Goal: Task Accomplishment & Management: Manage account settings

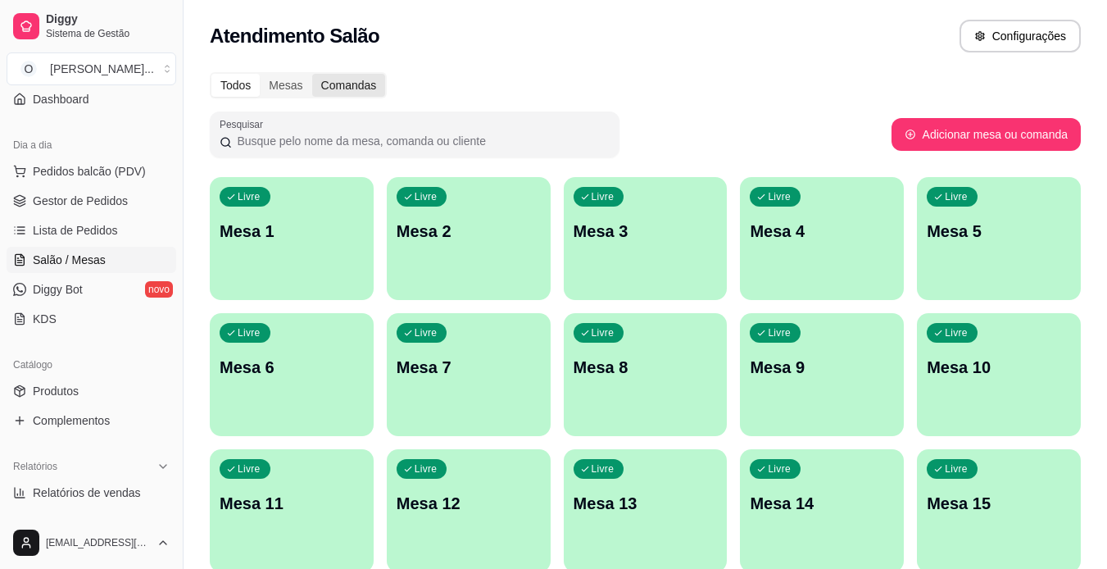
click at [343, 91] on div "Comandas" at bounding box center [349, 85] width 74 height 23
click at [312, 74] on input "Comandas" at bounding box center [312, 74] width 0 height 0
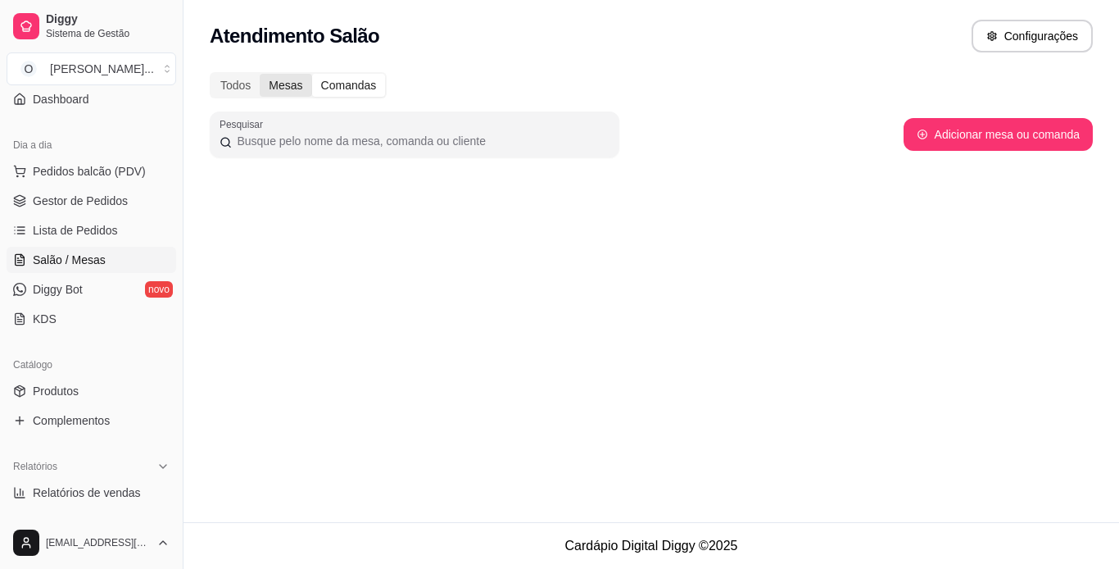
click at [290, 81] on div "Mesas" at bounding box center [286, 85] width 52 height 23
click at [260, 74] on input "Mesas" at bounding box center [260, 74] width 0 height 0
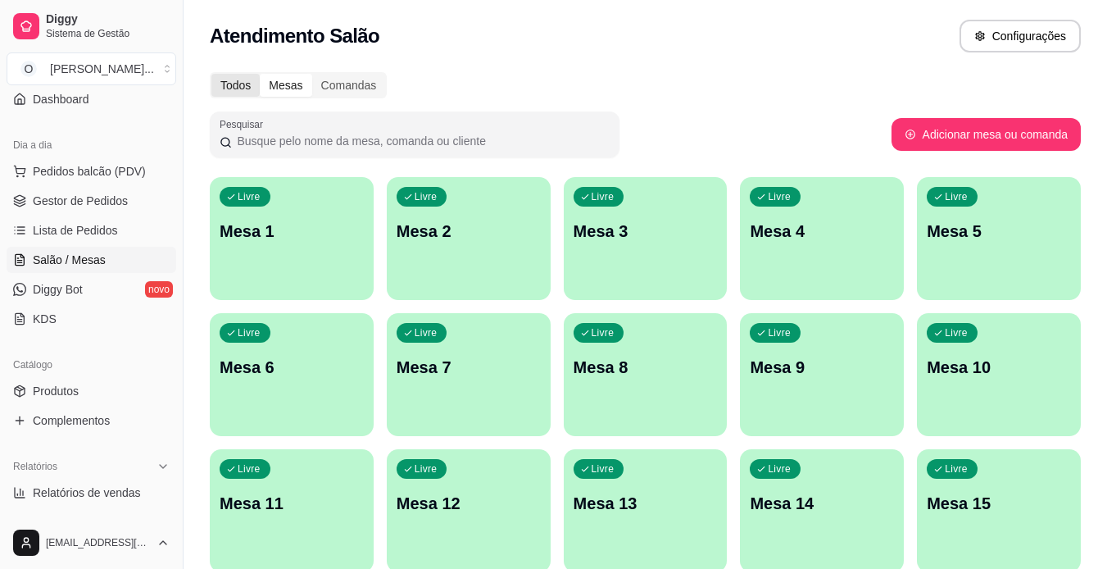
click at [245, 79] on div "Todos" at bounding box center [235, 85] width 48 height 23
click at [211, 74] on input "Todos" at bounding box center [211, 74] width 0 height 0
click at [54, 225] on span "Lista de Pedidos" at bounding box center [75, 230] width 85 height 16
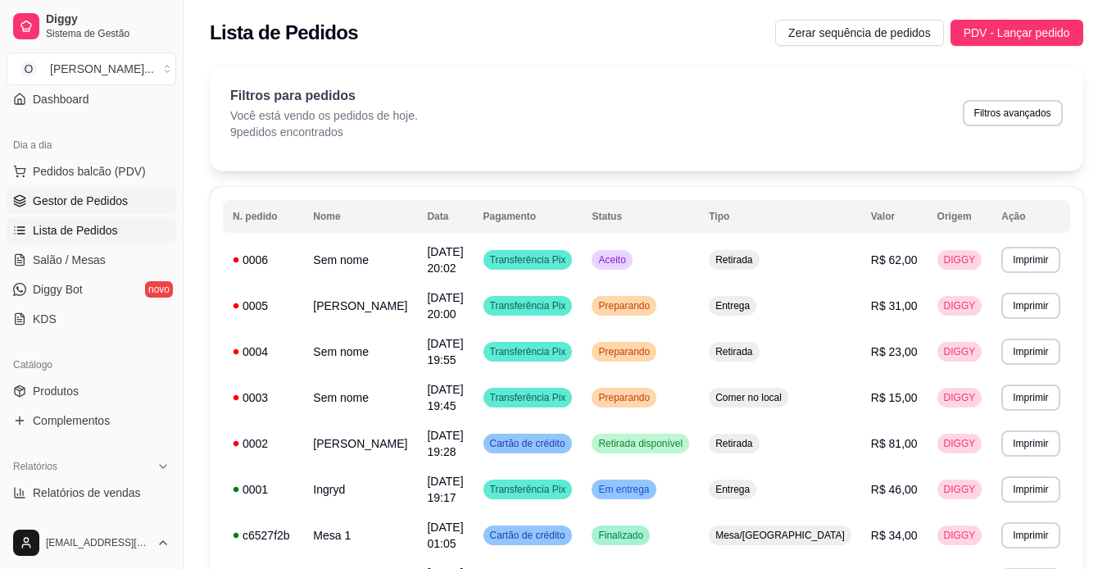
click at [57, 193] on span "Gestor de Pedidos" at bounding box center [80, 201] width 95 height 16
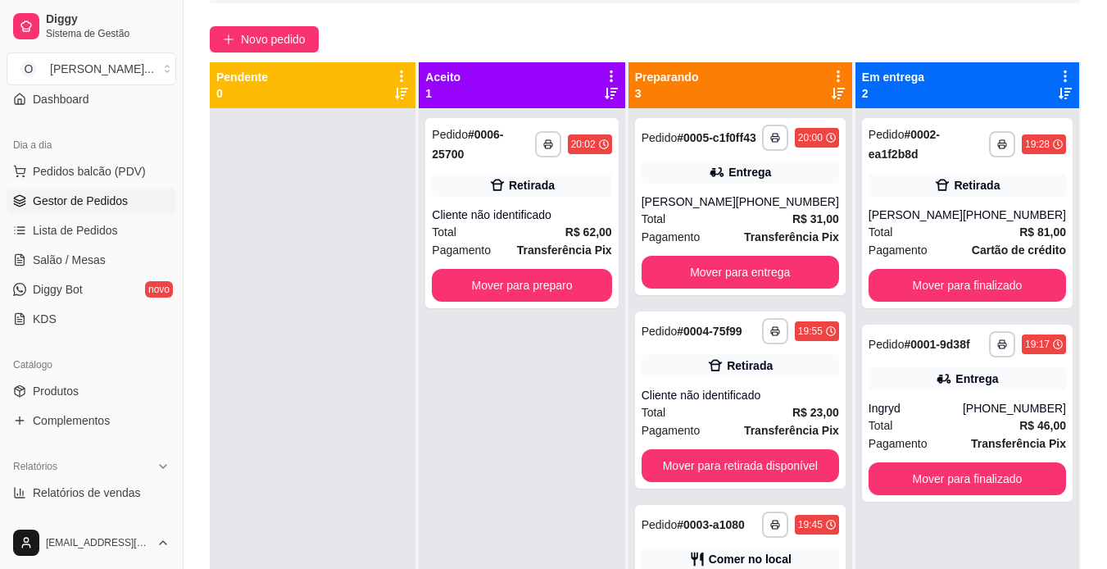
scroll to position [120, 0]
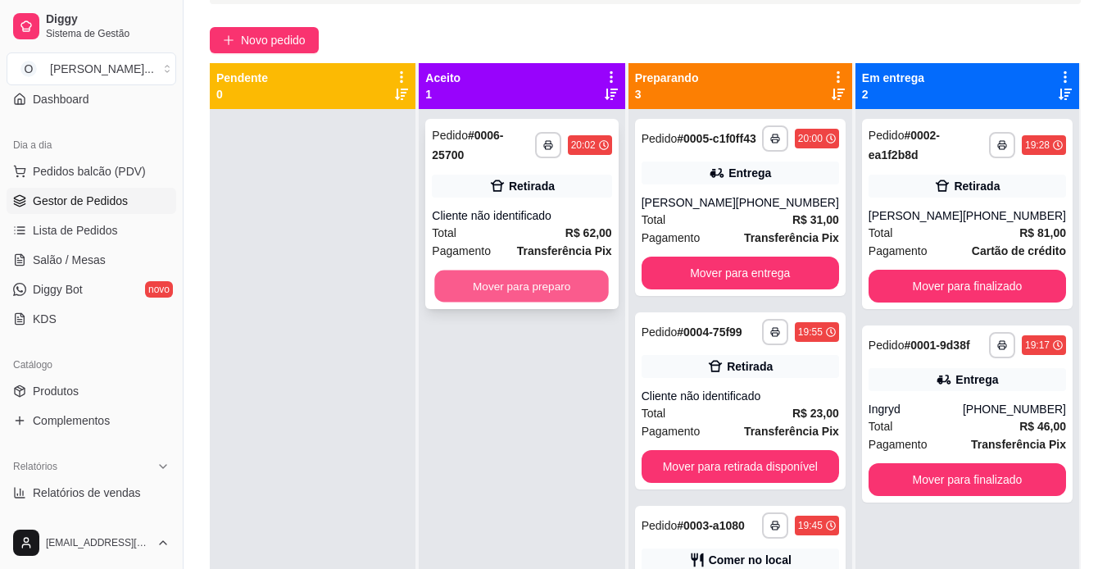
click at [520, 270] on button "Mover para preparo" at bounding box center [522, 286] width 175 height 32
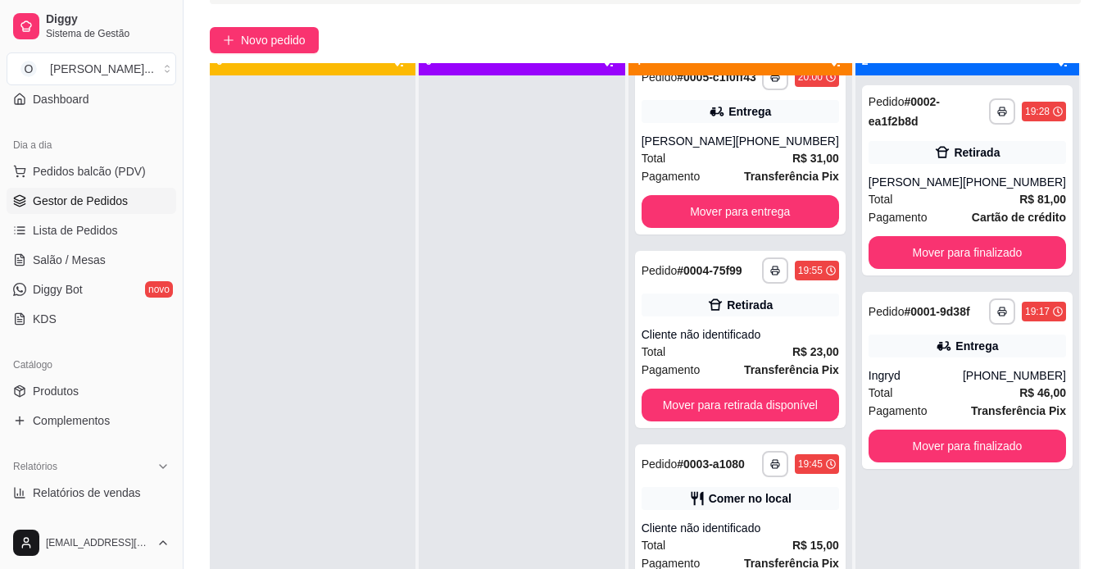
scroll to position [0, 0]
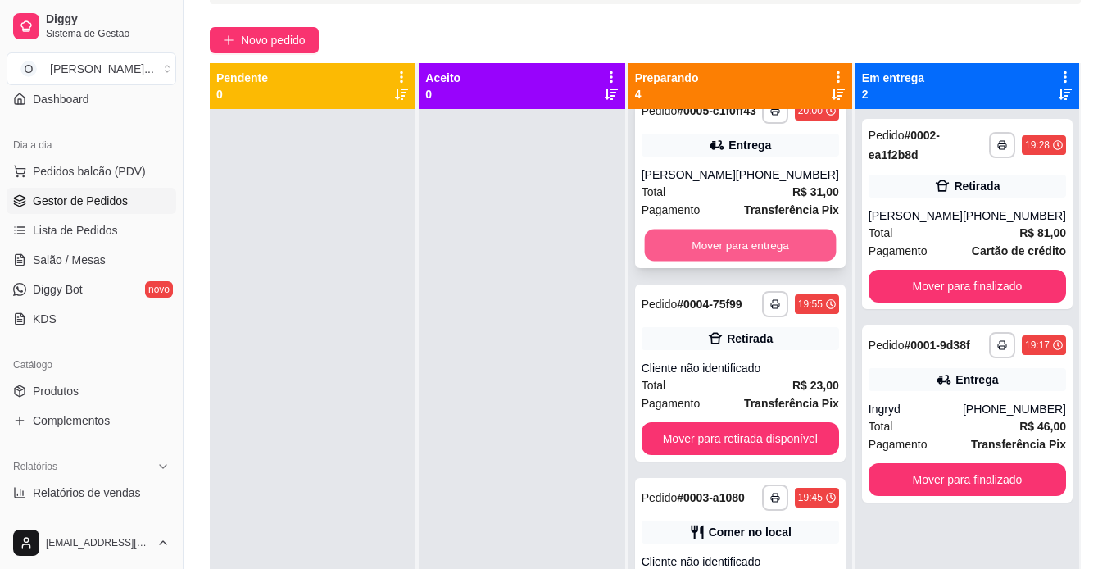
click at [749, 237] on button "Mover para entrega" at bounding box center [740, 245] width 192 height 32
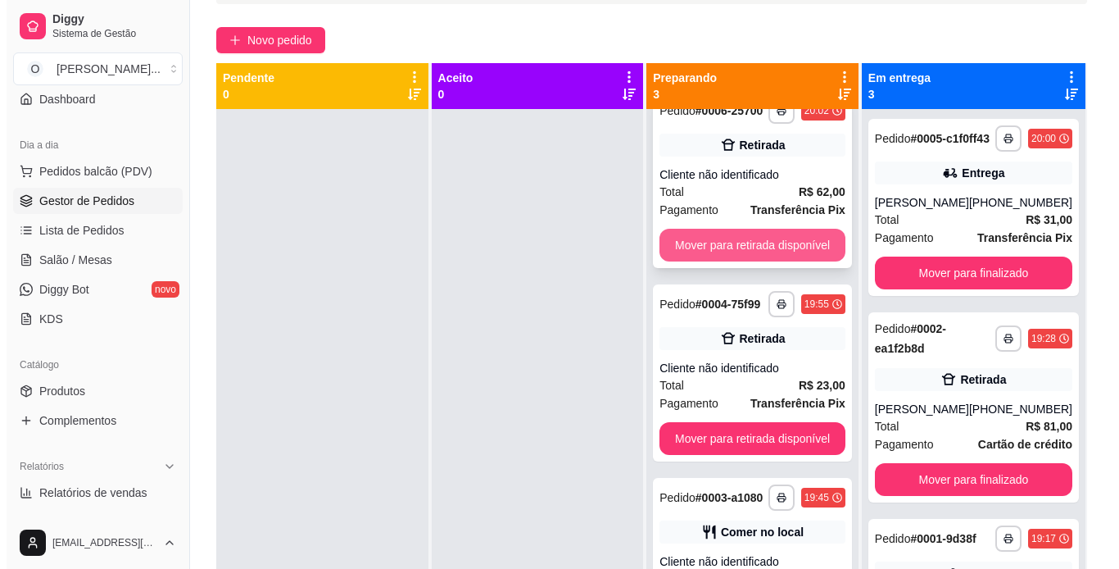
scroll to position [41, 0]
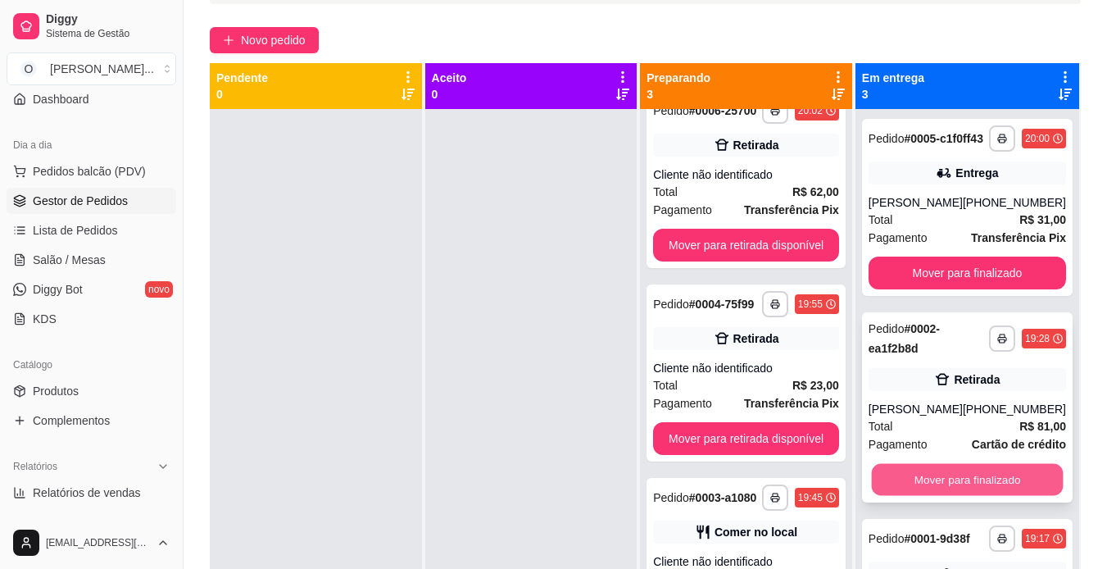
click at [929, 484] on button "Mover para finalizado" at bounding box center [967, 480] width 192 height 32
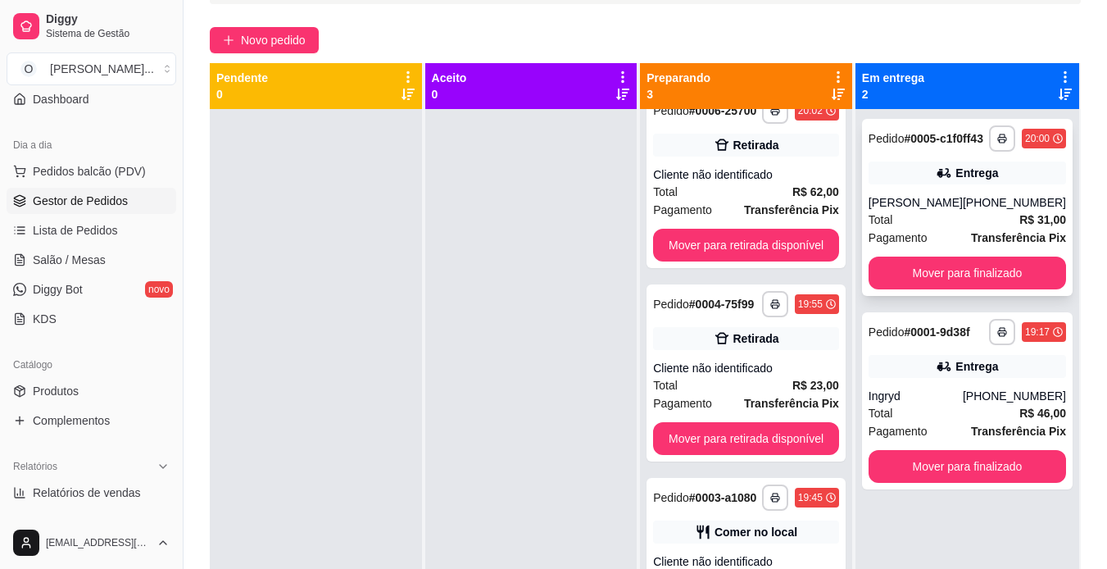
click at [970, 148] on div "Pedido # 0005-c1f0ff43" at bounding box center [926, 139] width 115 height 20
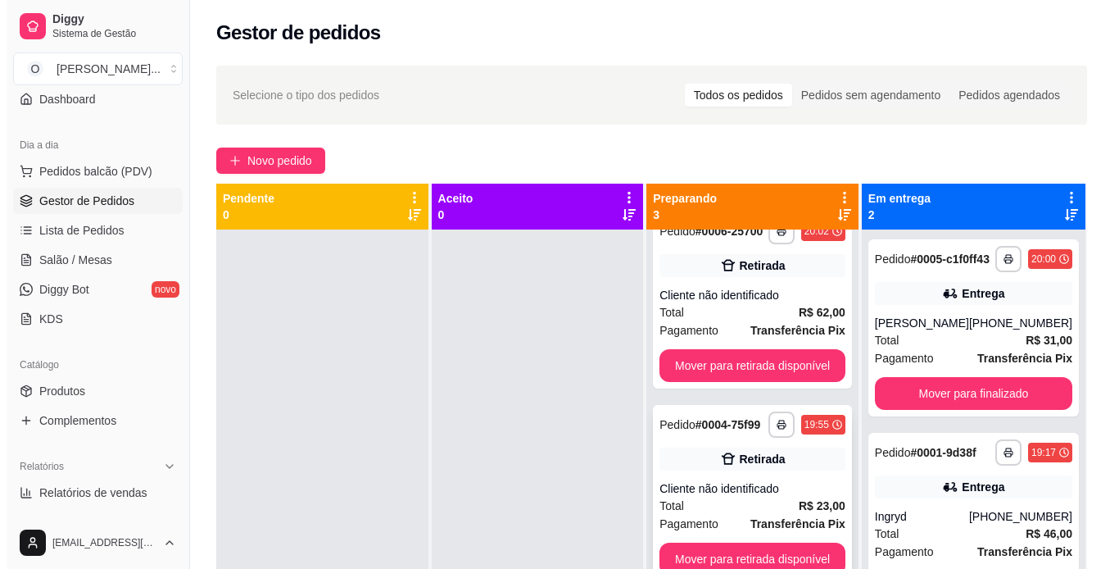
scroll to position [46, 0]
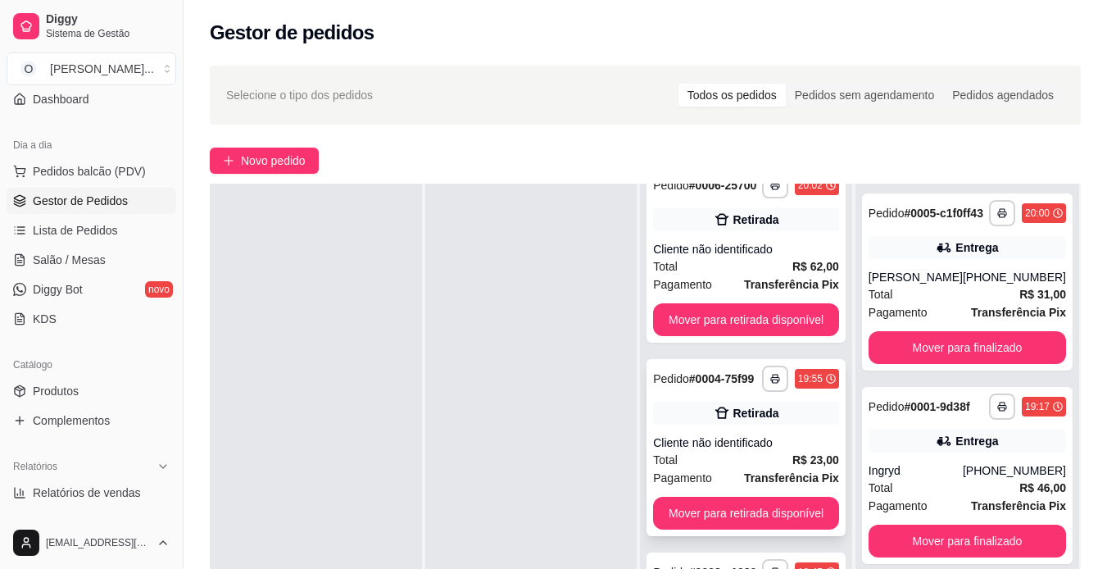
click at [779, 453] on div "Total R$ 23,00" at bounding box center [746, 460] width 186 height 18
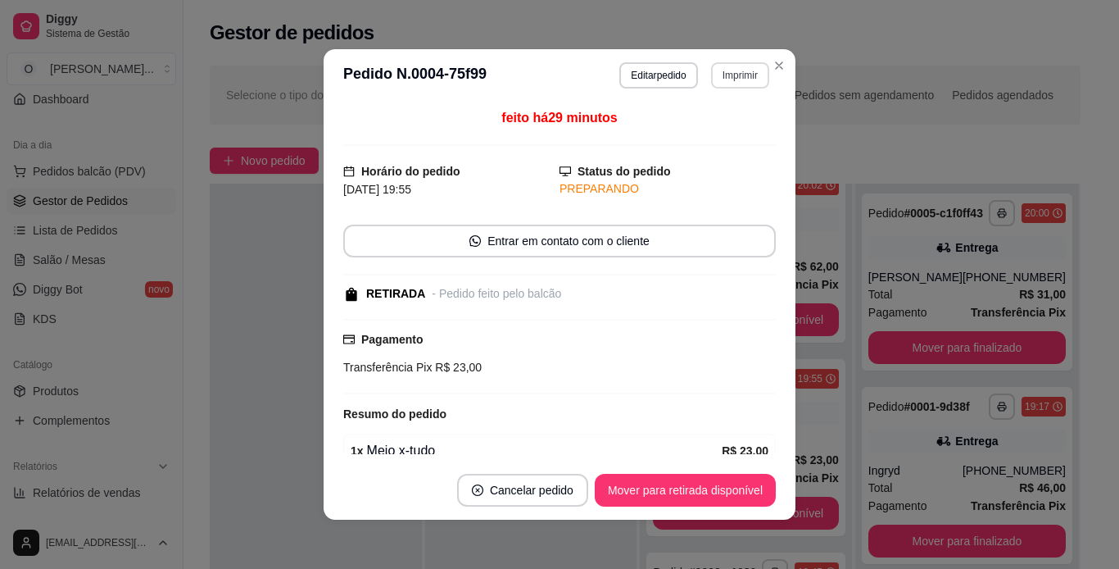
click at [716, 87] on button "Imprimir" at bounding box center [740, 75] width 58 height 26
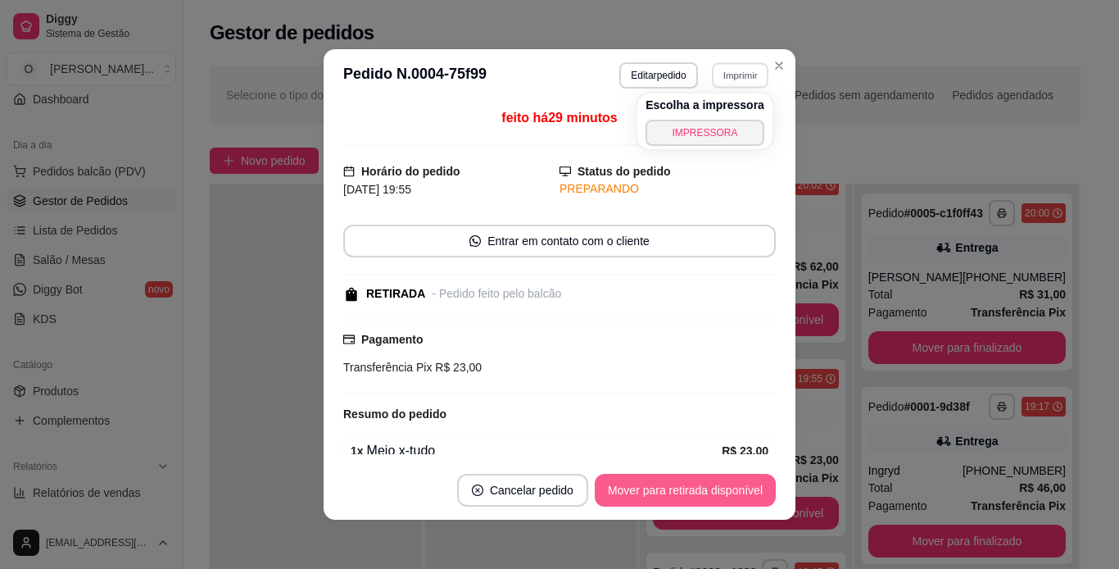
click at [678, 484] on button "Mover para retirada disponível" at bounding box center [685, 490] width 181 height 33
click at [678, 484] on button "Mover para retirada disponível" at bounding box center [684, 491] width 175 height 32
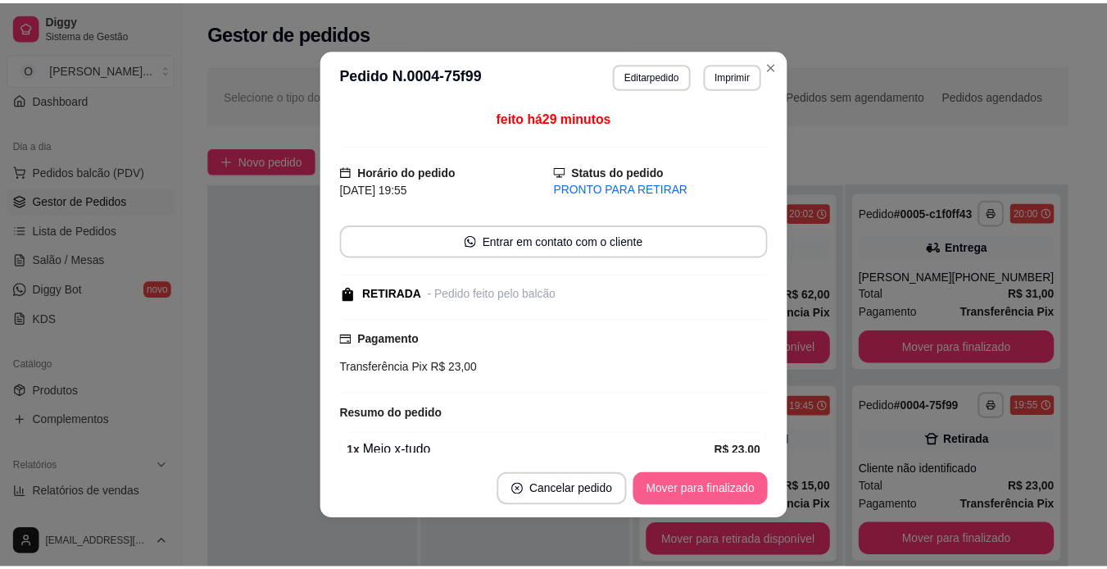
scroll to position [0, 0]
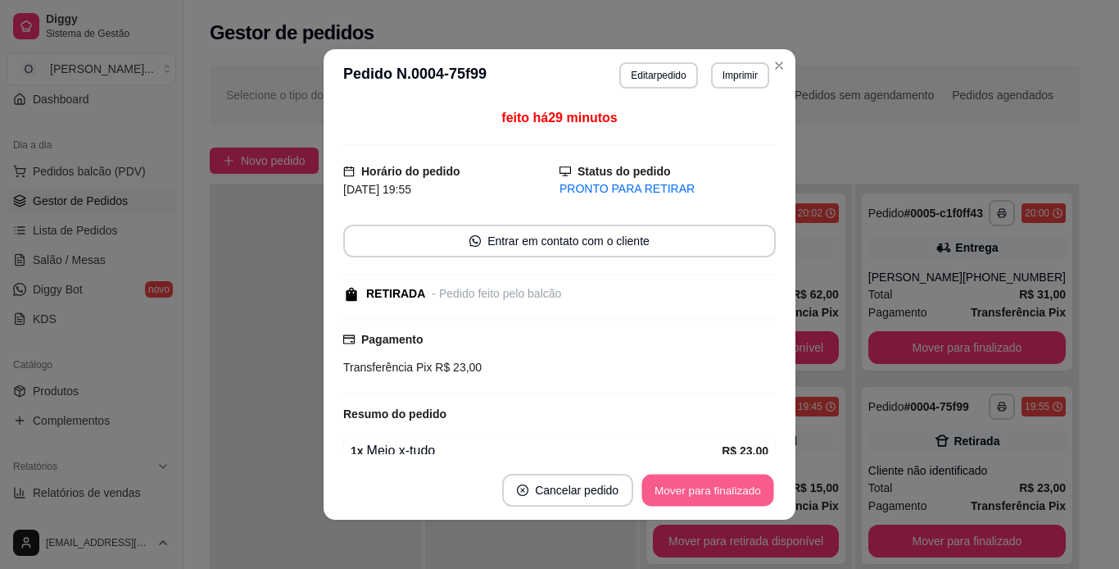
click at [678, 484] on button "Mover para finalizado" at bounding box center [709, 491] width 132 height 32
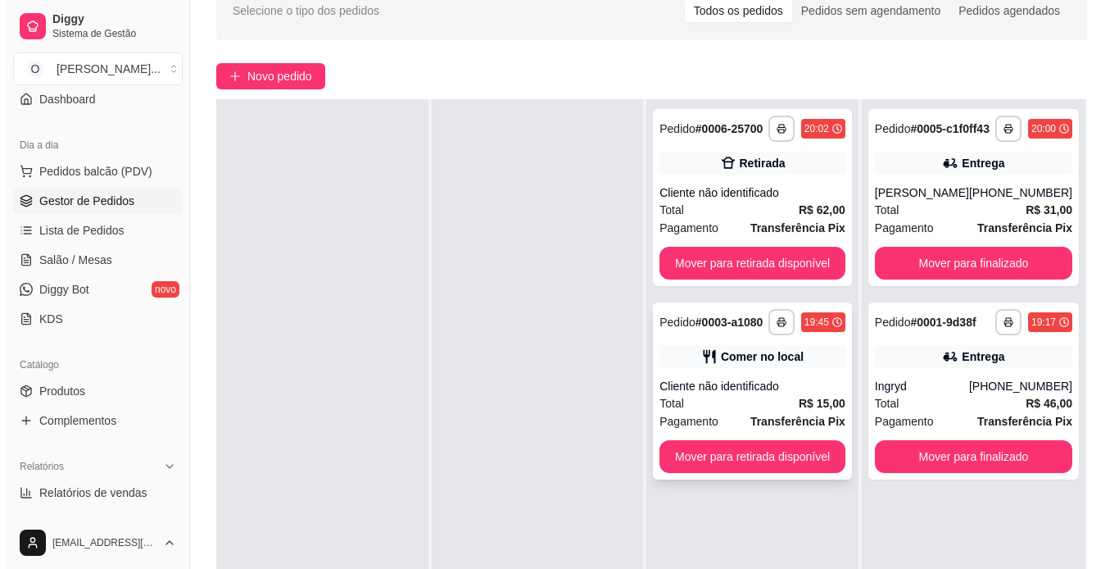
scroll to position [85, 0]
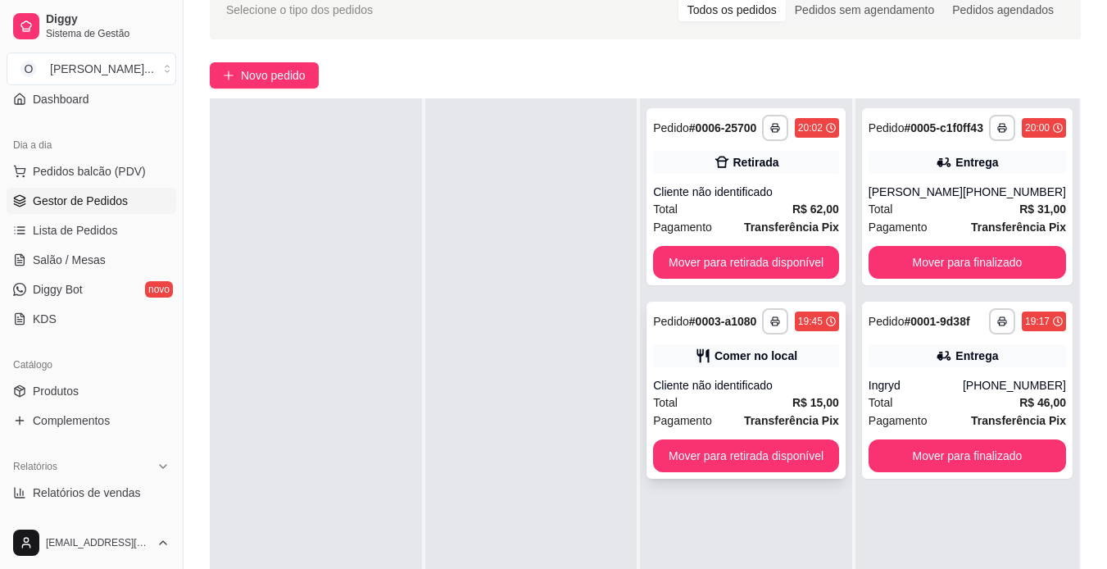
click at [781, 398] on div "Total R$ 15,00" at bounding box center [746, 402] width 186 height 18
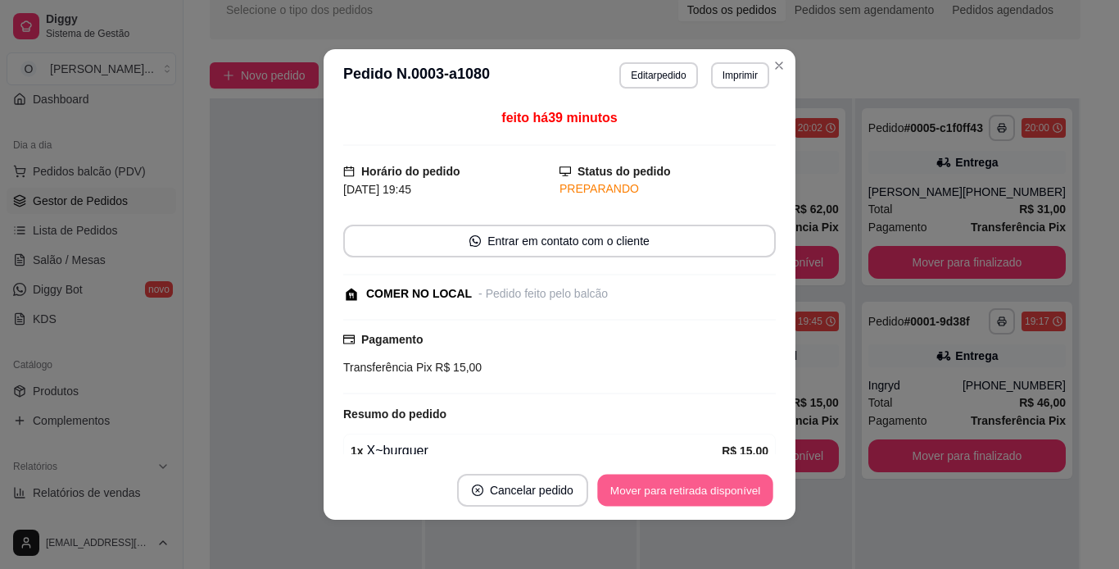
click at [686, 487] on button "Mover para retirada disponível" at bounding box center [684, 491] width 175 height 32
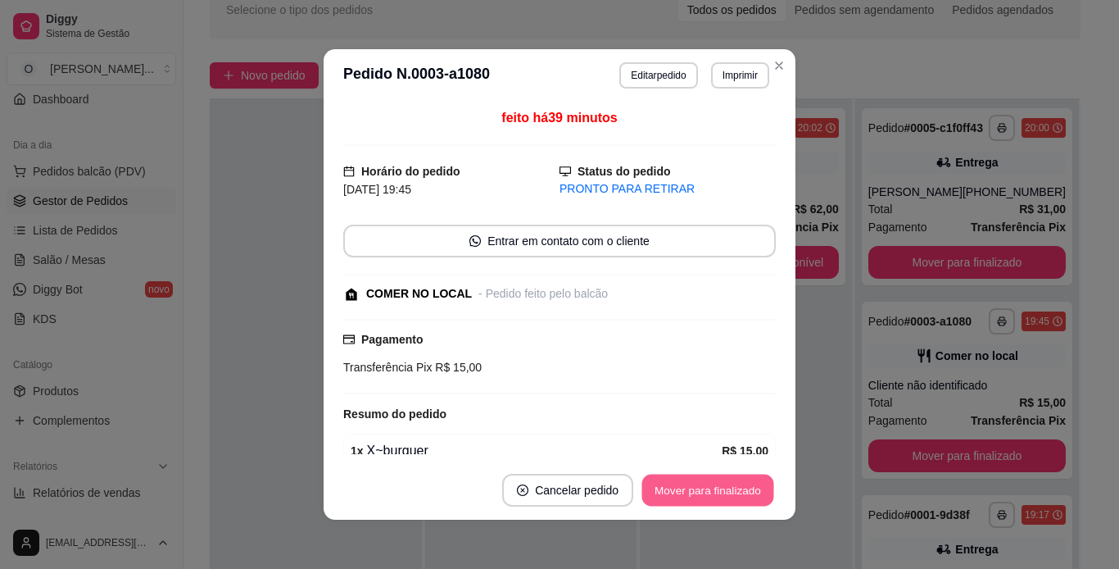
click at [686, 487] on button "Mover para finalizado" at bounding box center [709, 491] width 132 height 32
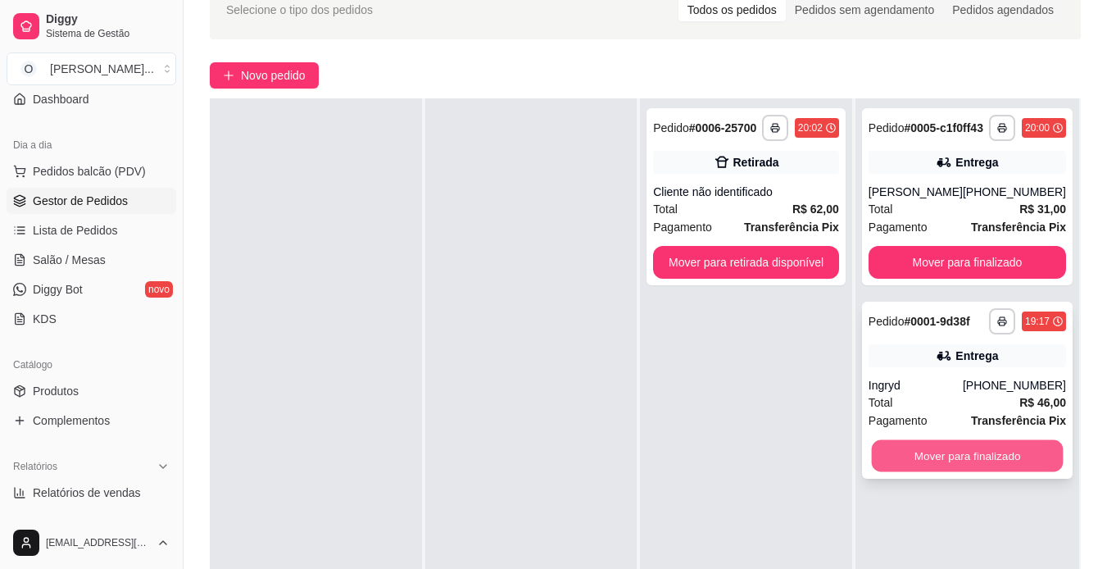
click at [892, 469] on button "Mover para finalizado" at bounding box center [967, 456] width 192 height 32
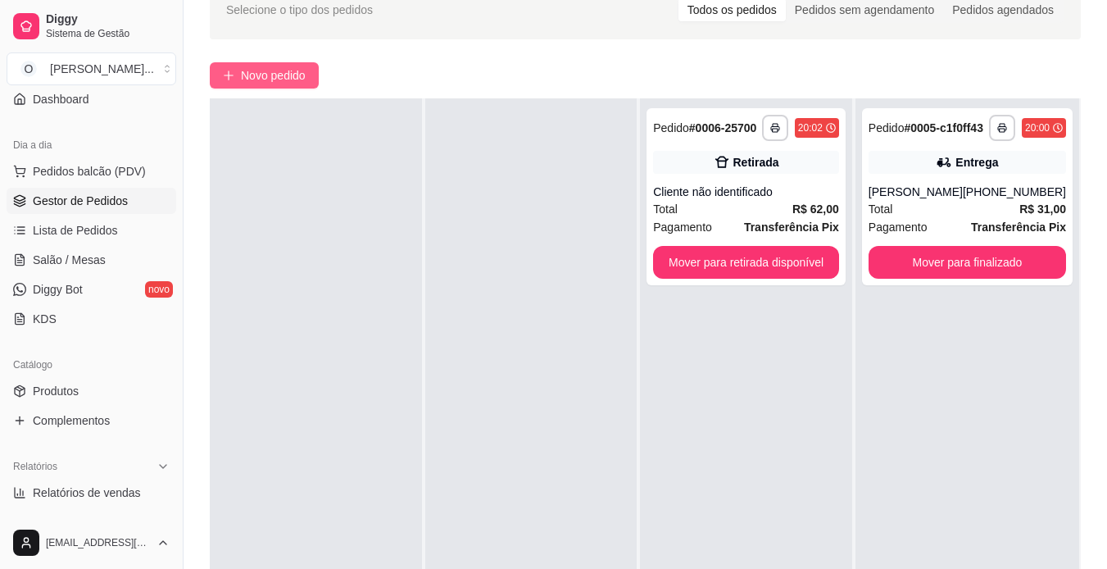
click at [273, 79] on span "Novo pedido" at bounding box center [273, 75] width 65 height 18
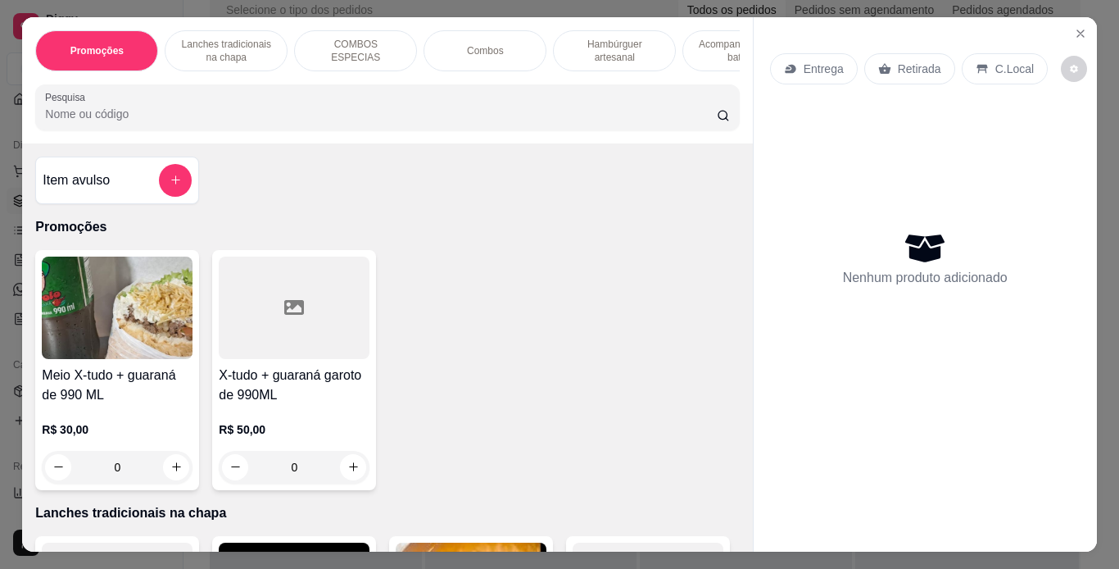
click at [456, 44] on div "Combos" at bounding box center [485, 50] width 123 height 41
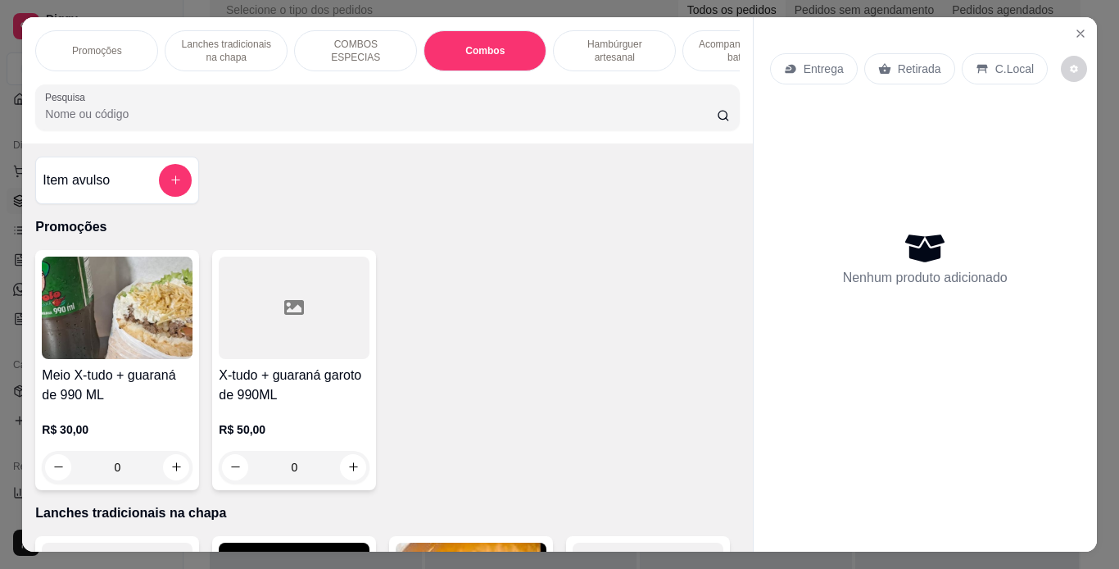
scroll to position [42, 0]
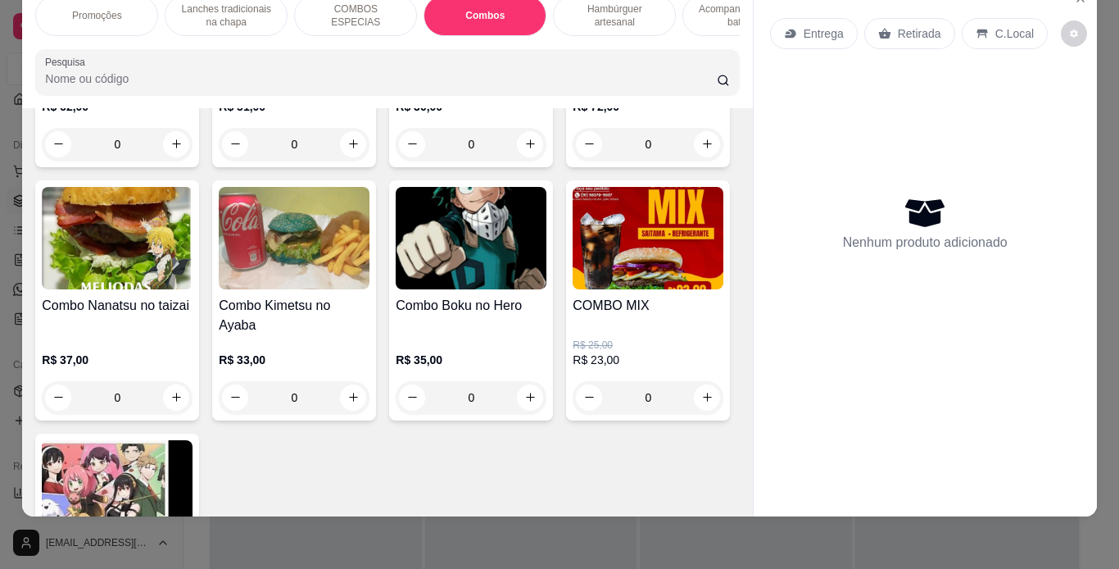
click at [523, 161] on div "0" at bounding box center [471, 144] width 151 height 33
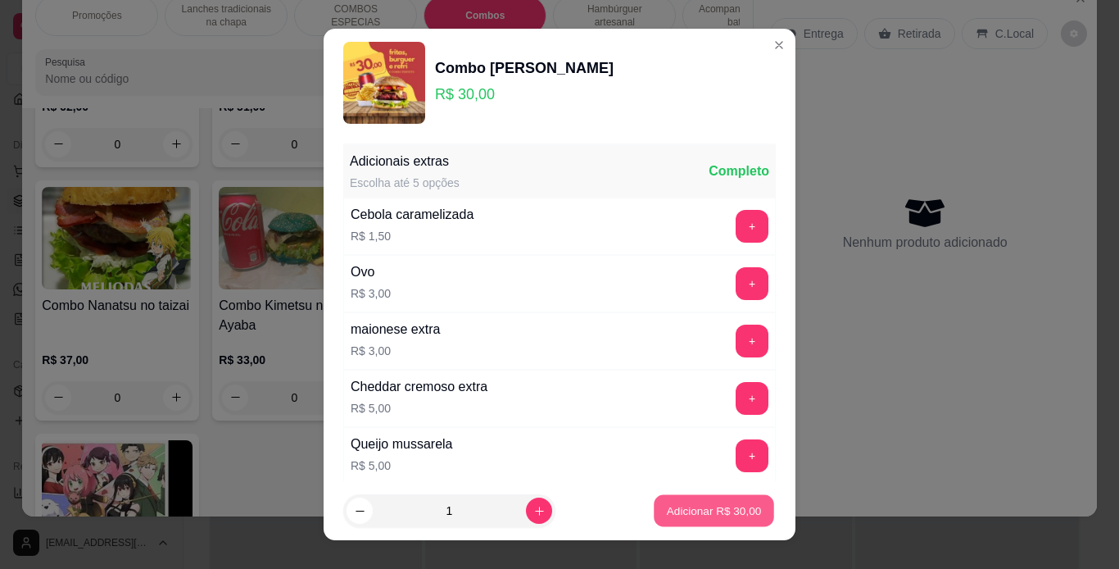
click at [700, 501] on button "Adicionar R$ 30,00" at bounding box center [714, 511] width 120 height 32
type input "1"
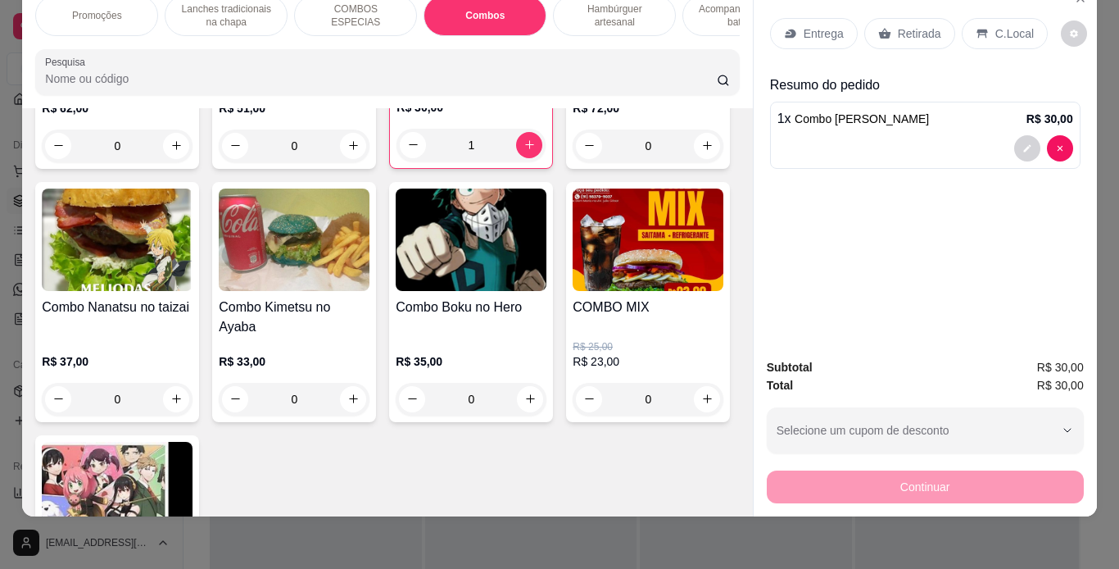
click at [926, 25] on p "Retirada" at bounding box center [919, 33] width 43 height 16
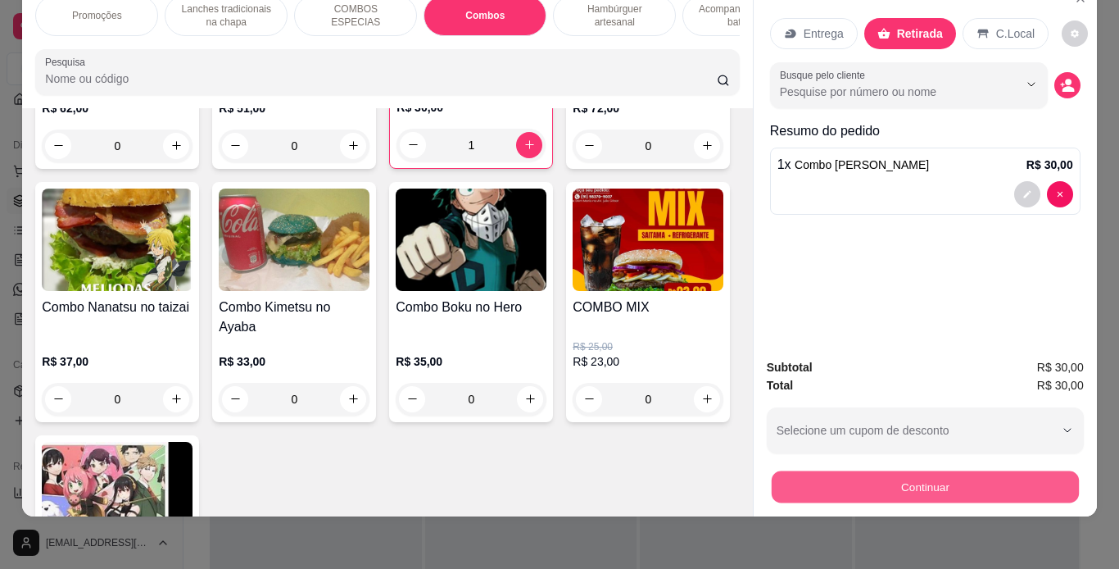
click at [864, 475] on button "Continuar" at bounding box center [924, 487] width 307 height 32
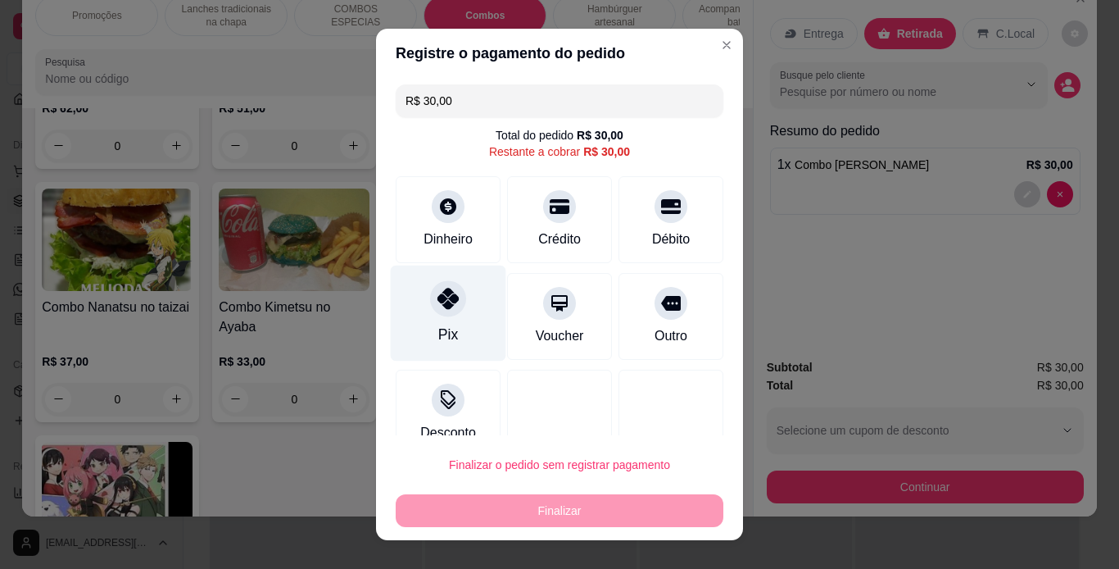
click at [446, 297] on icon at bounding box center [448, 298] width 21 height 21
type input "R$ 0,00"
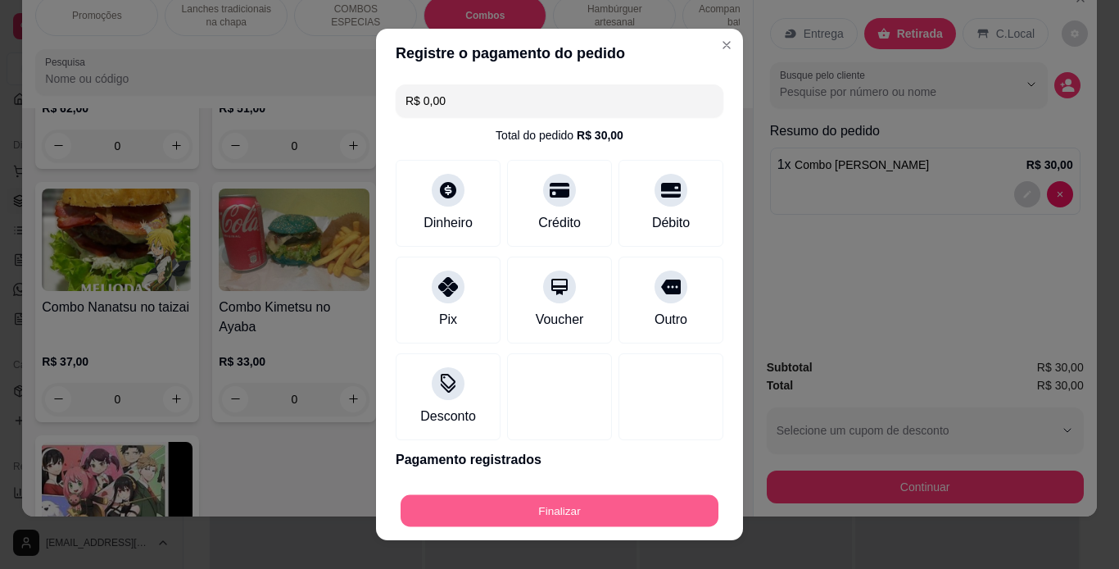
click at [645, 500] on button "Finalizar" at bounding box center [560, 511] width 318 height 32
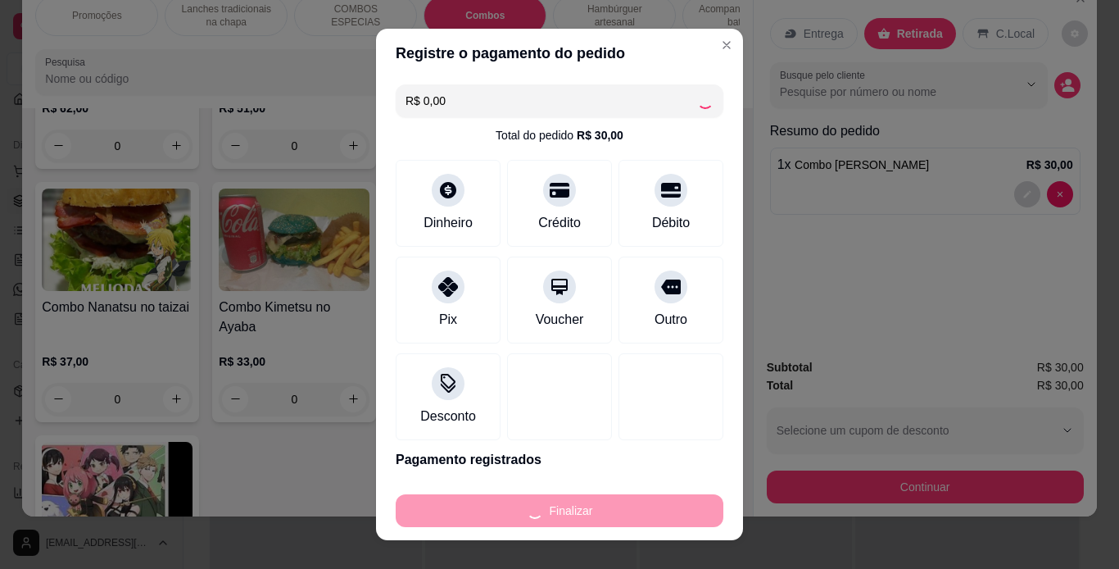
type input "0"
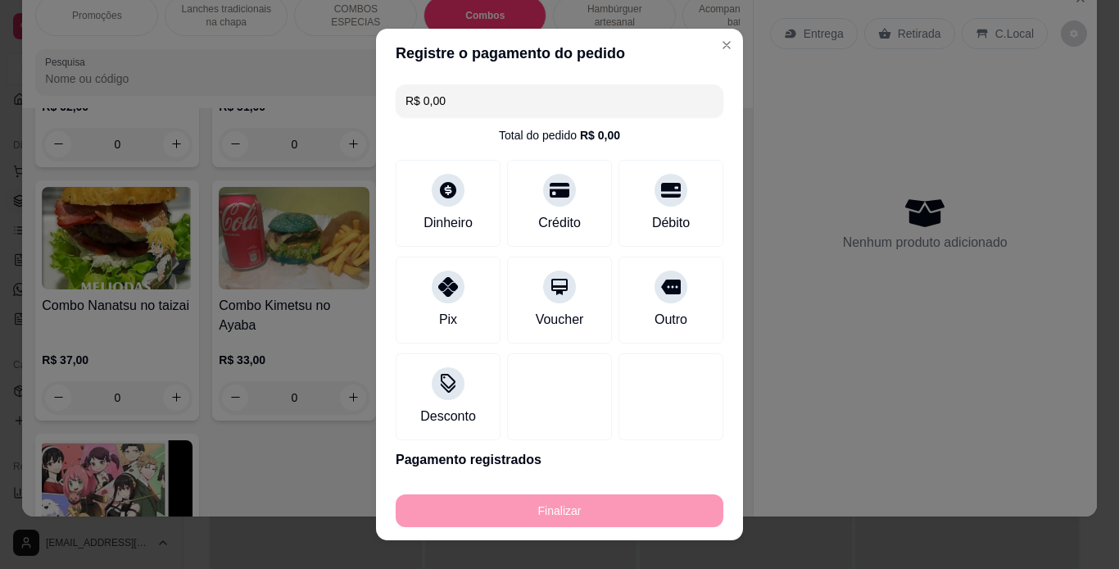
type input "-R$ 30,00"
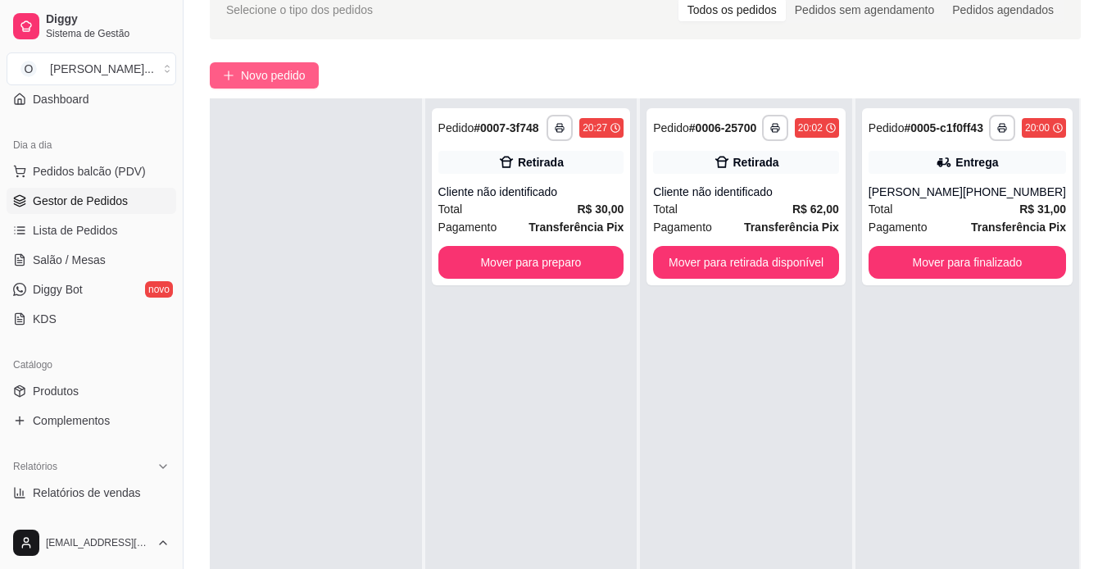
click at [269, 77] on span "Novo pedido" at bounding box center [273, 75] width 65 height 18
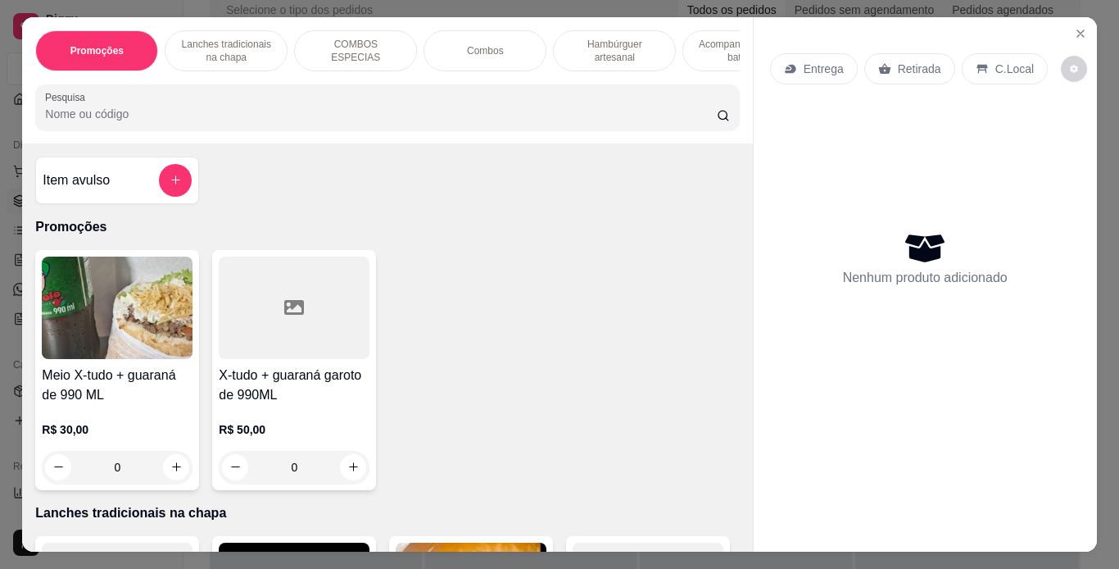
click at [237, 58] on div "Lanches tradicionais na chapa" at bounding box center [226, 50] width 123 height 41
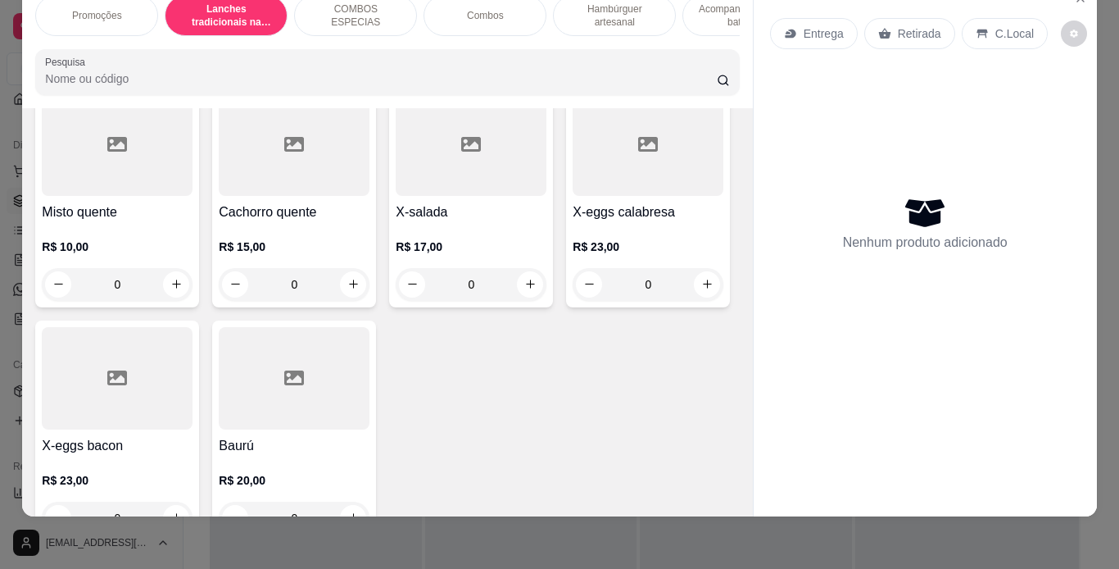
scroll to position [1114, 0]
click at [396, 68] on div "0" at bounding box center [471, 51] width 151 height 33
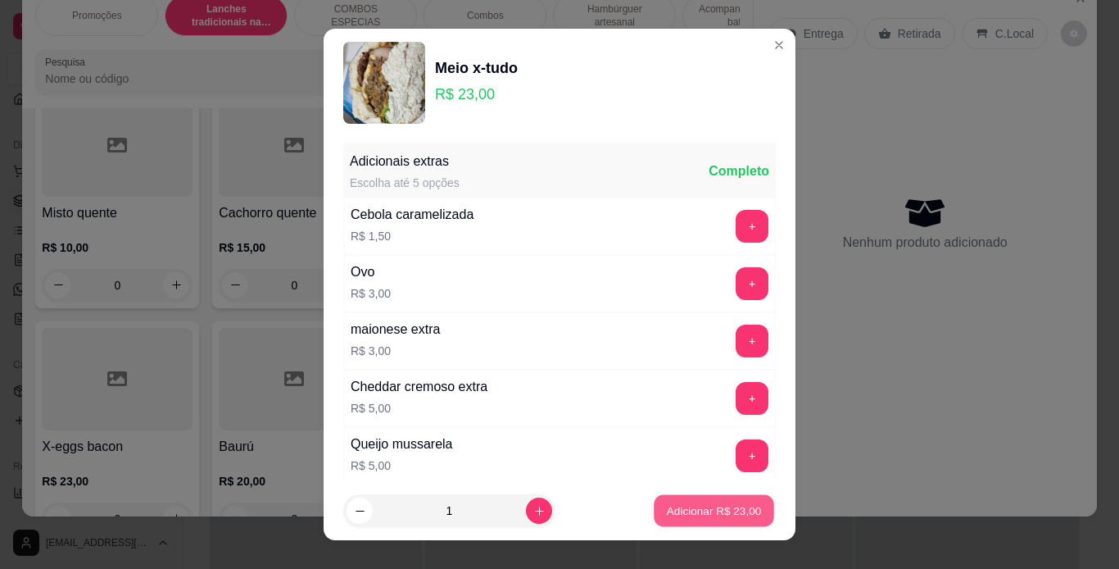
click at [688, 500] on button "Adicionar R$ 23,00" at bounding box center [714, 511] width 120 height 32
type input "1"
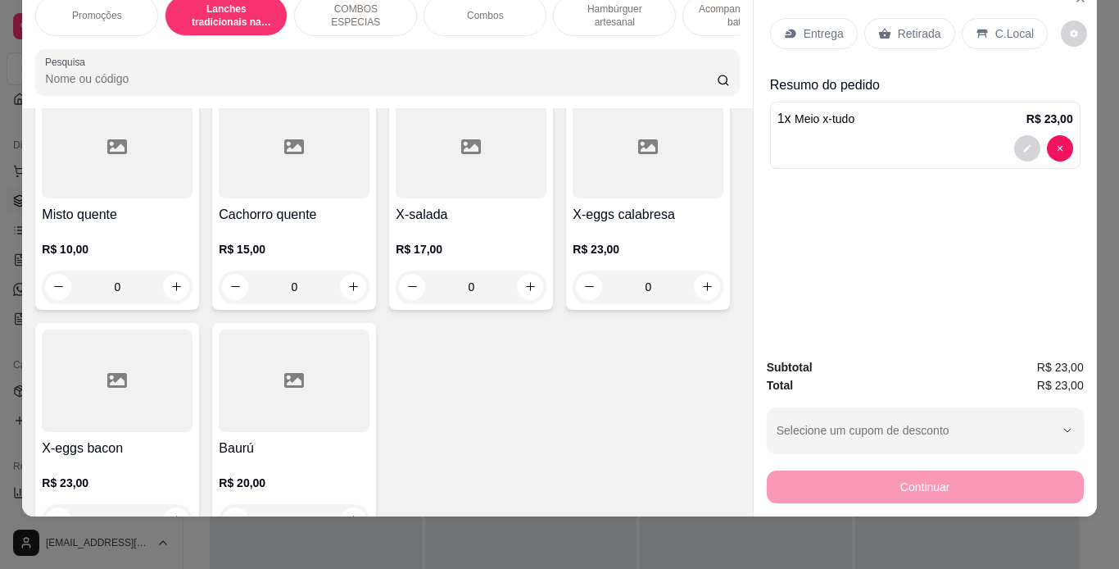
click at [917, 25] on p "Retirada" at bounding box center [919, 33] width 43 height 16
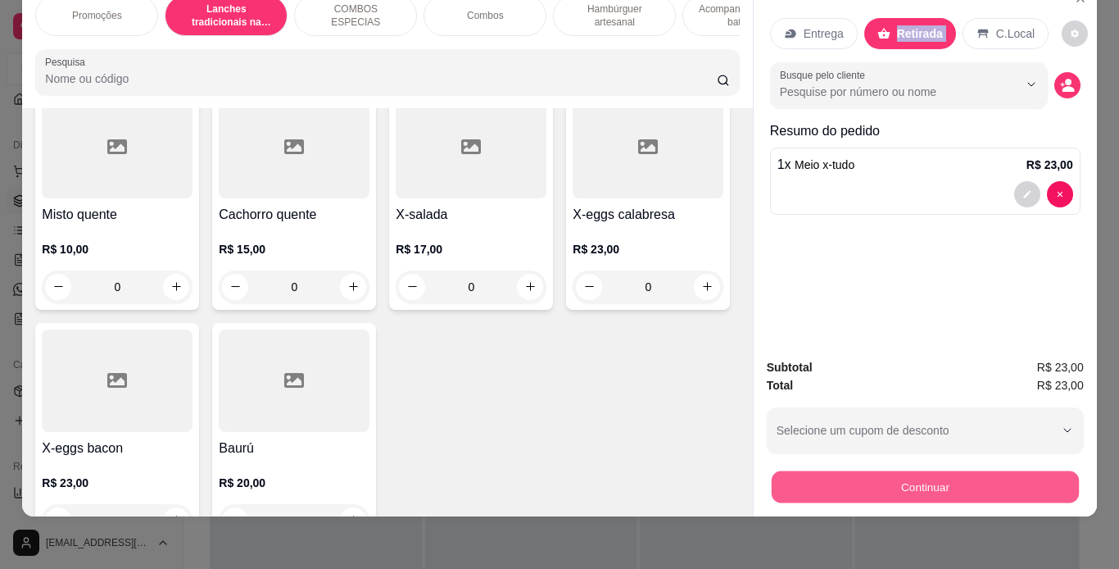
click at [932, 479] on button "Continuar" at bounding box center [924, 487] width 307 height 32
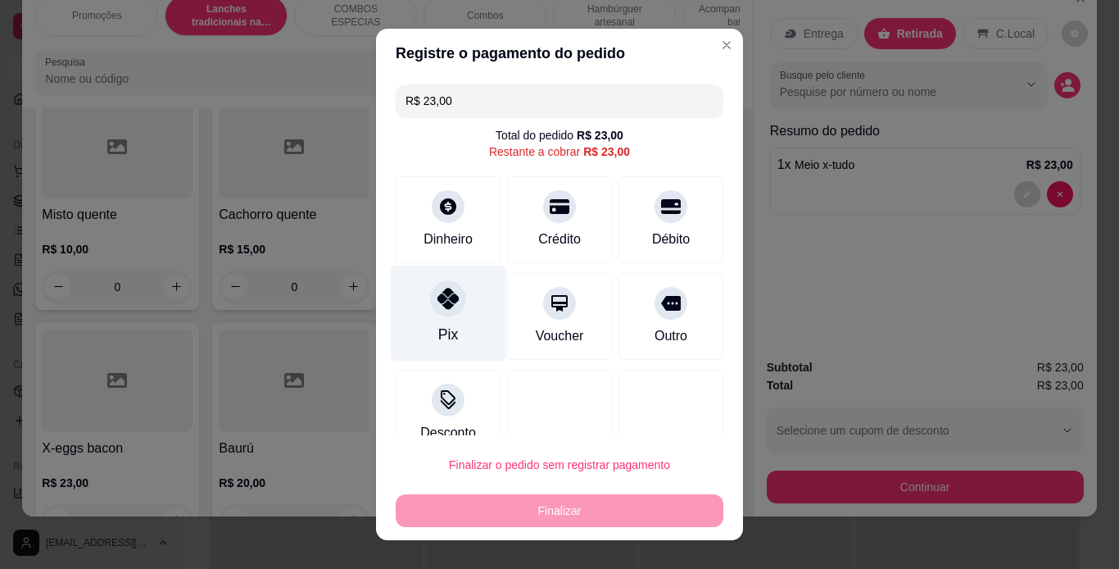
click at [456, 297] on div "Pix" at bounding box center [449, 313] width 116 height 96
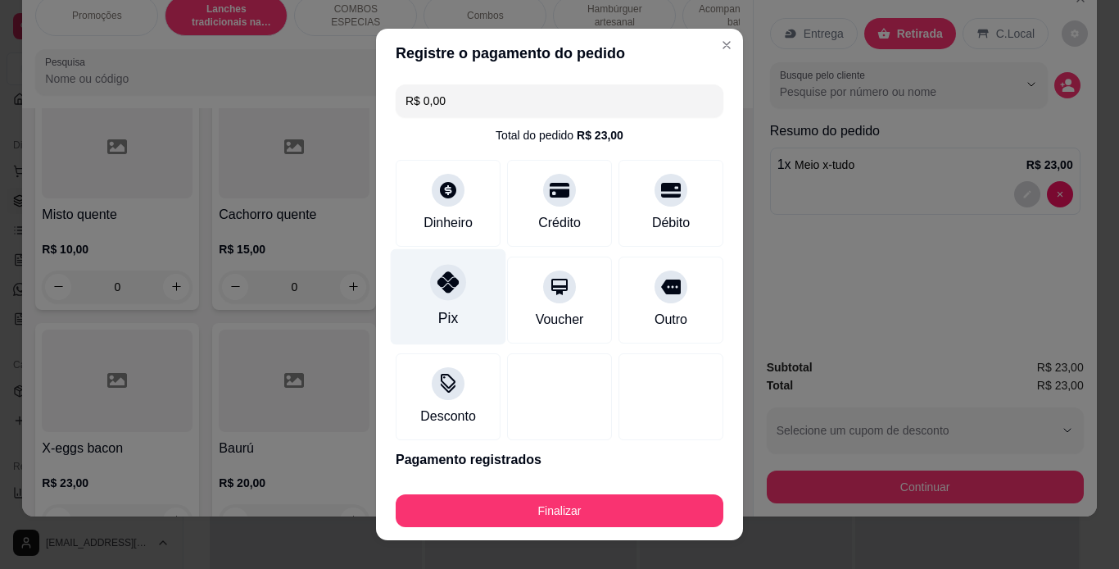
type input "R$ 0,00"
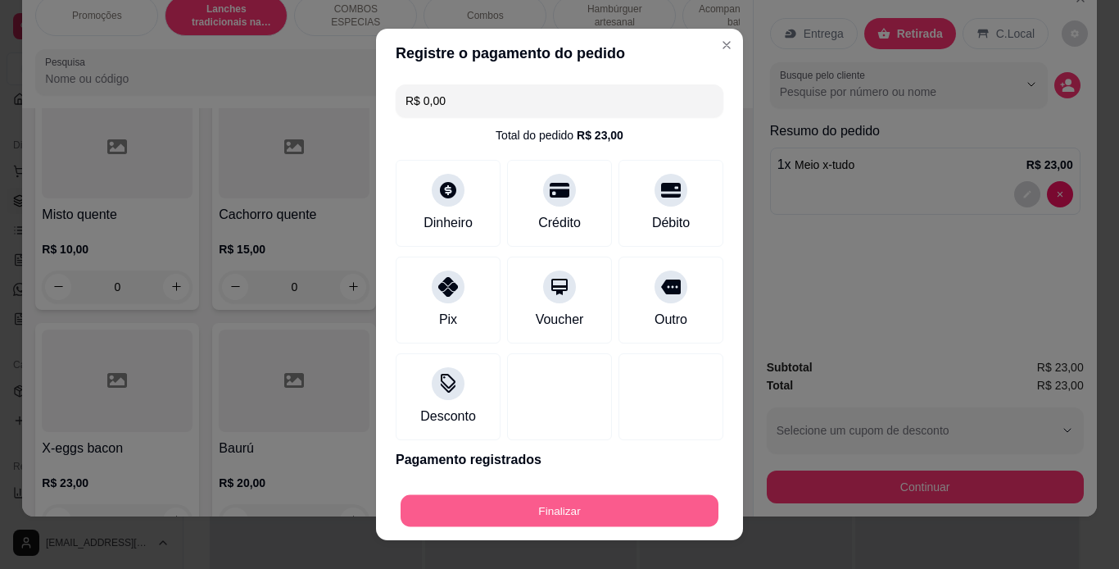
click at [563, 506] on button "Finalizar" at bounding box center [560, 511] width 318 height 32
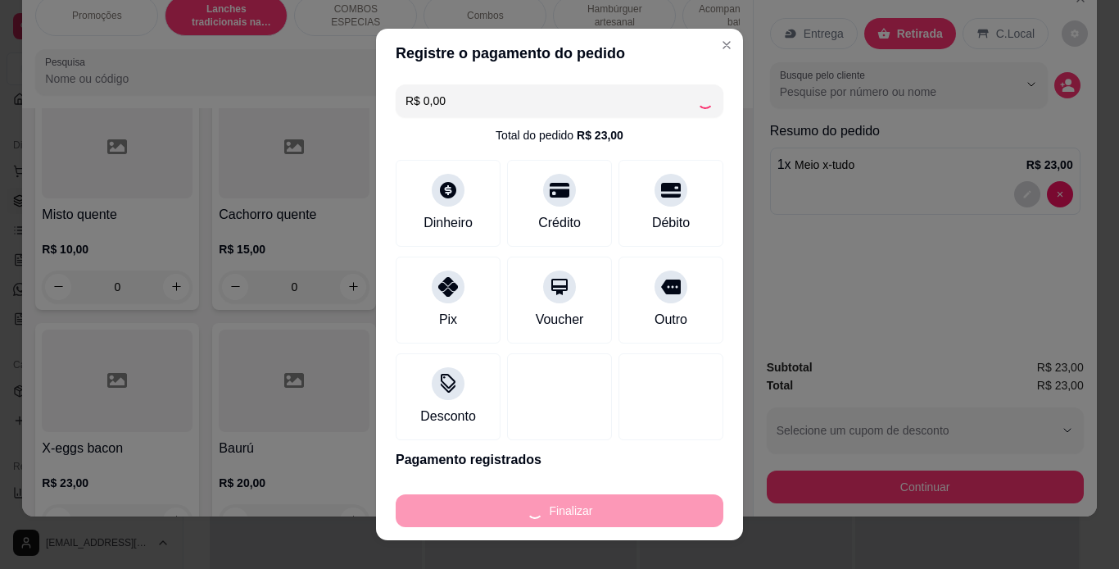
type input "0"
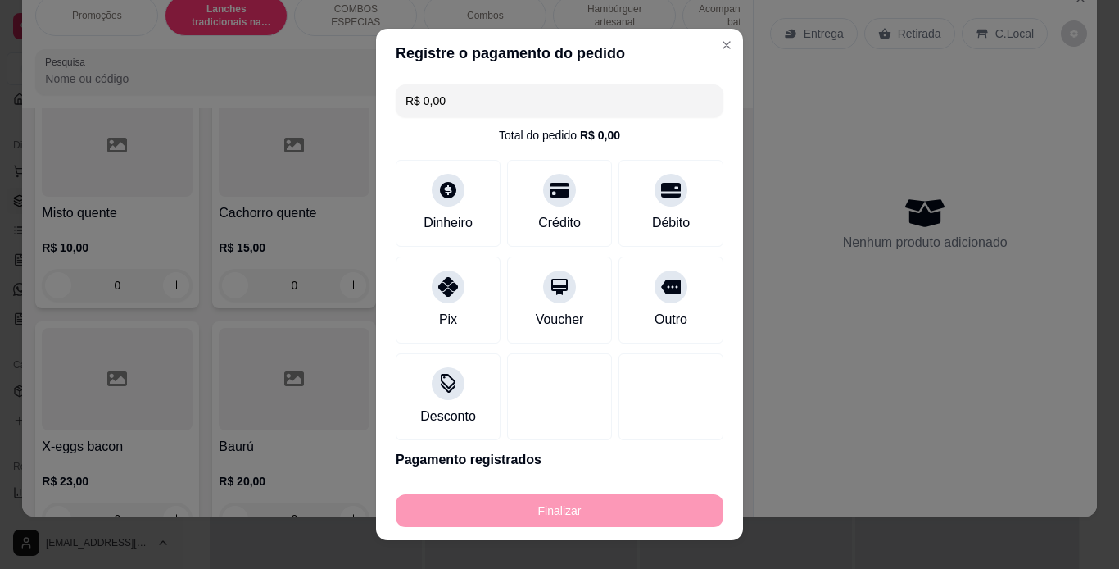
type input "-R$ 23,00"
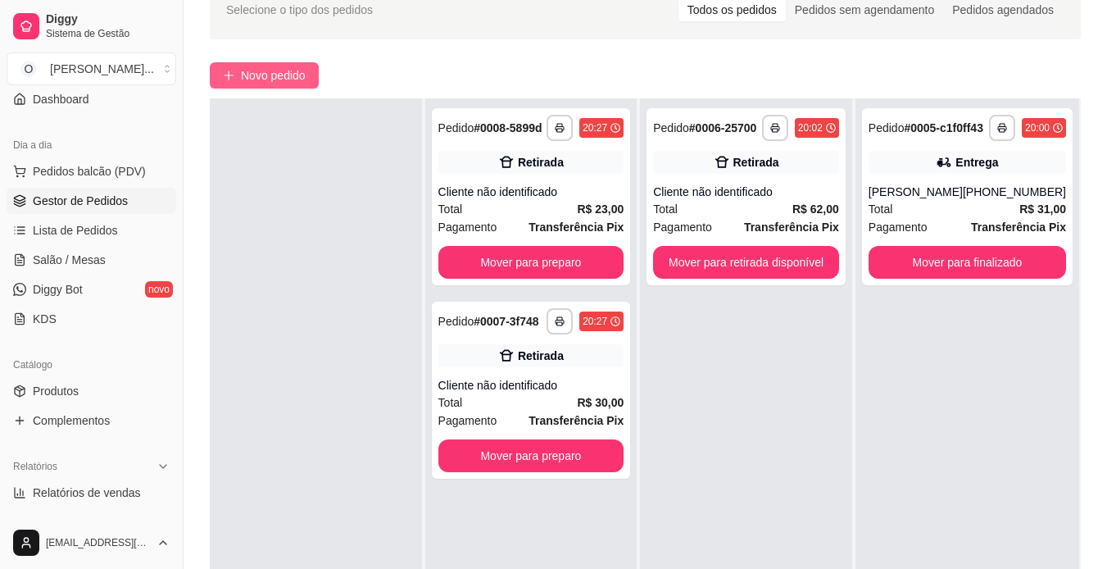
click at [304, 72] on span "Novo pedido" at bounding box center [273, 75] width 65 height 18
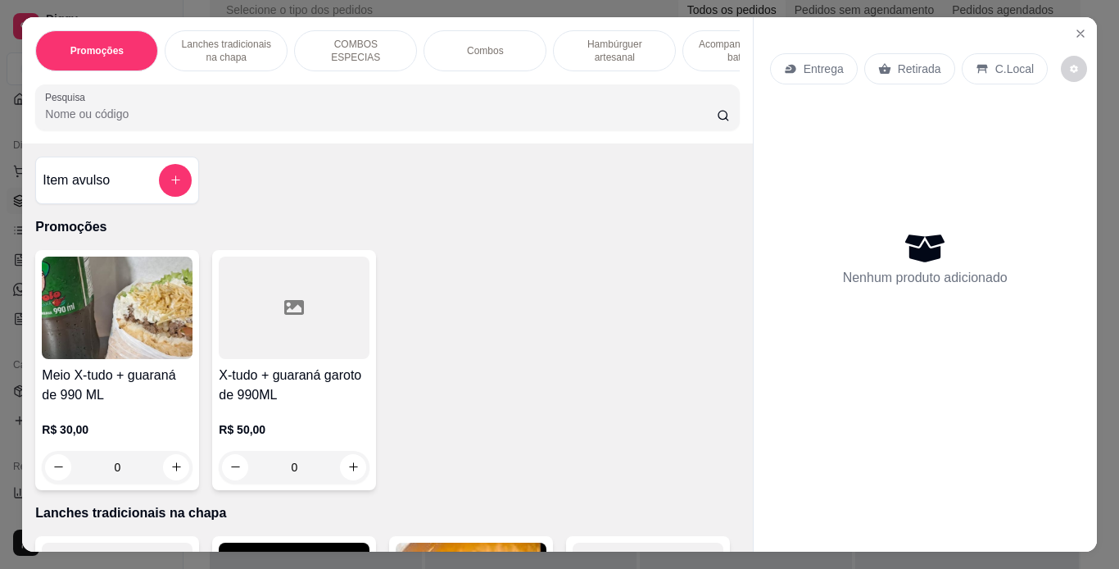
click at [996, 62] on p "C.Local" at bounding box center [1015, 69] width 39 height 16
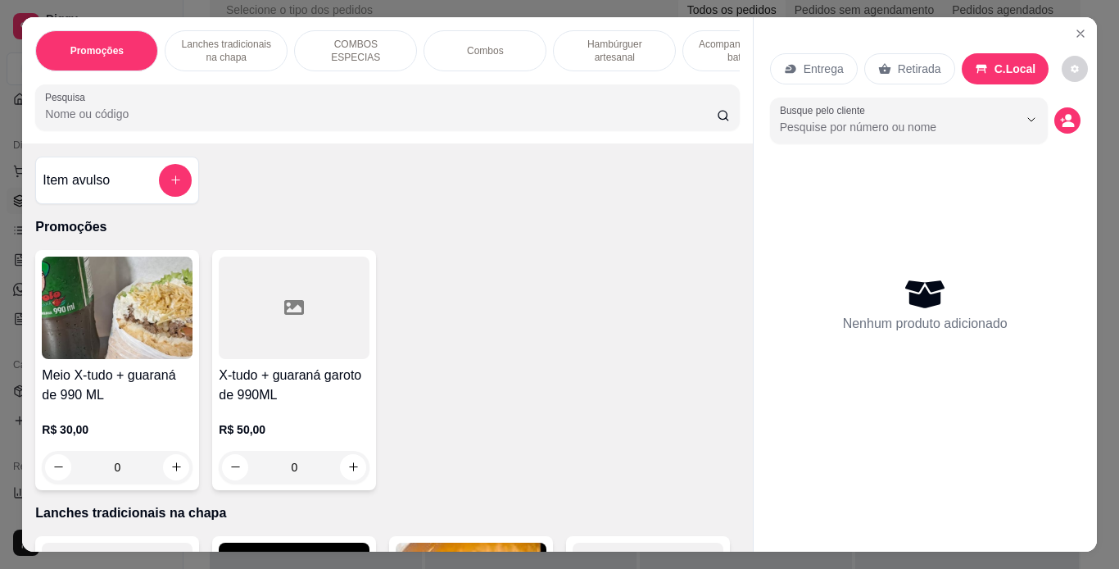
click at [251, 43] on p "Lanches tradicionais na chapa" at bounding box center [226, 51] width 95 height 26
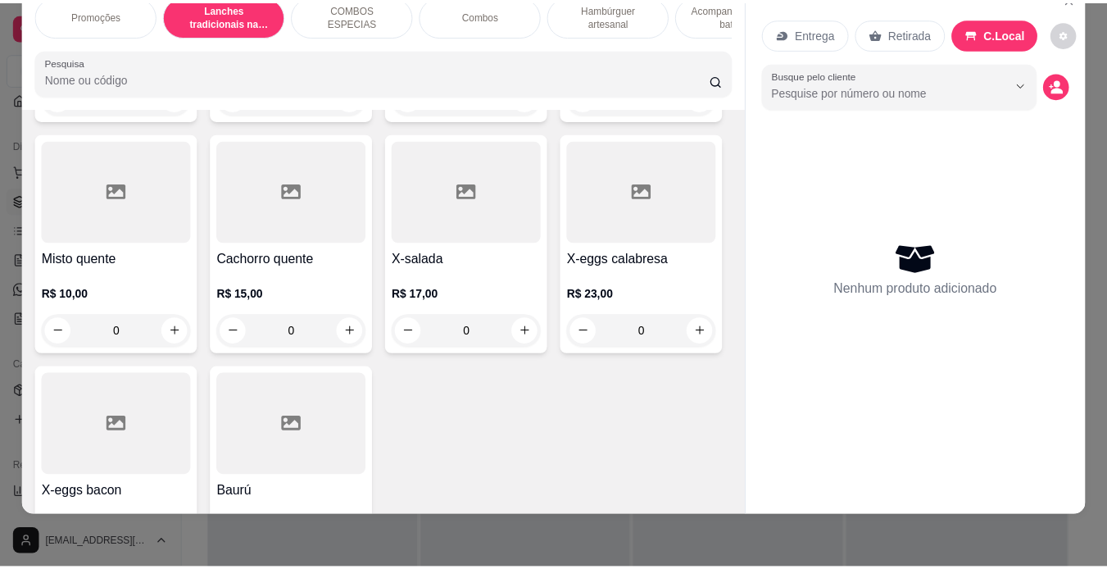
scroll to position [1066, 0]
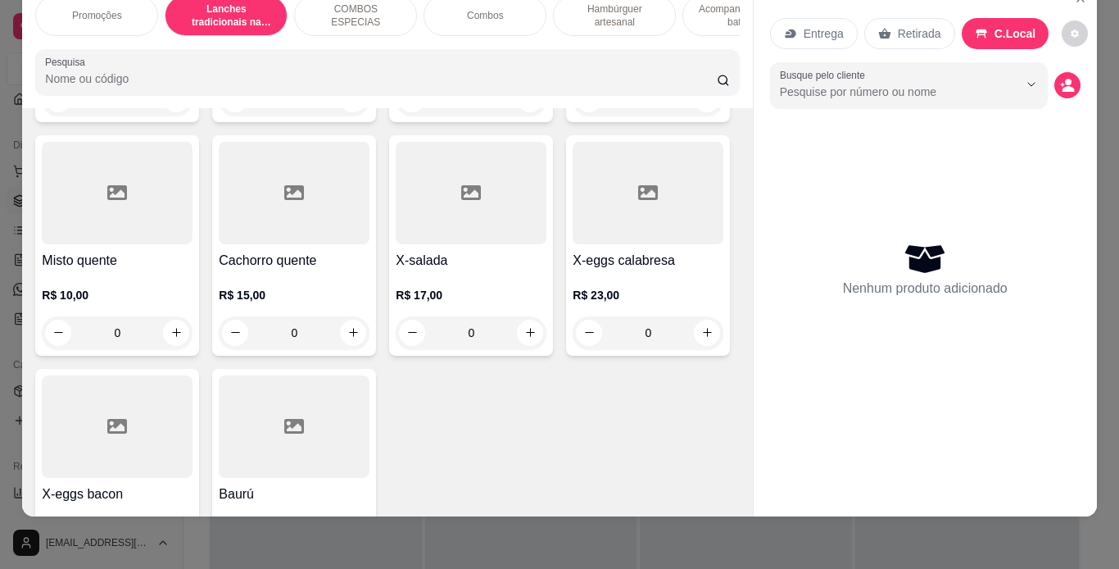
click at [573, 116] on div "0" at bounding box center [648, 99] width 151 height 33
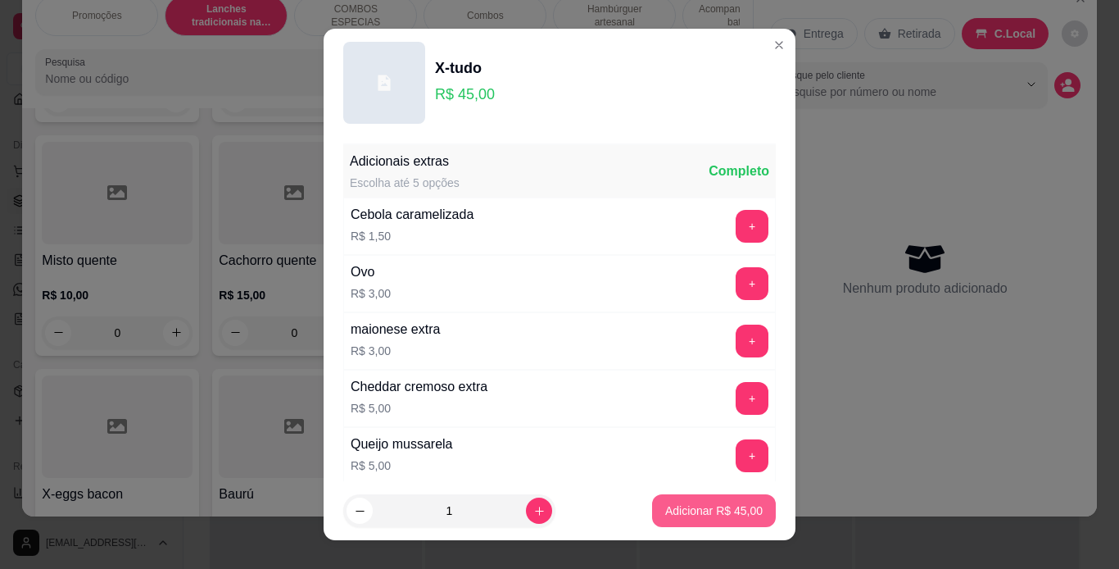
click at [674, 506] on p "Adicionar R$ 45,00" at bounding box center [714, 510] width 98 height 16
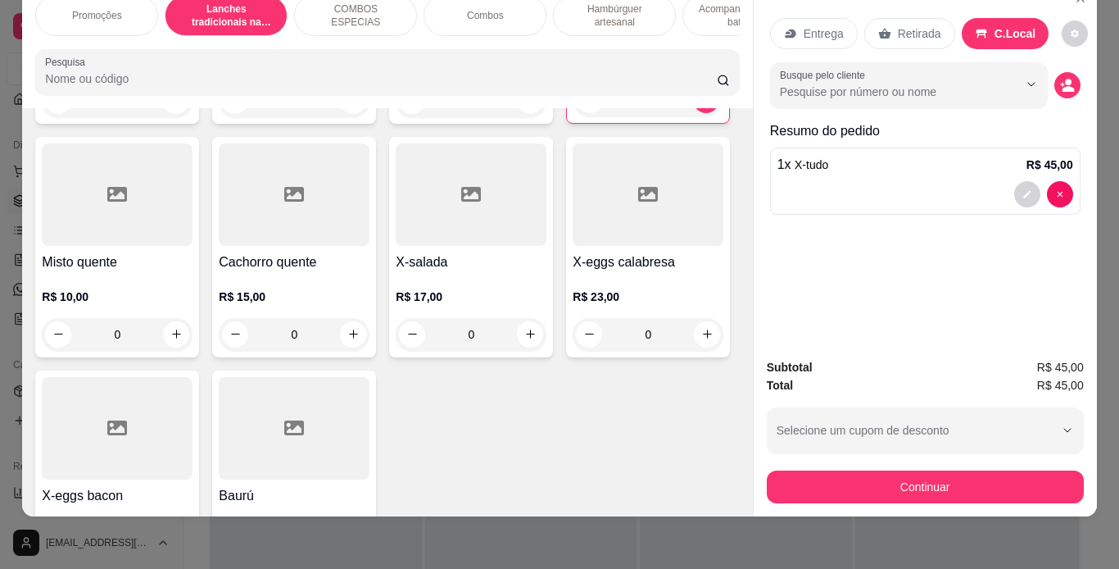
type input "1"
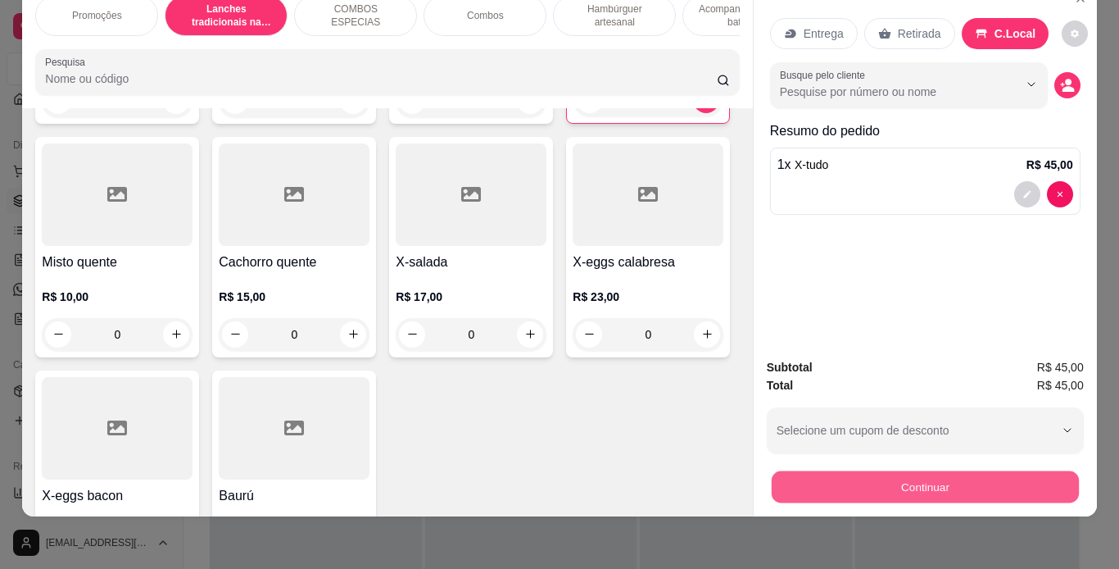
click at [787, 474] on button "Continuar" at bounding box center [924, 487] width 307 height 32
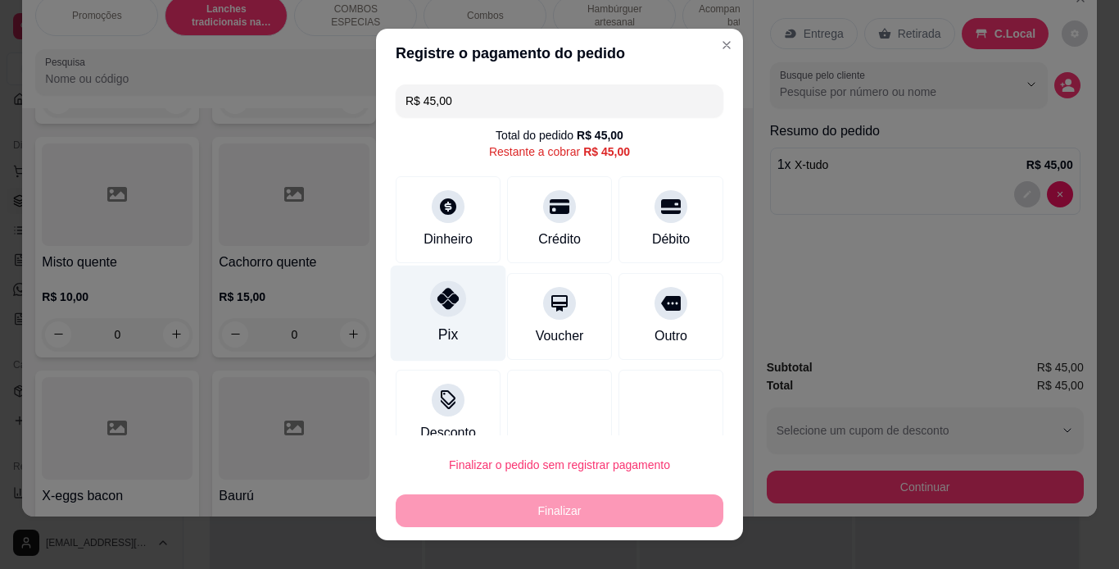
click at [451, 293] on div at bounding box center [448, 298] width 36 height 36
type input "R$ 0,00"
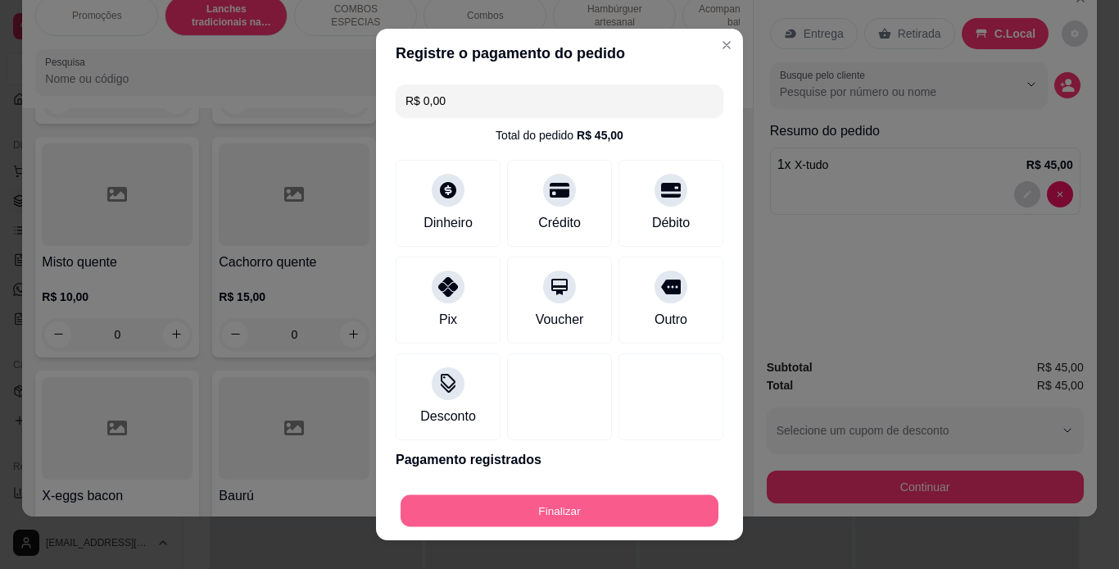
click at [578, 506] on button "Finalizar" at bounding box center [560, 511] width 318 height 32
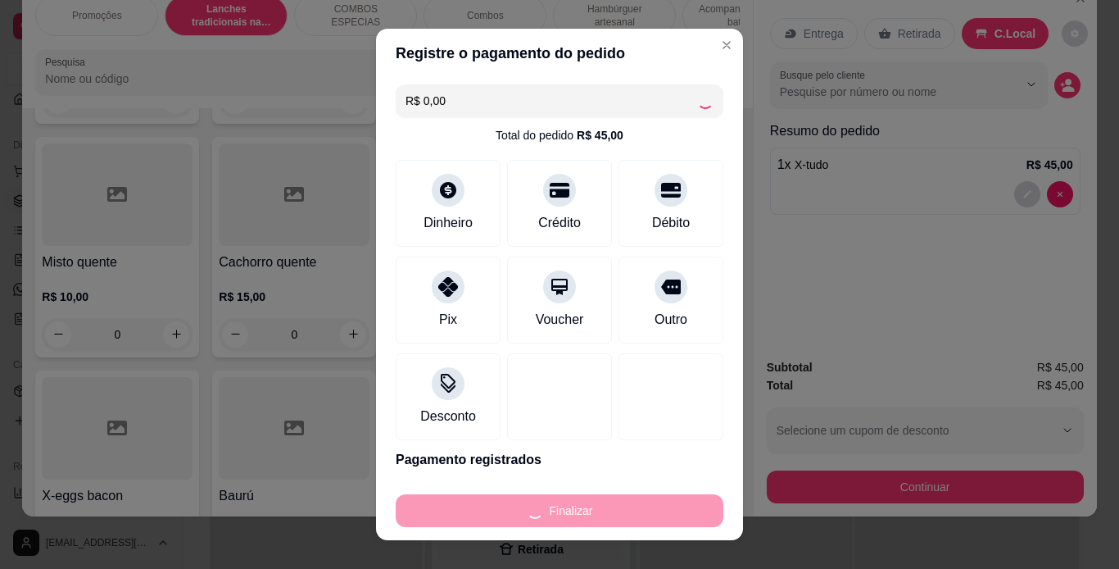
type input "0"
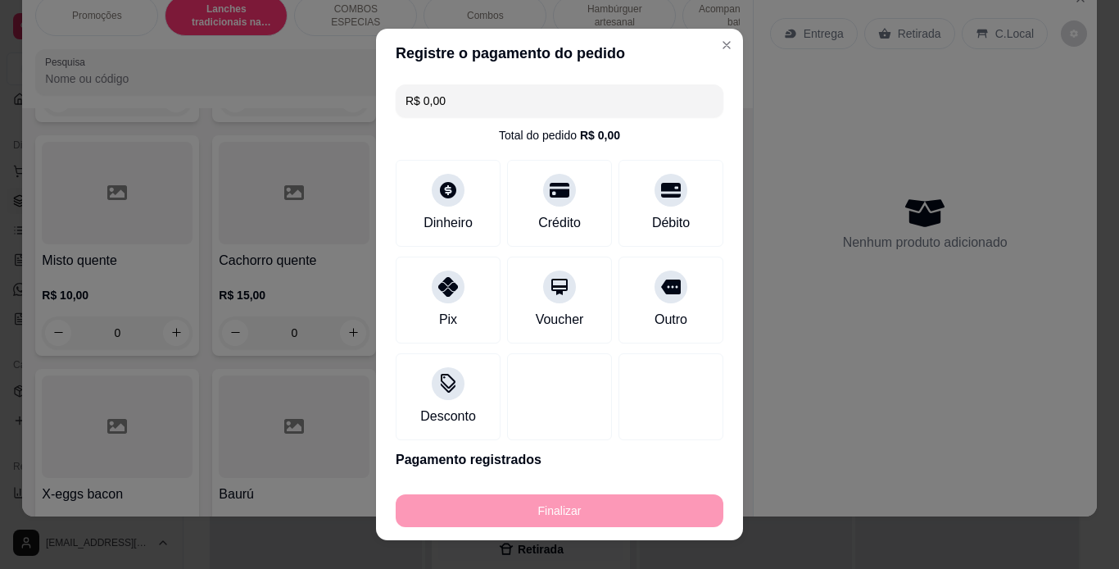
type input "-R$ 45,00"
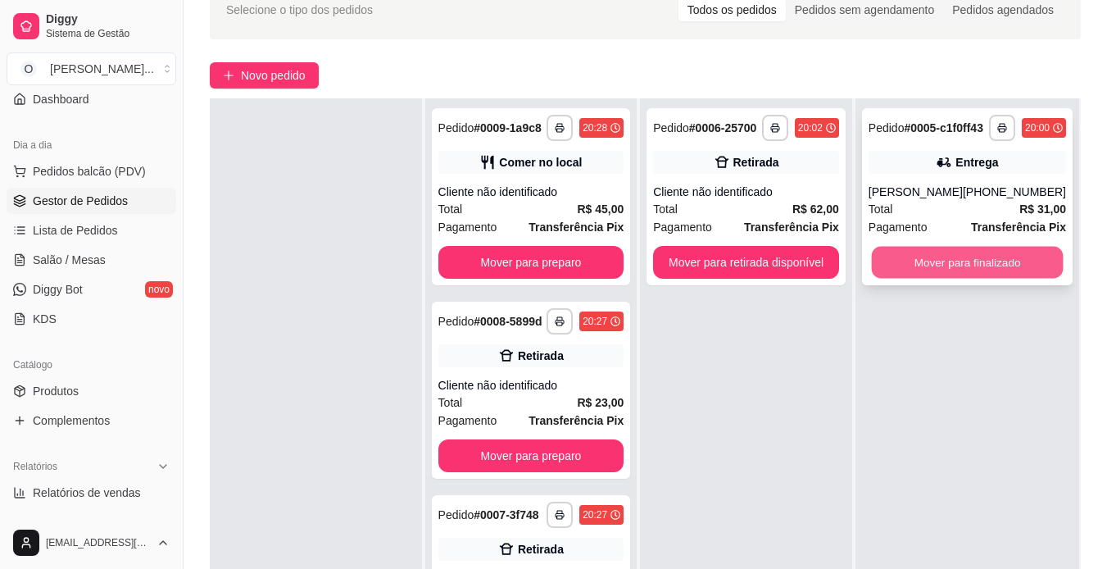
click at [914, 271] on button "Mover para finalizado" at bounding box center [967, 263] width 192 height 32
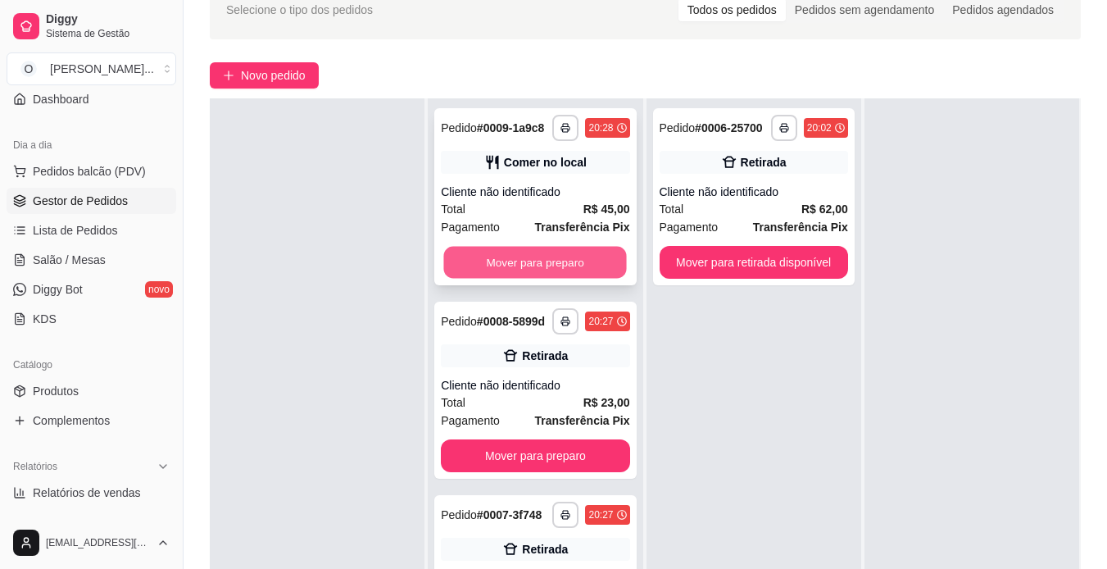
click at [529, 272] on button "Mover para preparo" at bounding box center [535, 263] width 183 height 32
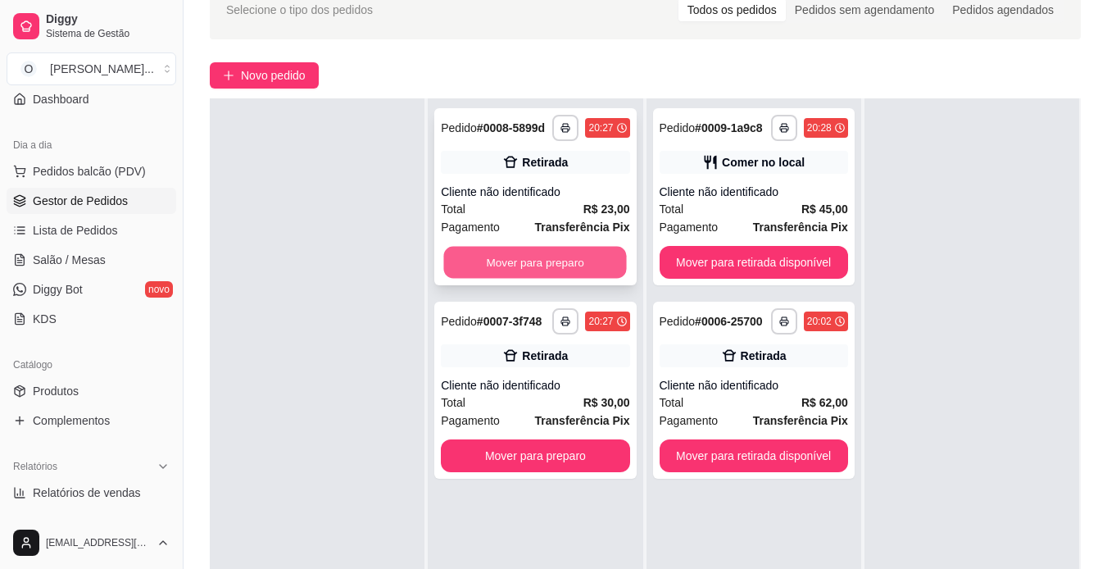
click at [528, 269] on button "Mover para preparo" at bounding box center [535, 263] width 183 height 32
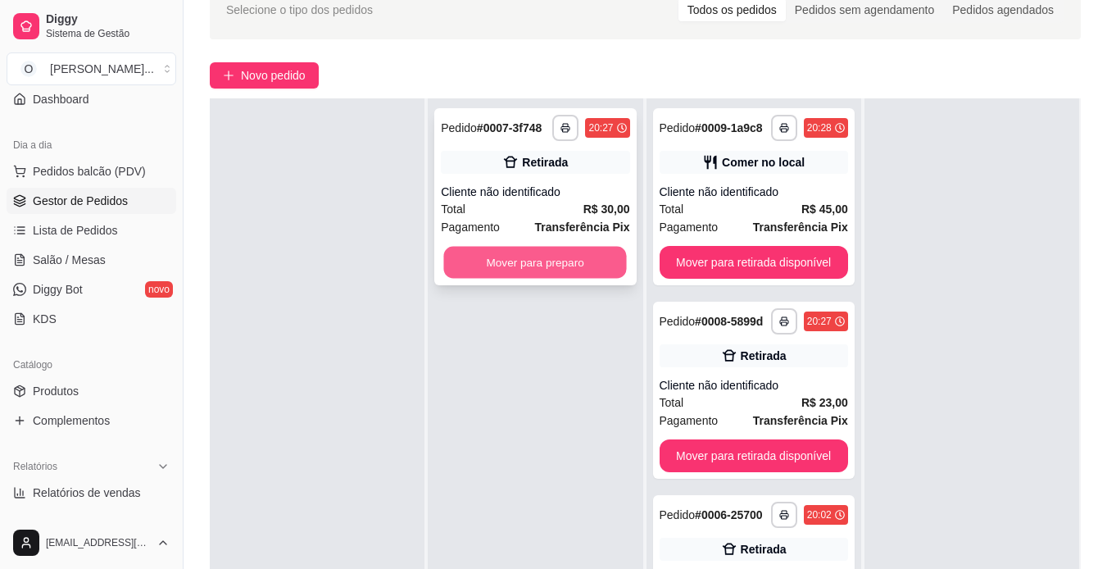
click at [530, 258] on button "Mover para preparo" at bounding box center [535, 263] width 183 height 32
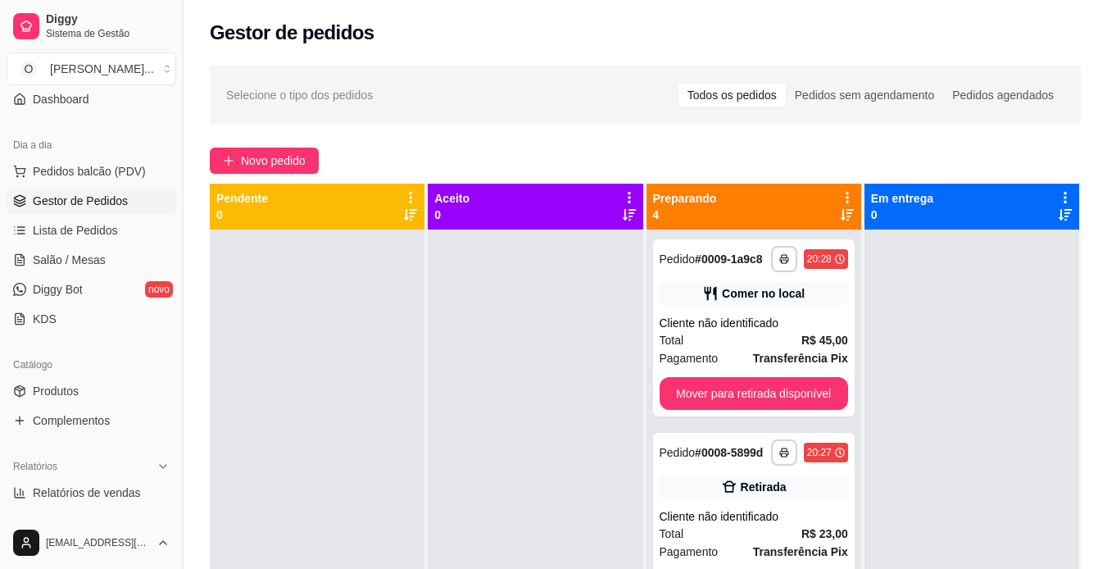
click at [503, 284] on div at bounding box center [535, 513] width 215 height 569
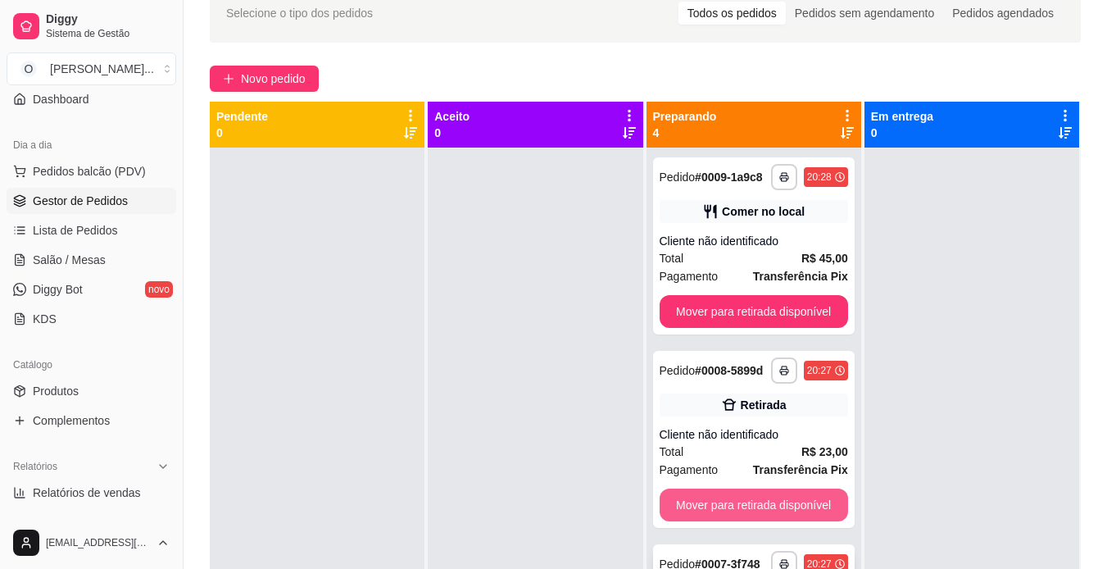
scroll to position [81, 0]
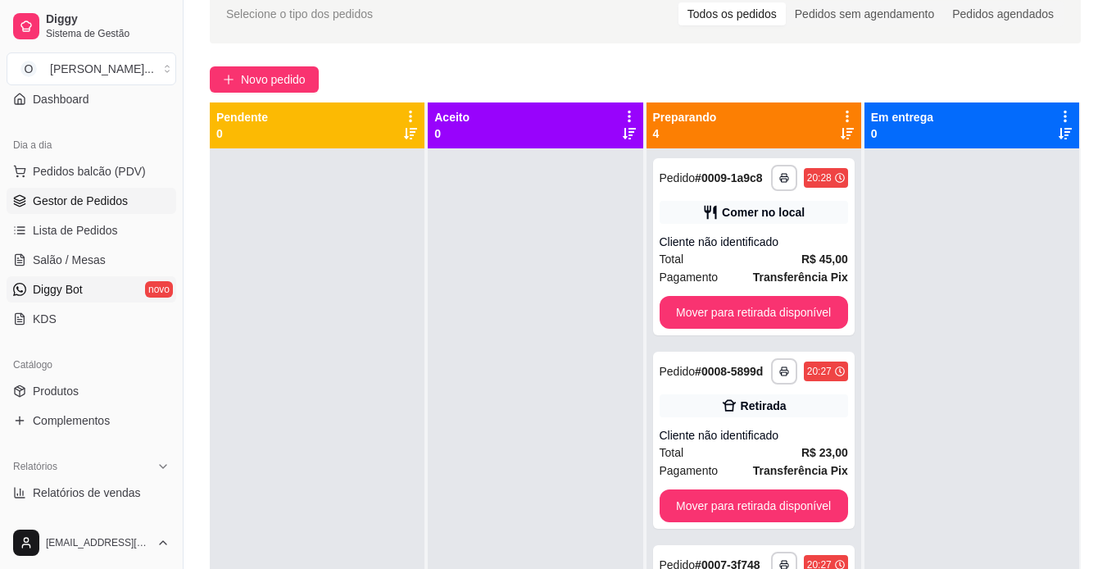
click at [151, 284] on link "Diggy Bot novo" at bounding box center [92, 289] width 170 height 26
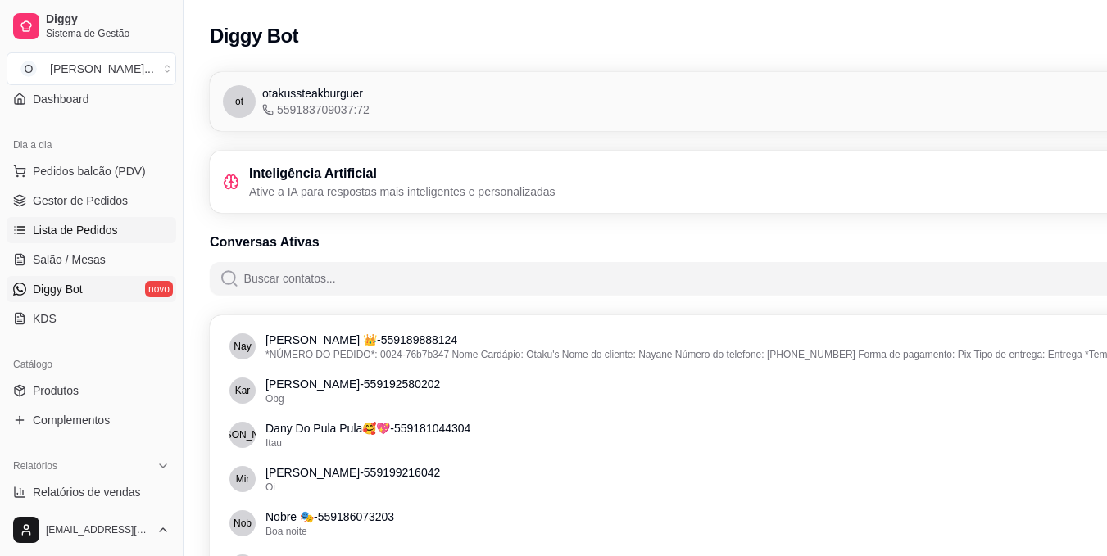
click at [67, 233] on span "Lista de Pedidos" at bounding box center [75, 230] width 85 height 16
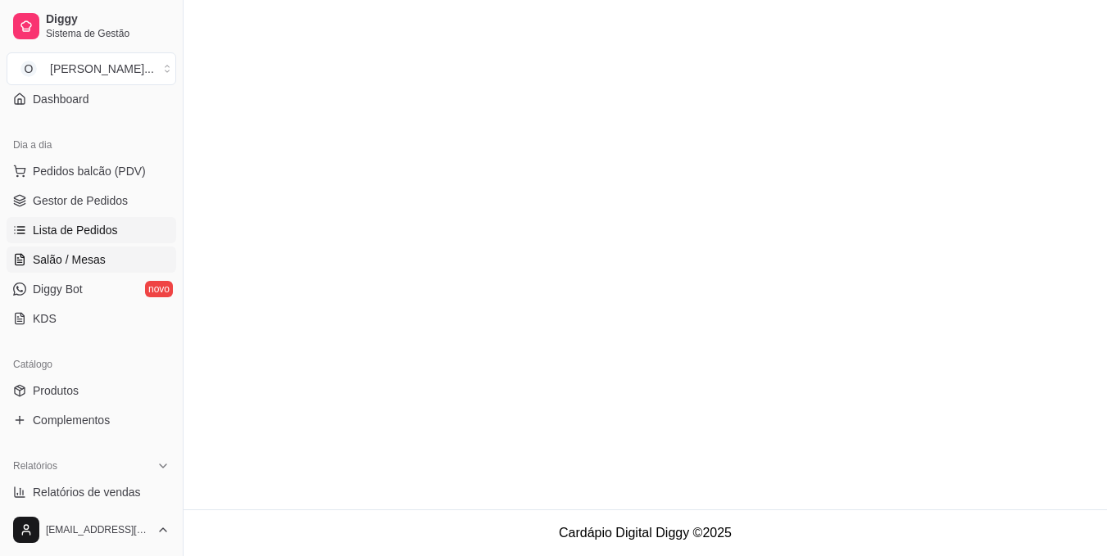
click at [62, 253] on span "Salão / Mesas" at bounding box center [69, 260] width 73 height 16
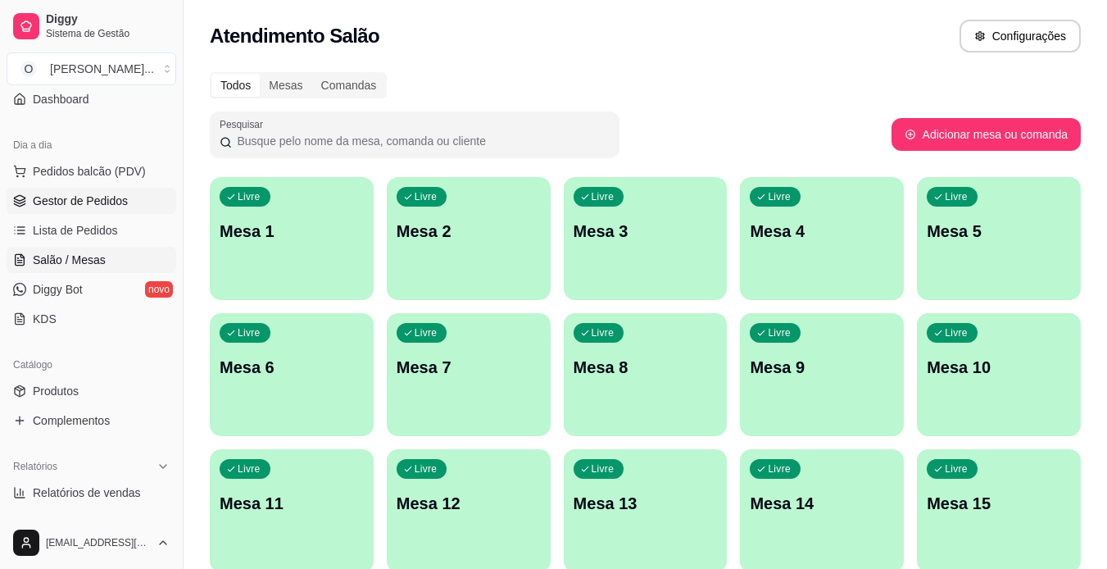
click at [125, 203] on span "Gestor de Pedidos" at bounding box center [80, 201] width 95 height 16
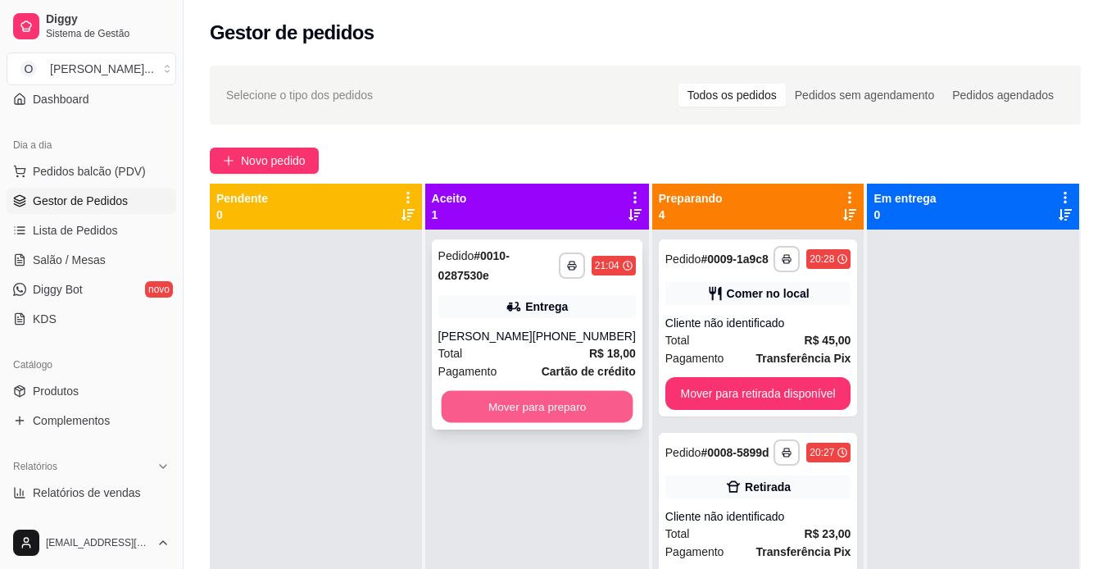
click at [471, 398] on button "Mover para preparo" at bounding box center [537, 407] width 192 height 32
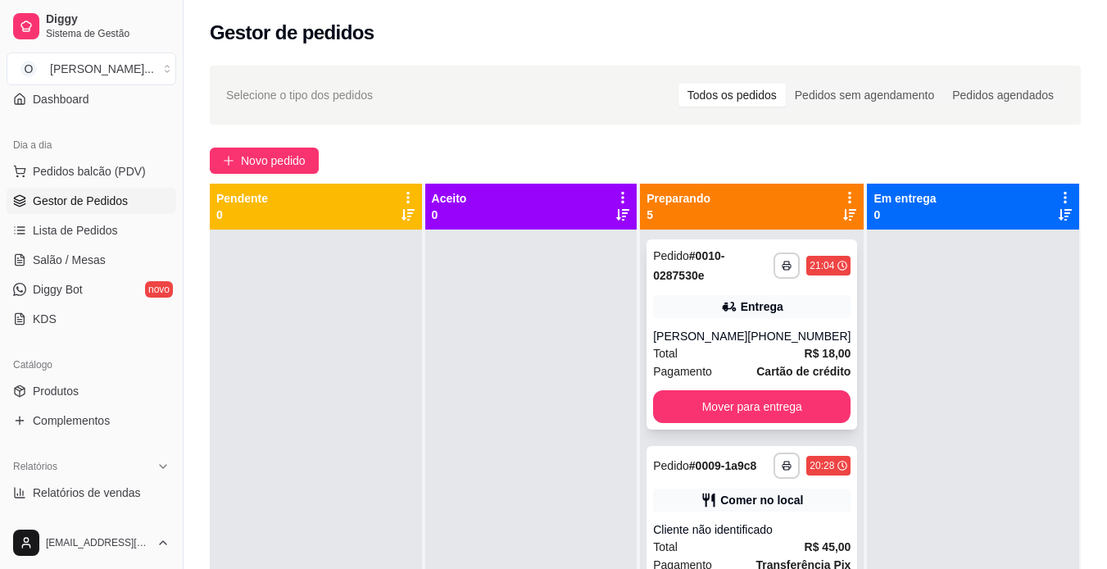
click at [717, 275] on div "Pedido # 0010-0287530e" at bounding box center [713, 265] width 120 height 39
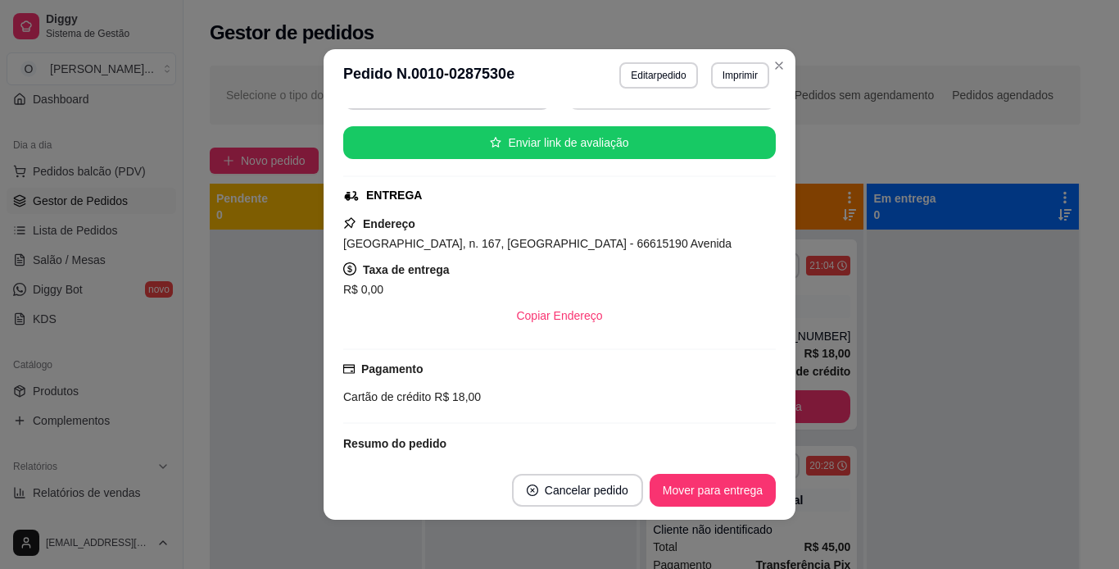
scroll to position [237, 0]
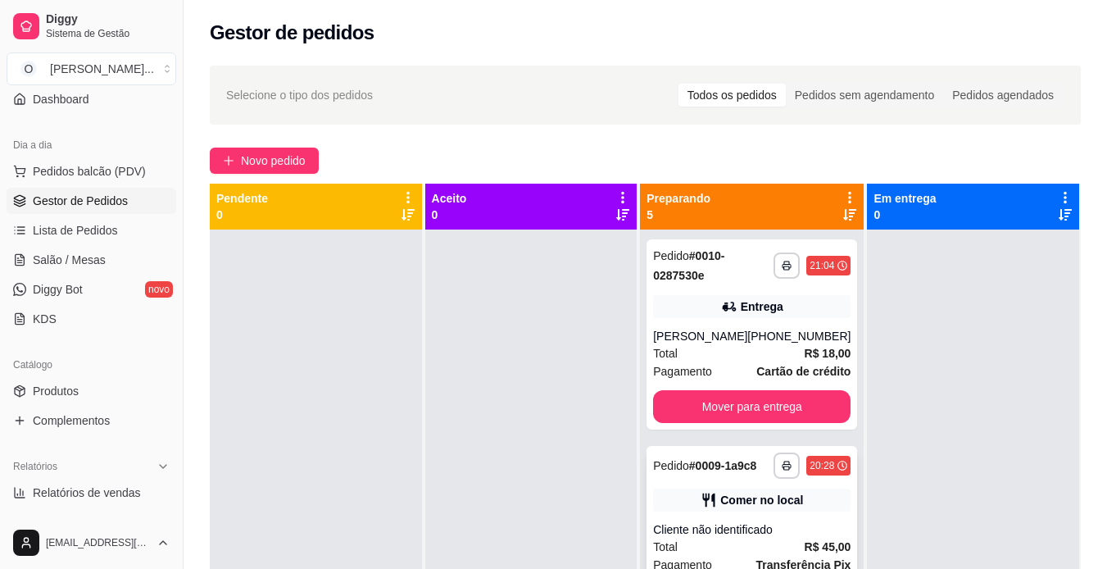
click at [724, 530] on div "Cliente não identificado" at bounding box center [752, 529] width 198 height 16
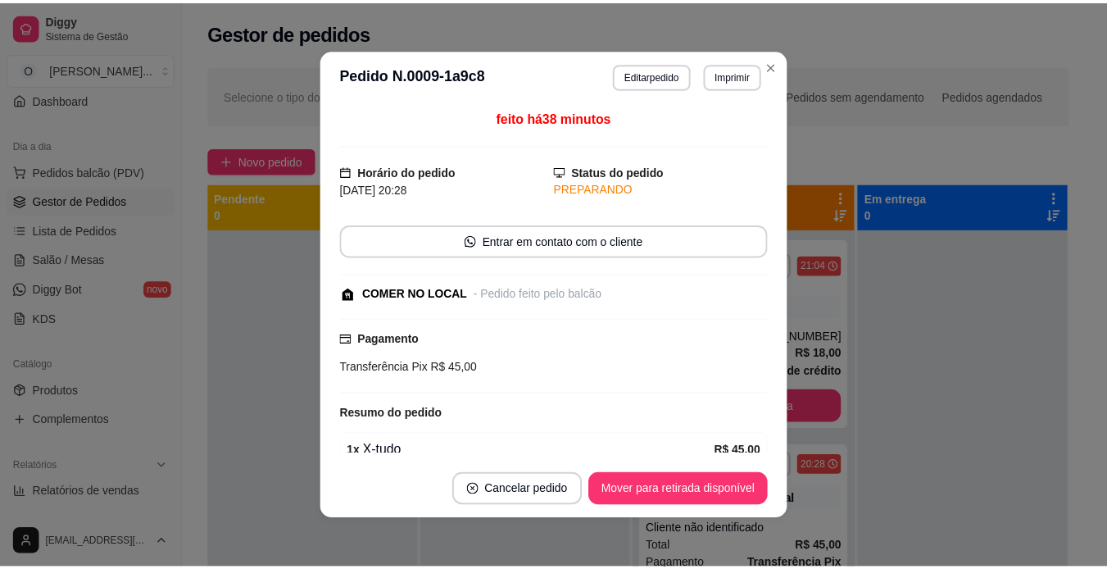
scroll to position [78, 0]
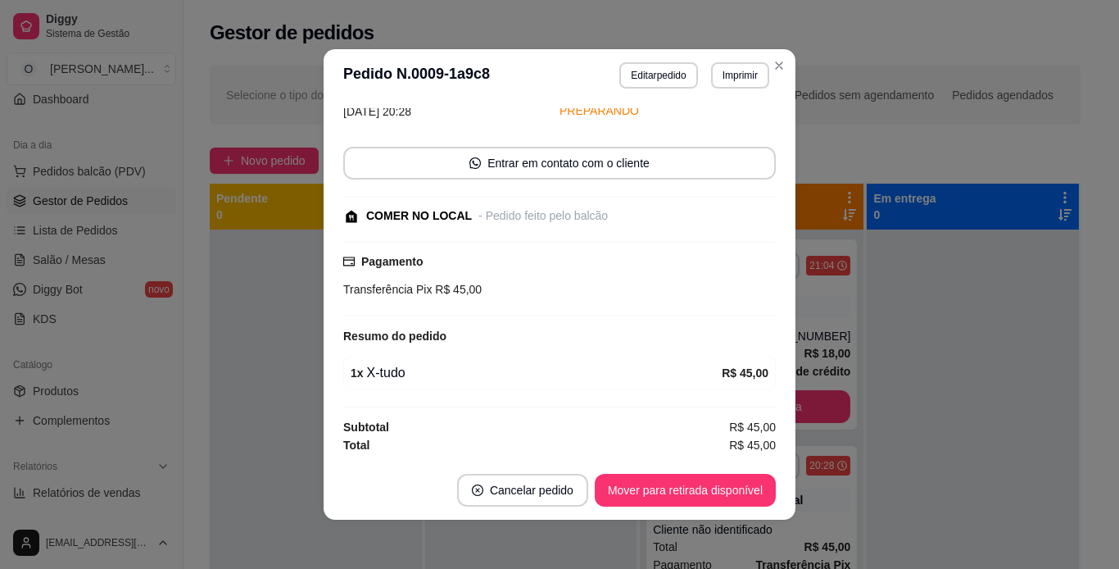
click at [673, 438] on div "Total R$ 45,00" at bounding box center [559, 445] width 433 height 18
click at [746, 491] on button "Mover para retirada disponível" at bounding box center [684, 491] width 175 height 32
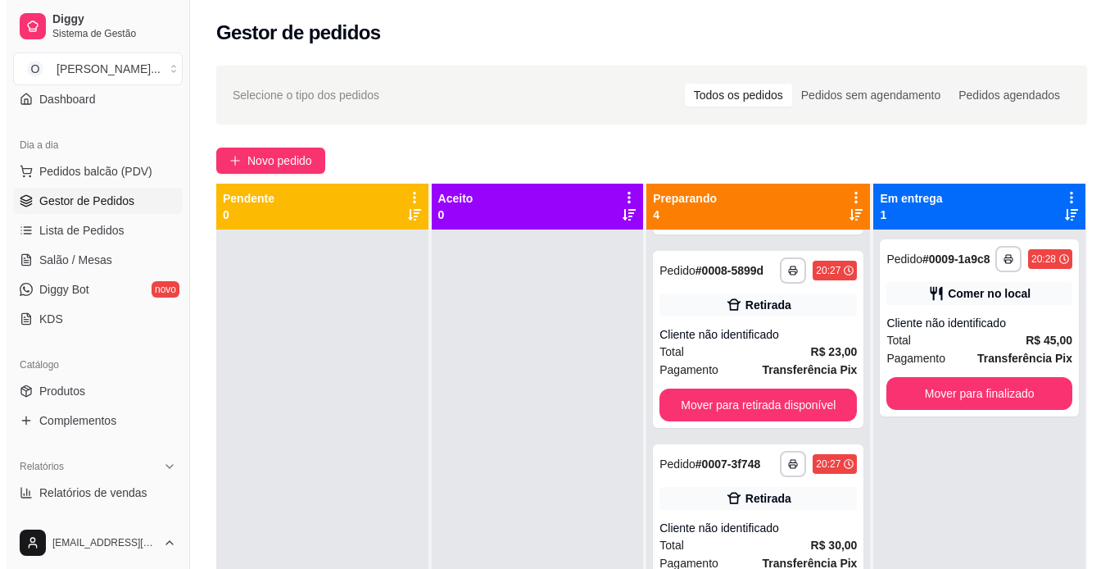
scroll to position [195, 0]
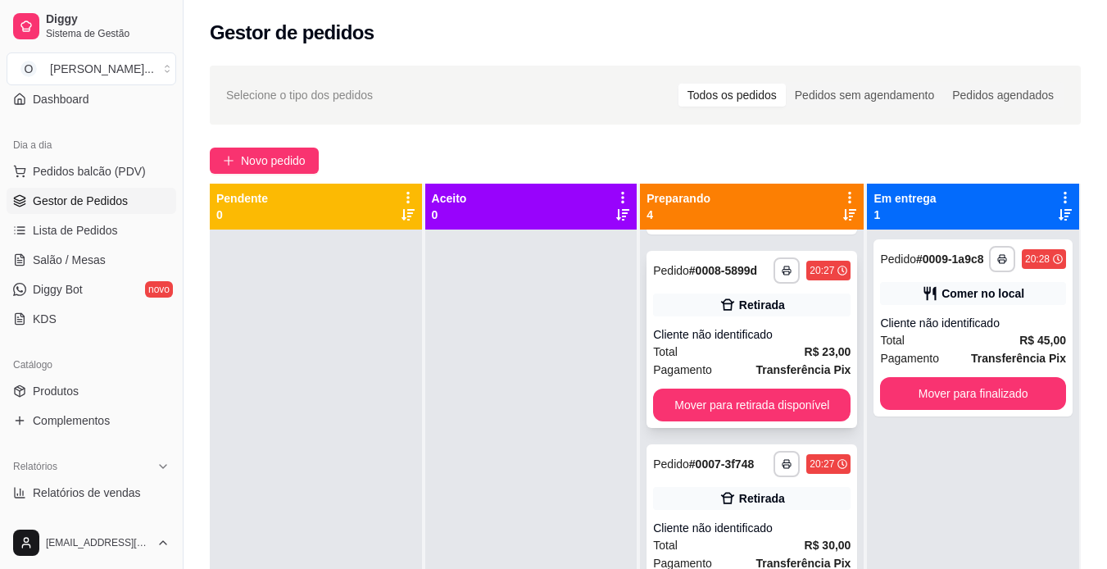
click at [735, 361] on div "Total R$ 23,00" at bounding box center [752, 352] width 198 height 18
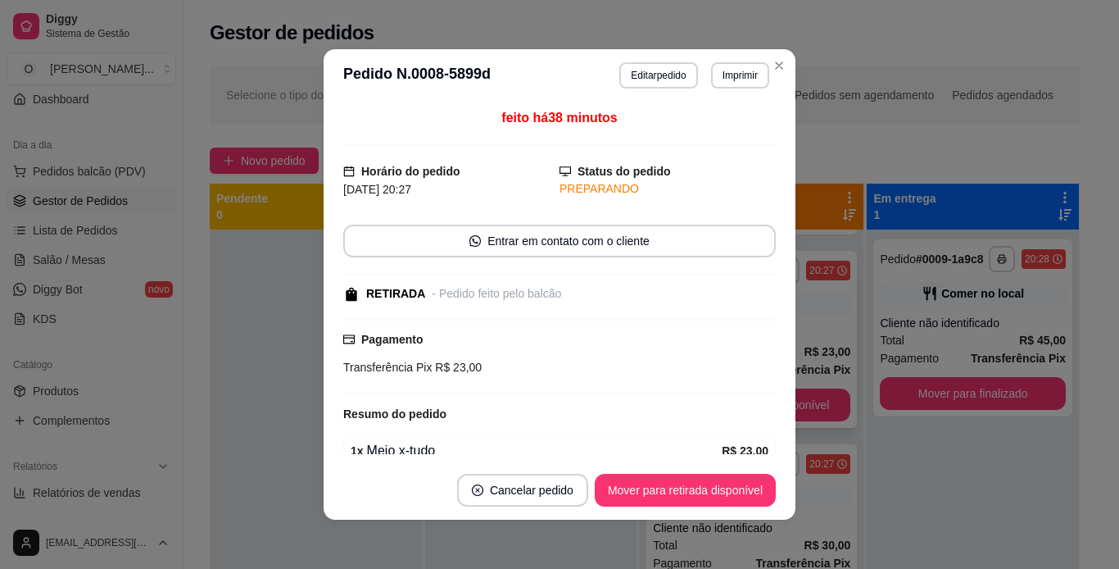
scroll to position [78, 0]
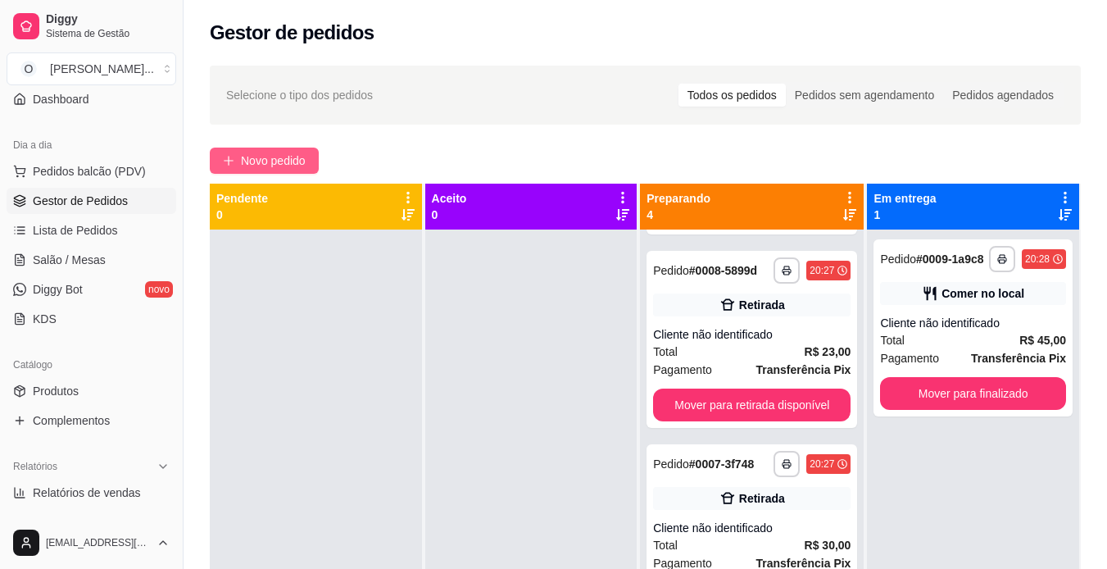
click at [280, 154] on span "Novo pedido" at bounding box center [273, 161] width 65 height 18
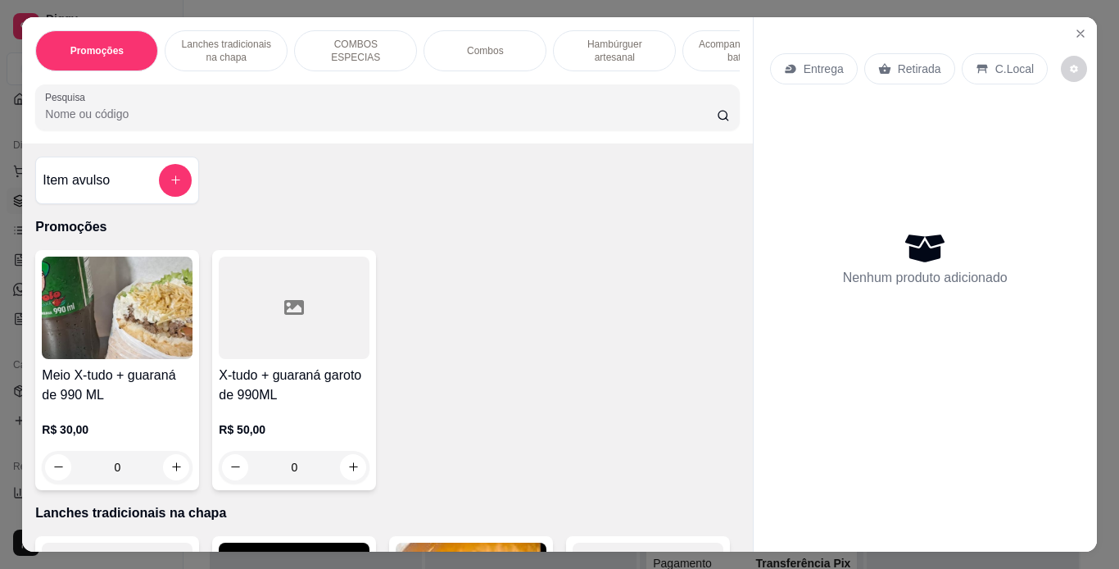
click at [568, 38] on p "Hambúrguer artesanal" at bounding box center [614, 51] width 95 height 26
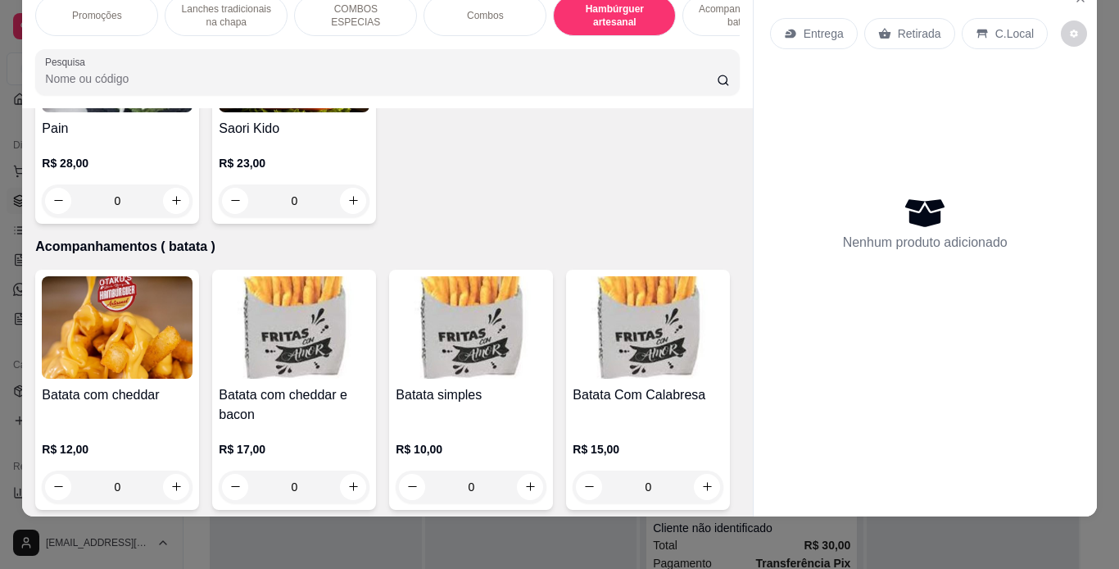
scroll to position [3458, 0]
click at [193, 216] on div "0" at bounding box center [117, 200] width 151 height 33
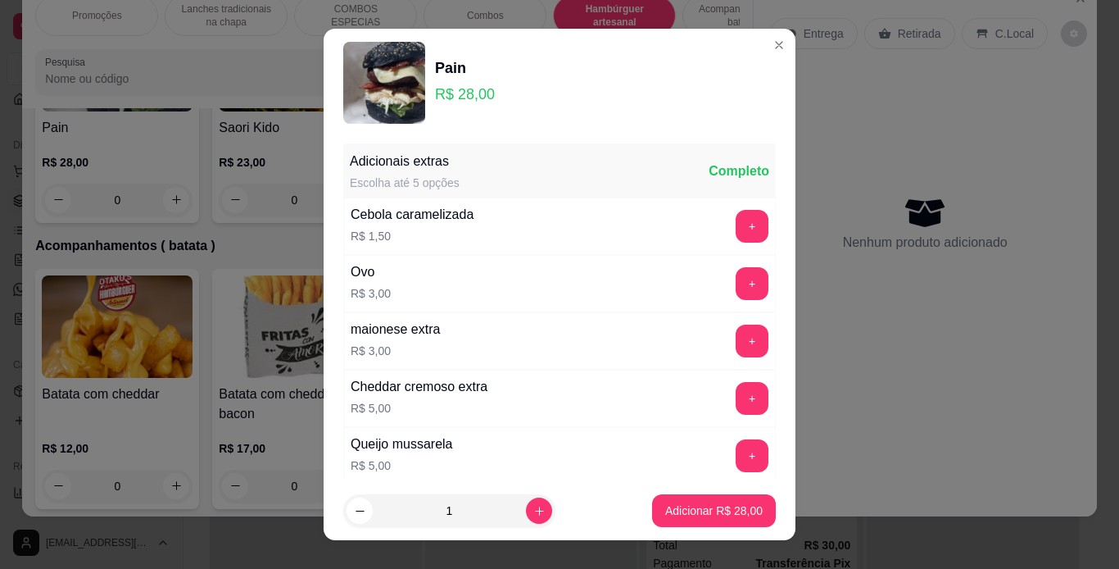
scroll to position [355, 0]
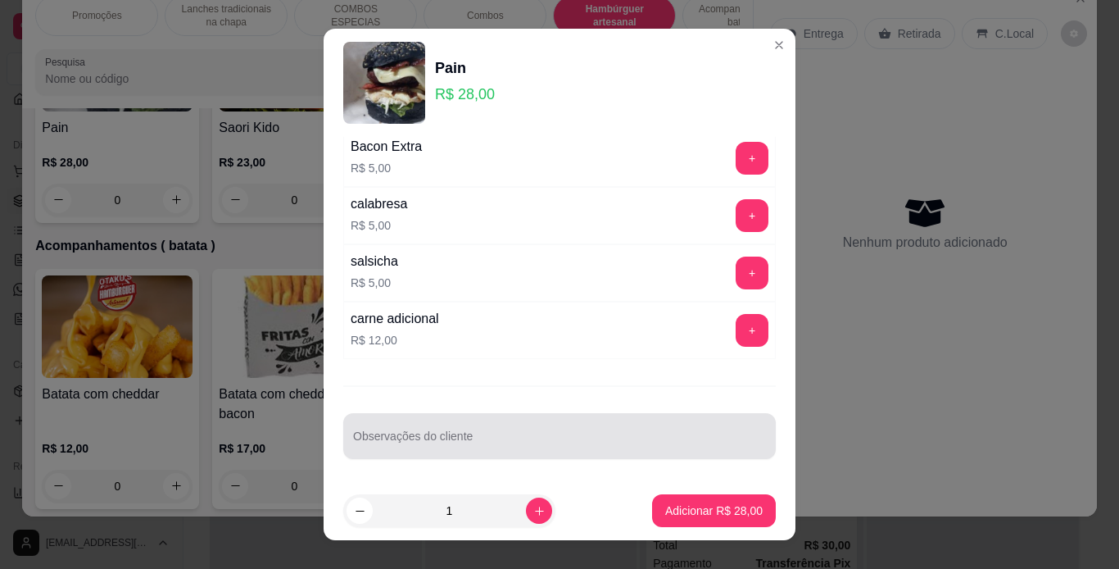
click at [514, 427] on div at bounding box center [559, 436] width 413 height 33
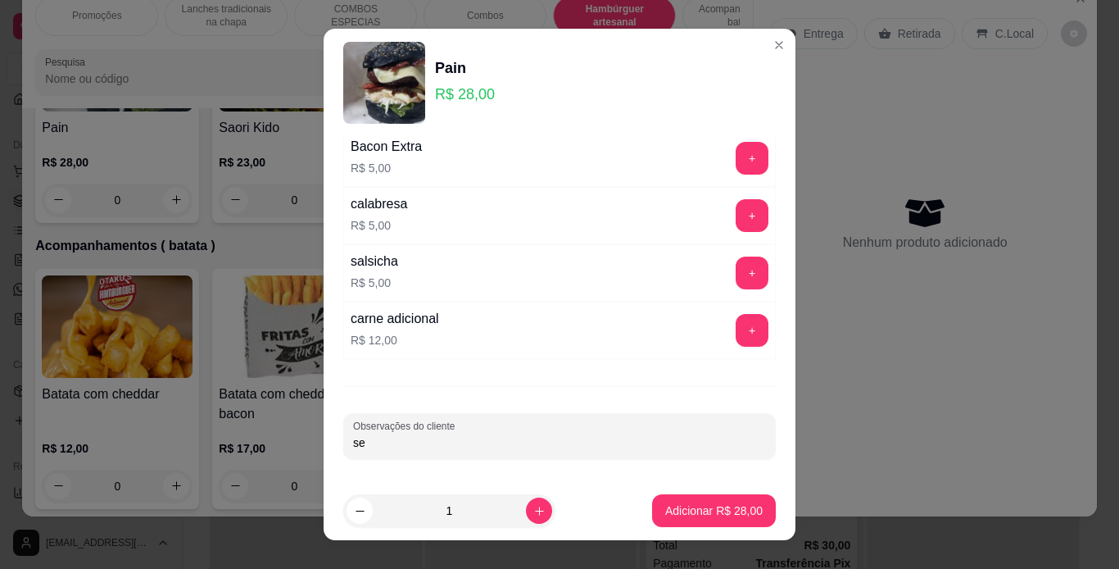
type input "s"
click at [667, 511] on p "Adicionar R$ 28,00" at bounding box center [714, 511] width 95 height 16
type input "1"
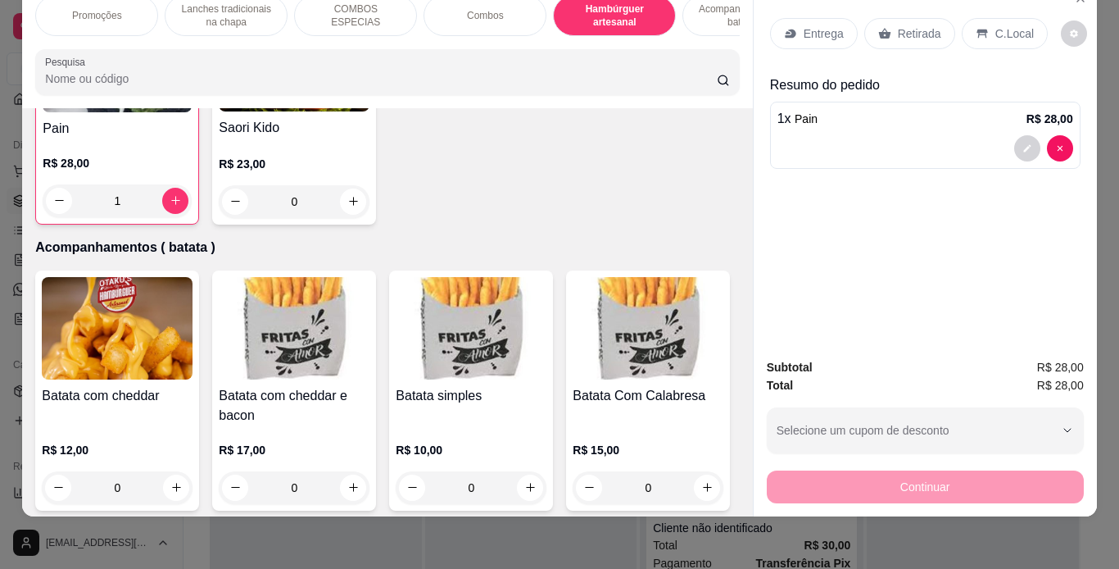
scroll to position [3214, 0]
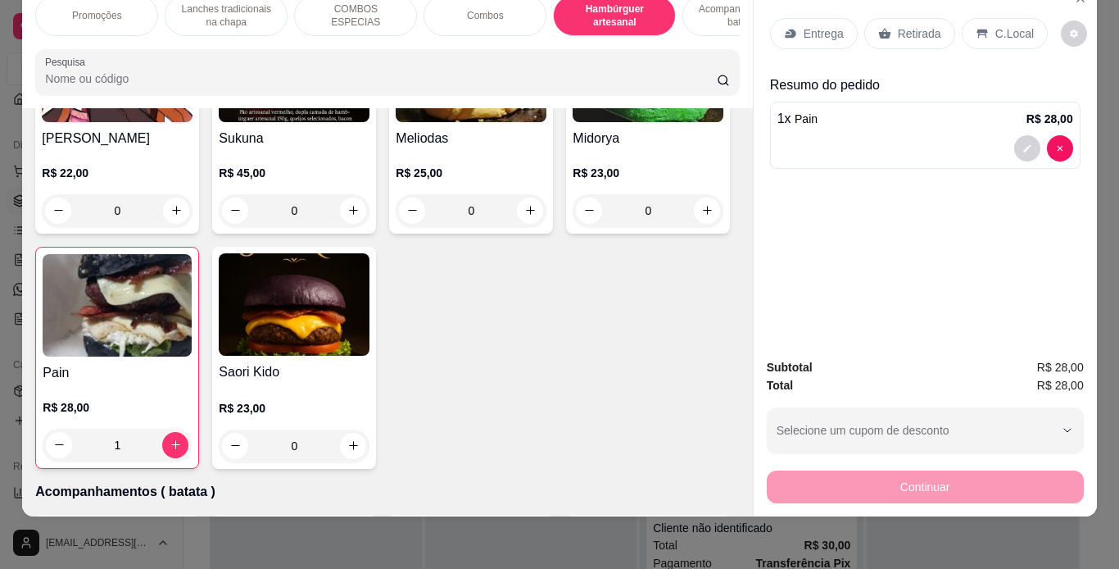
click at [193, 122] on img at bounding box center [117, 71] width 151 height 102
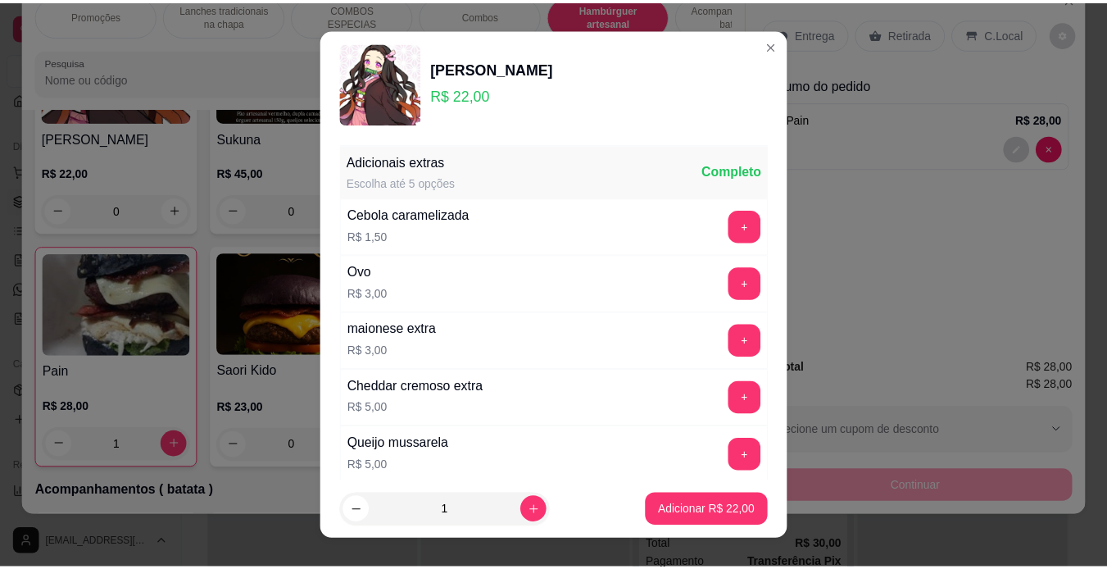
scroll to position [356, 0]
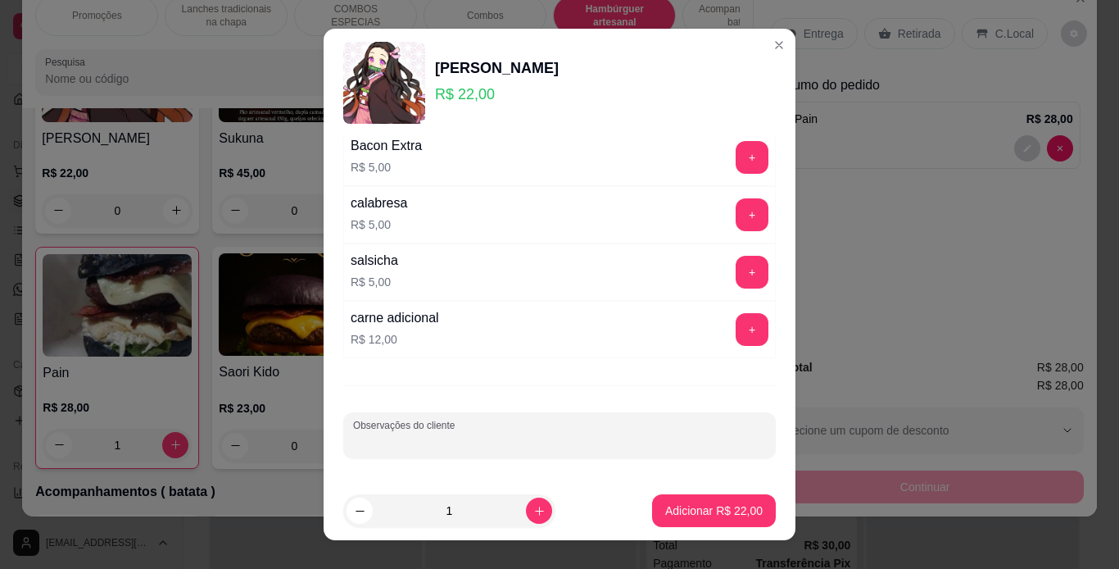
click at [474, 442] on input "Observações do cliente" at bounding box center [559, 442] width 413 height 16
type input "sem repolho e sem cebola"
click at [710, 508] on p "Adicionar R$ 22,00" at bounding box center [714, 511] width 95 height 16
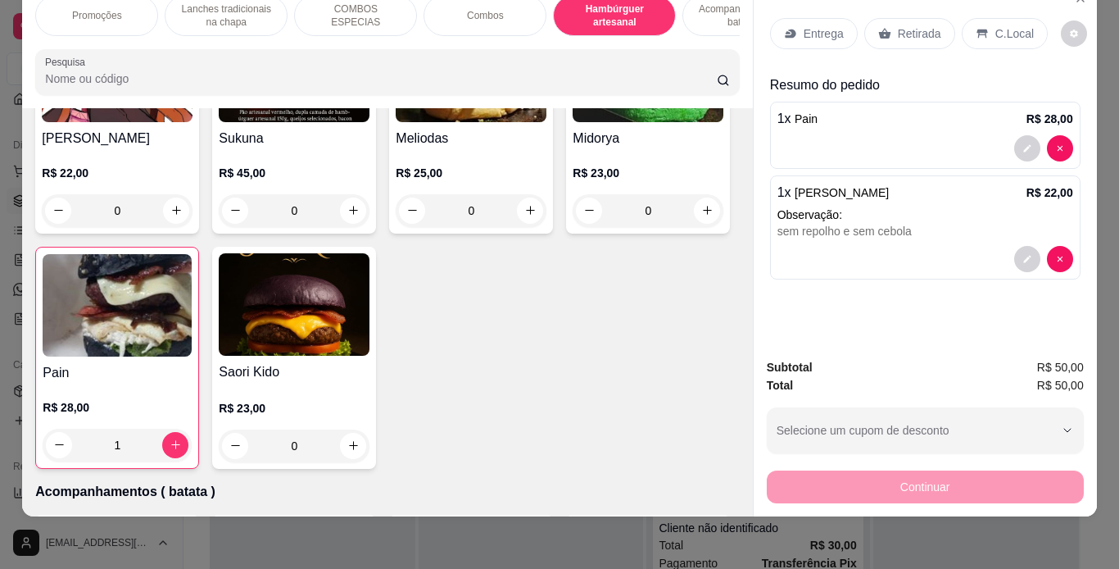
click at [981, 20] on div "C.Local" at bounding box center [1005, 33] width 86 height 31
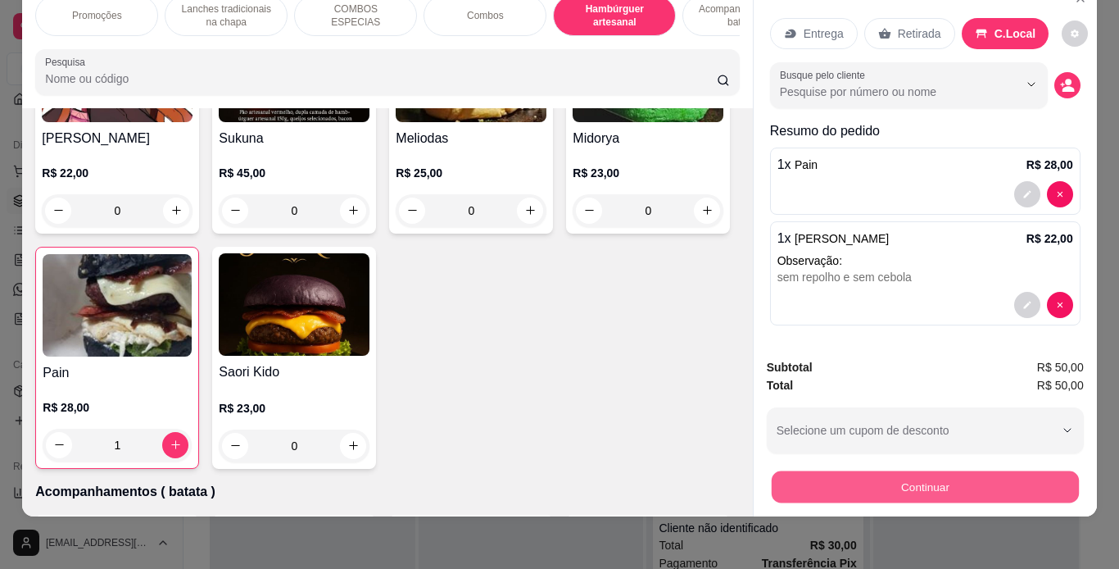
click at [842, 471] on button "Continuar" at bounding box center [924, 487] width 307 height 32
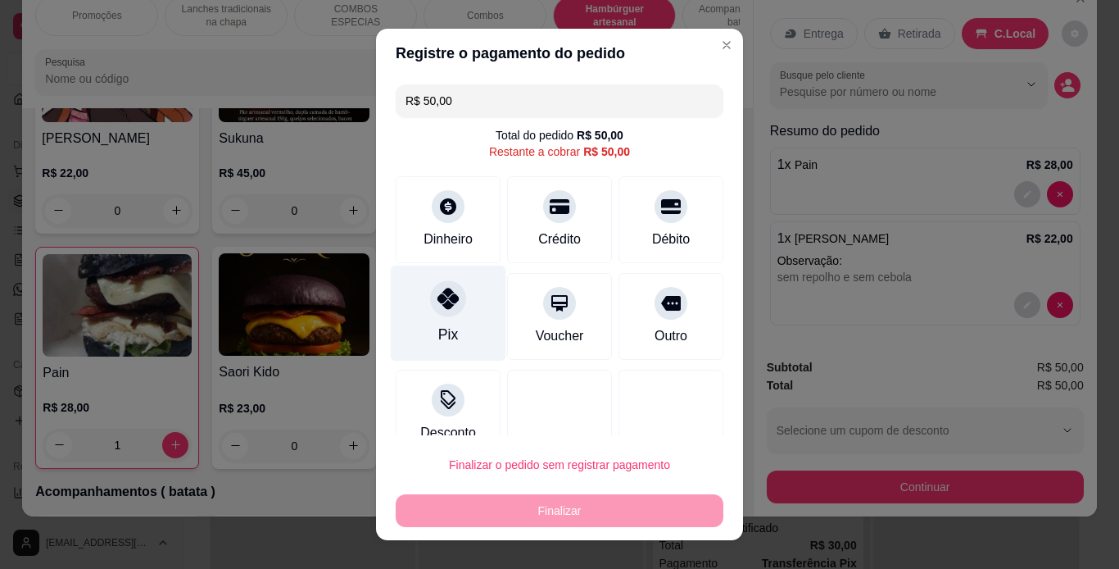
click at [446, 300] on icon at bounding box center [448, 298] width 21 height 21
type input "R$ 0,00"
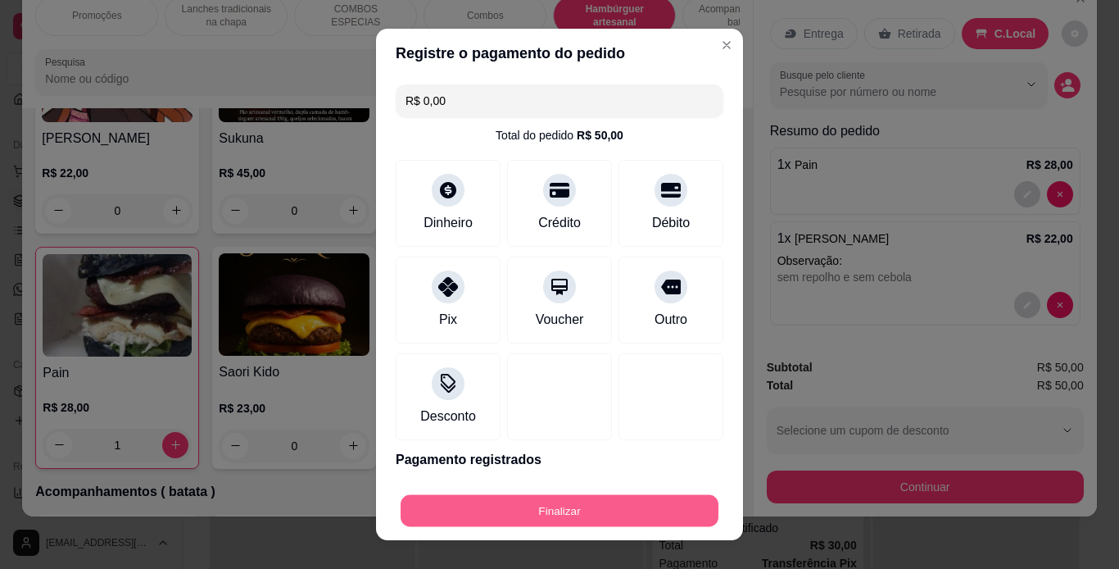
click at [611, 511] on button "Finalizar" at bounding box center [560, 511] width 318 height 32
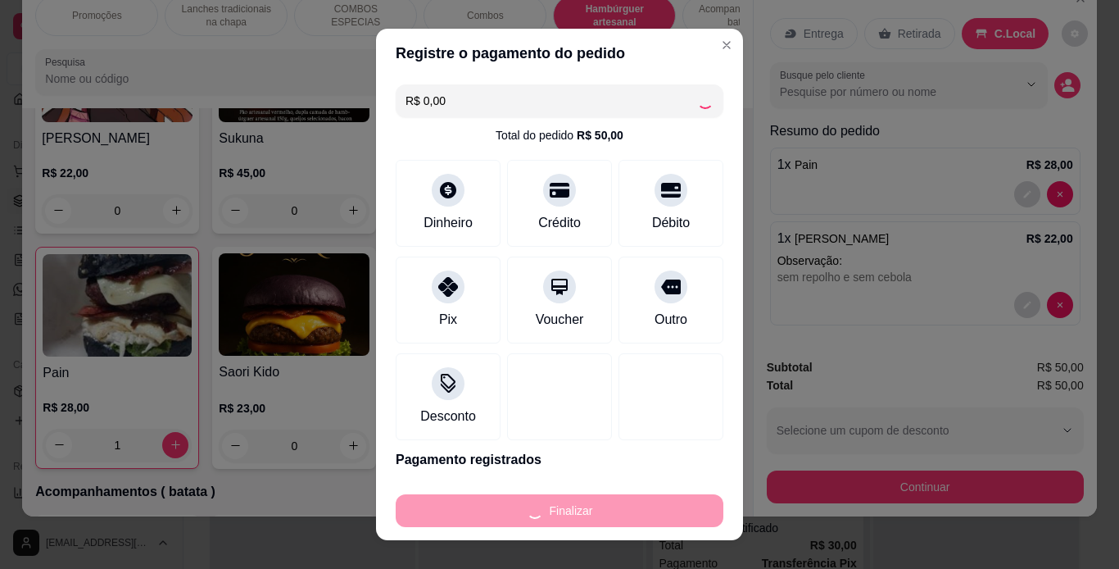
type input "0"
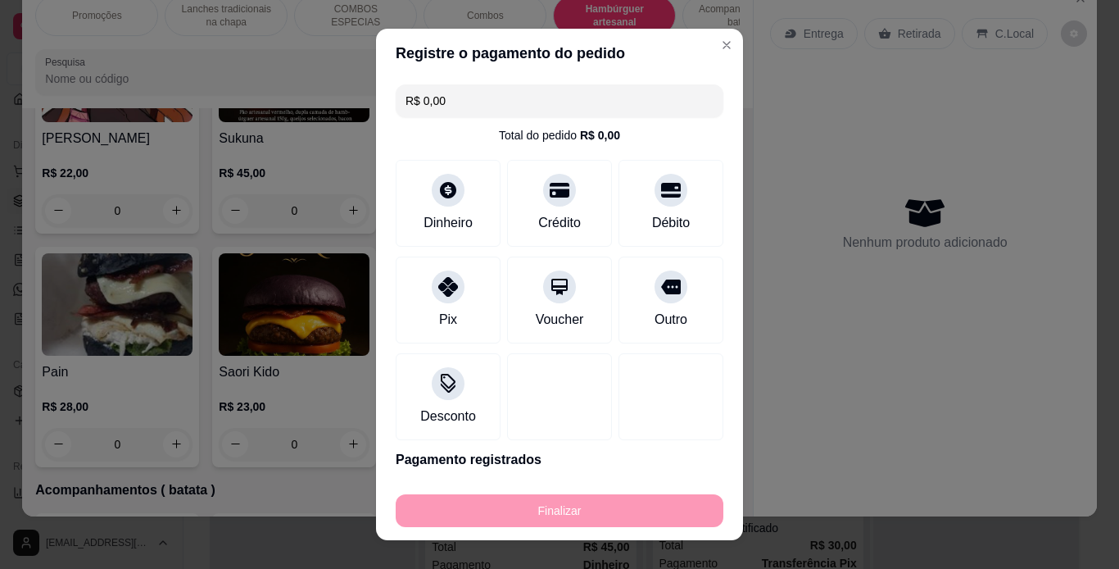
type input "-R$ 50,00"
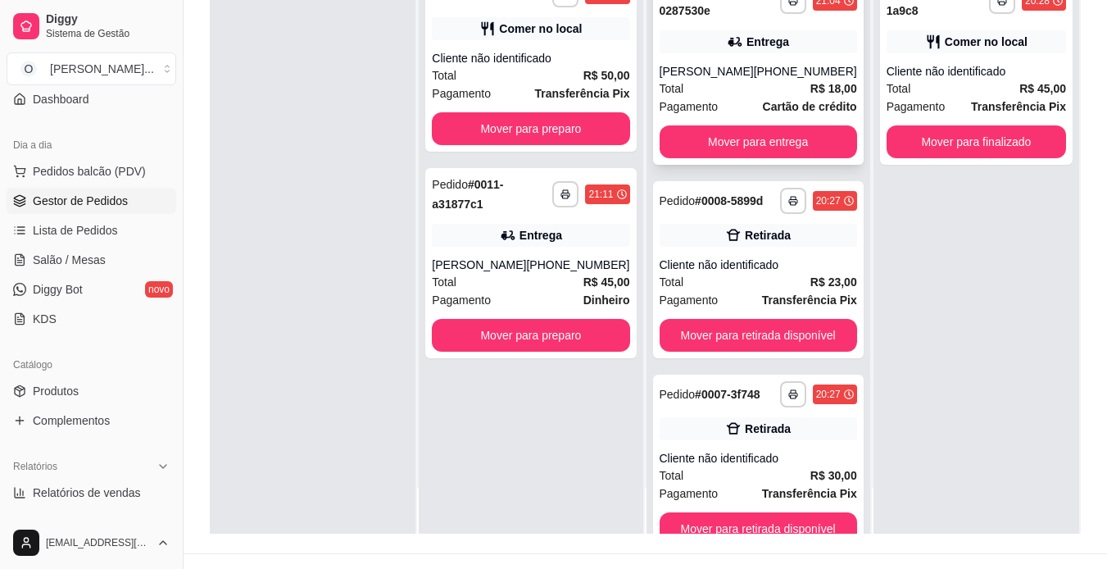
click at [736, 80] on div "Total R$ 18,00" at bounding box center [759, 88] width 198 height 18
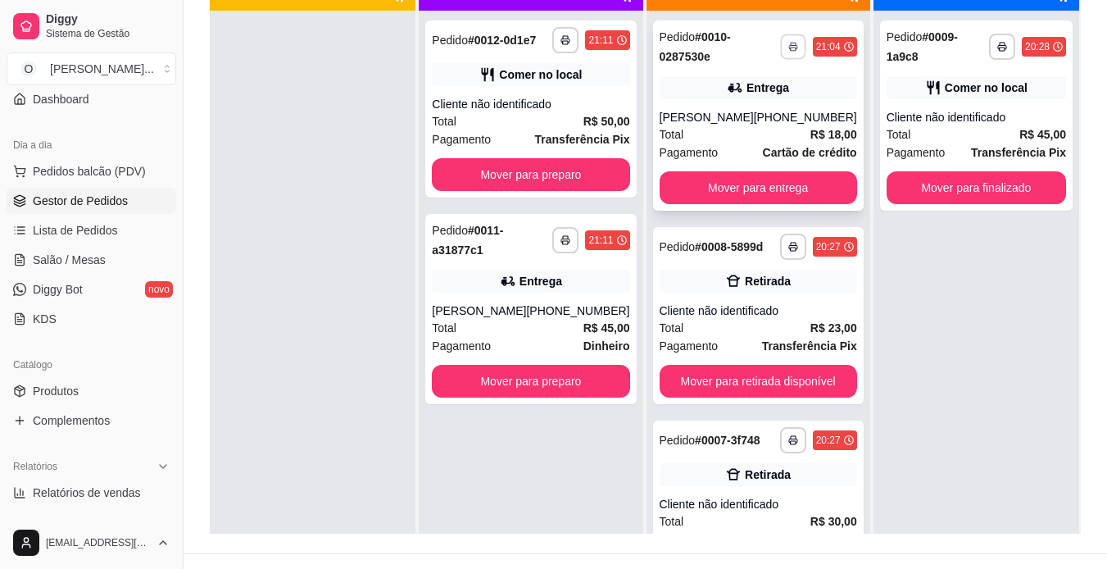
click at [791, 51] on rect "button" at bounding box center [793, 49] width 5 height 3
click at [752, 105] on button "IMPRESSORA" at bounding box center [722, 103] width 115 height 25
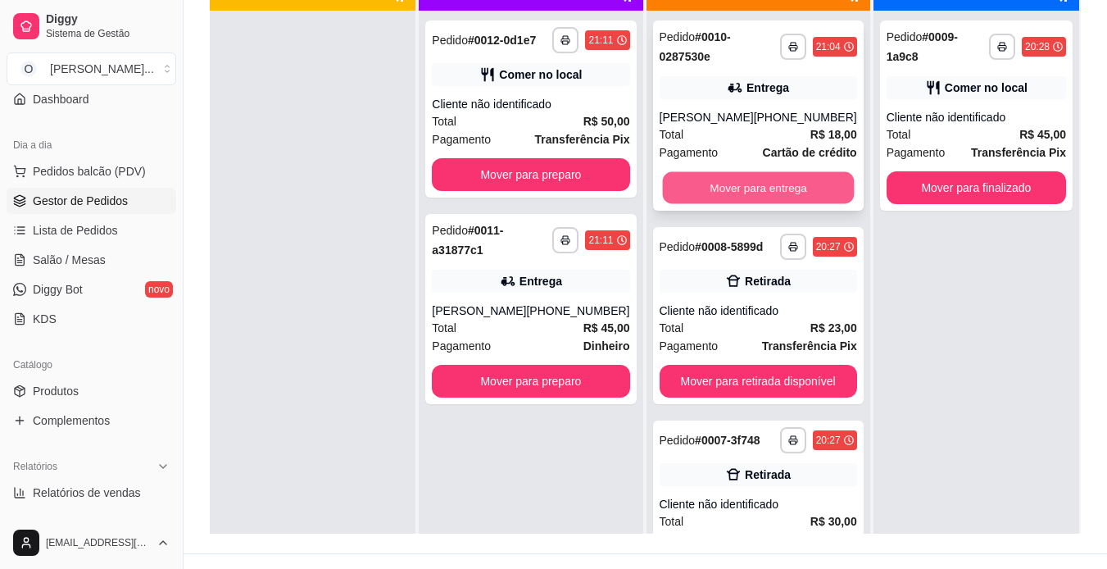
click at [791, 198] on button "Mover para entrega" at bounding box center [758, 188] width 192 height 32
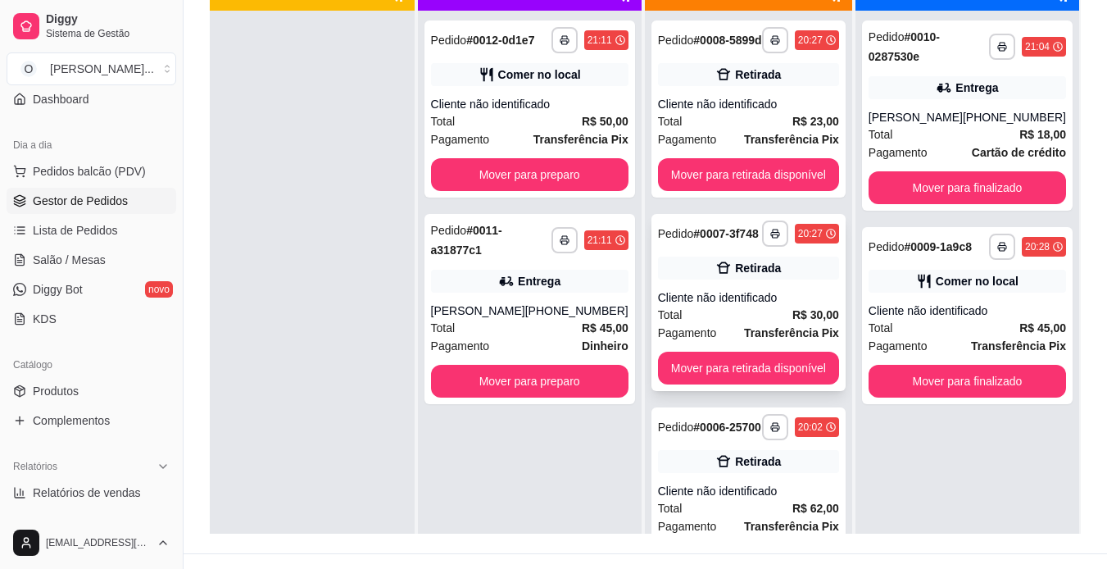
click at [742, 247] on div "**********" at bounding box center [748, 233] width 181 height 26
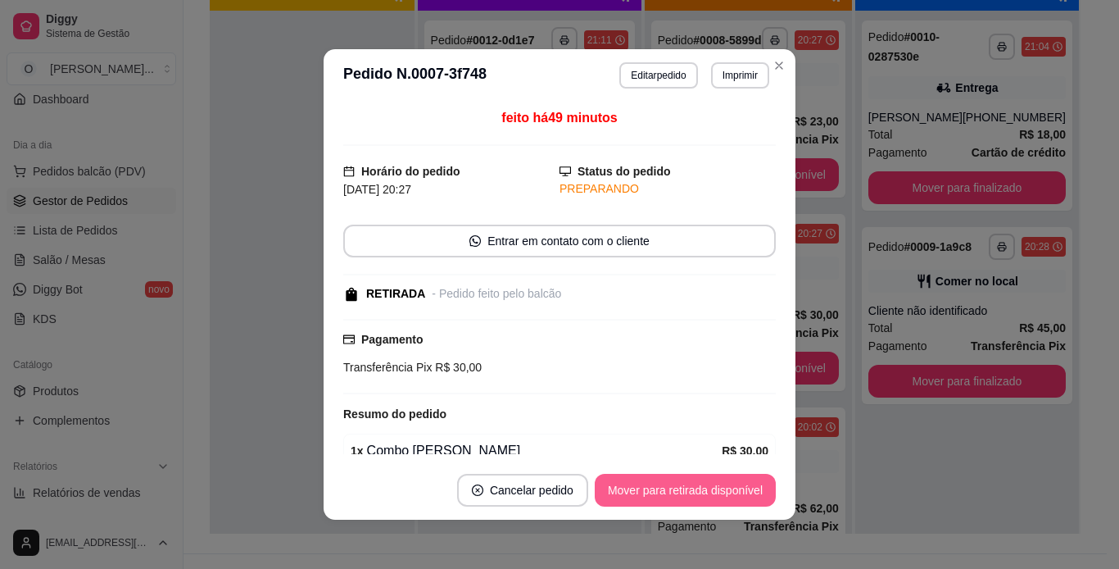
click at [724, 477] on button "Mover para retirada disponível" at bounding box center [685, 490] width 181 height 33
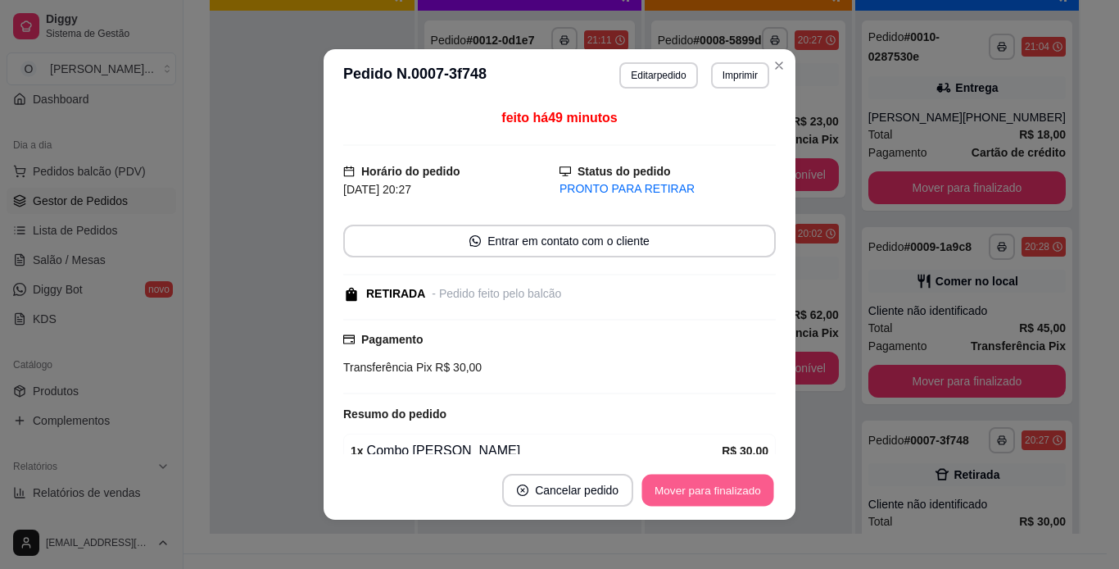
click at [724, 477] on button "Mover para finalizado" at bounding box center [709, 491] width 132 height 32
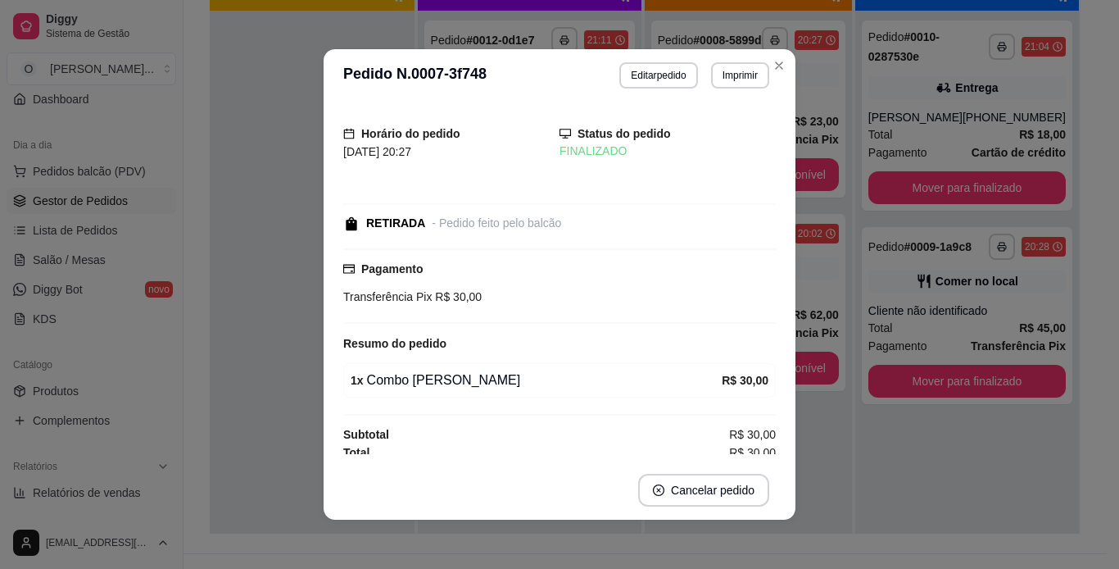
scroll to position [7, 0]
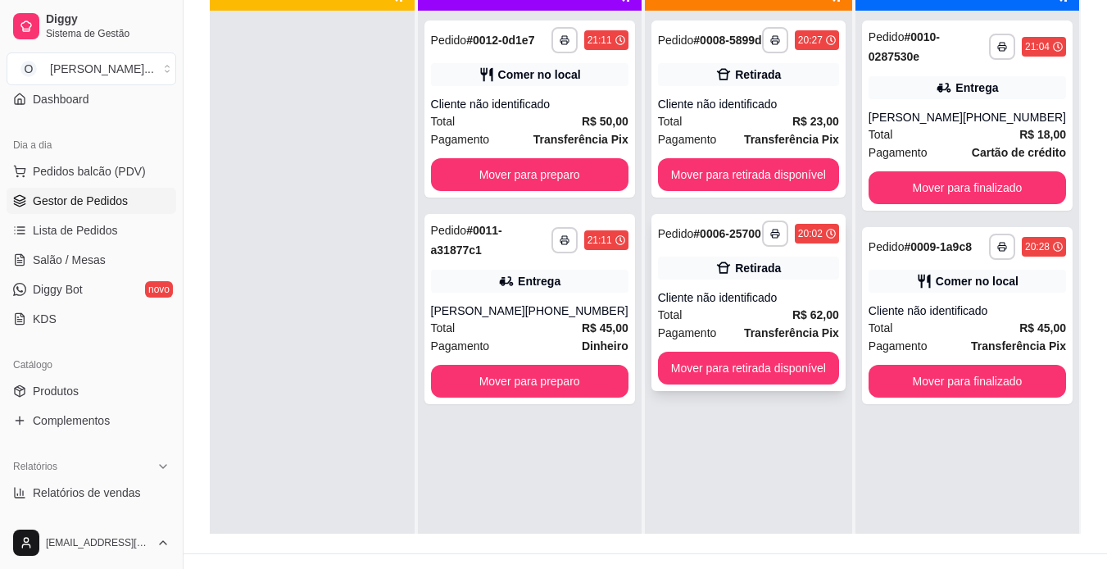
click at [788, 304] on div "Cliente não identificado" at bounding box center [748, 297] width 181 height 16
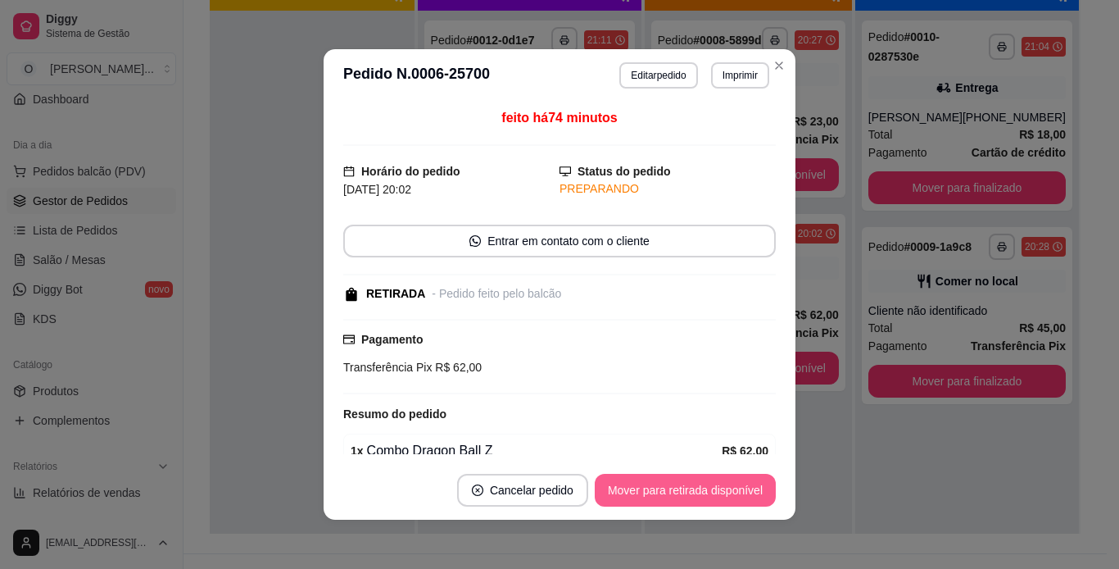
click at [688, 490] on button "Mover para retirada disponível" at bounding box center [685, 490] width 181 height 33
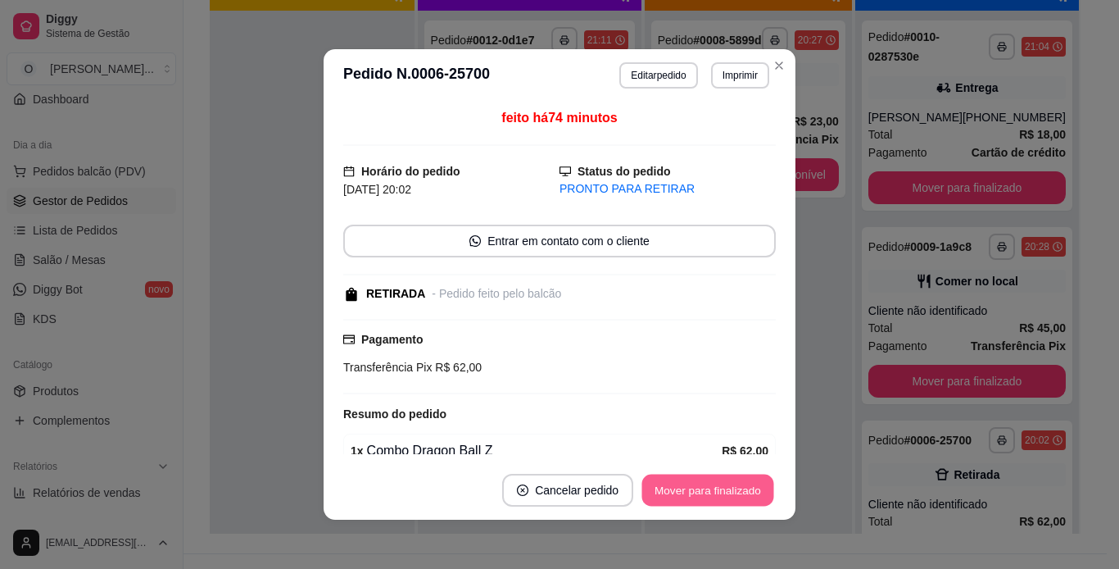
click at [688, 490] on button "Mover para finalizado" at bounding box center [709, 491] width 132 height 32
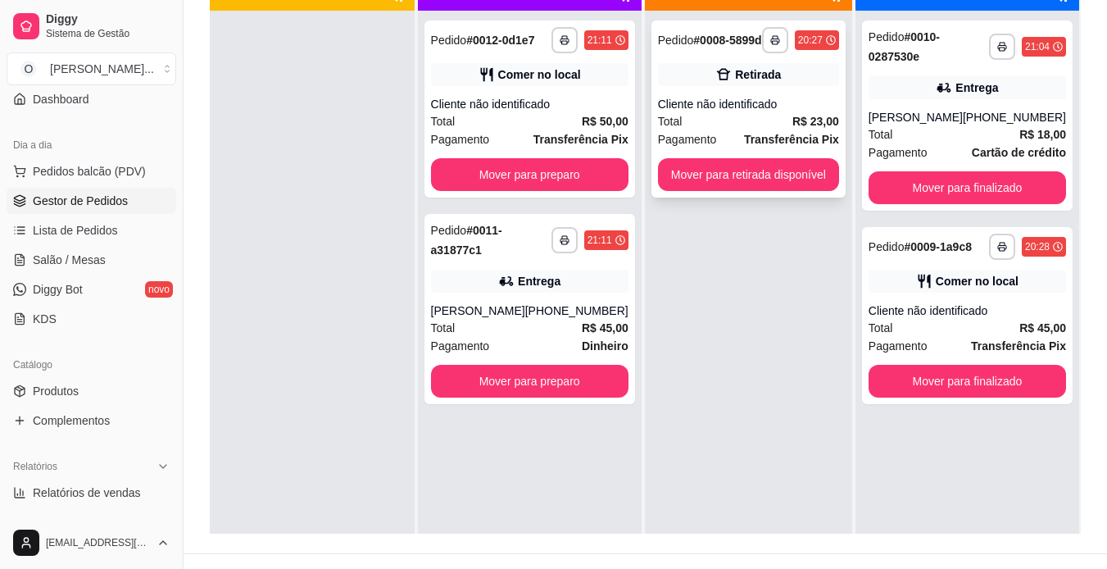
click at [815, 104] on div "Cliente não identificado" at bounding box center [748, 104] width 181 height 16
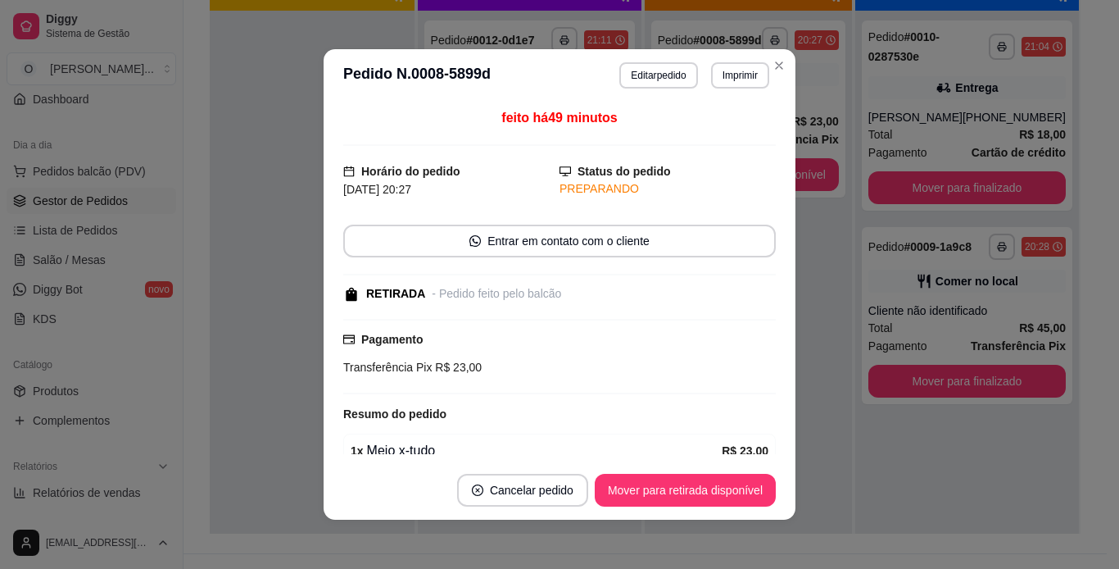
scroll to position [78, 0]
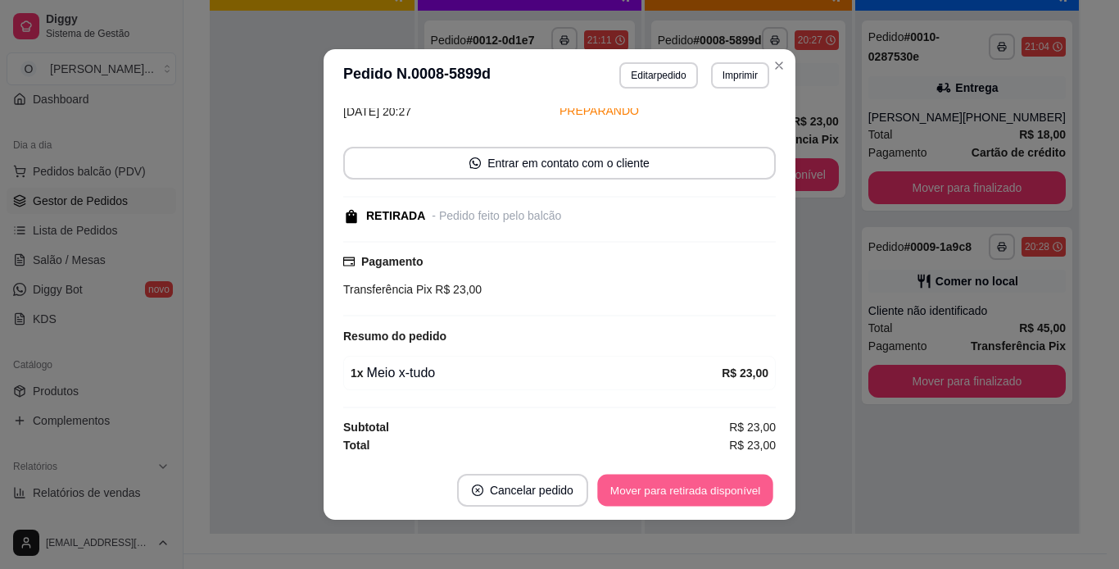
click at [673, 494] on button "Mover para retirada disponível" at bounding box center [684, 491] width 175 height 32
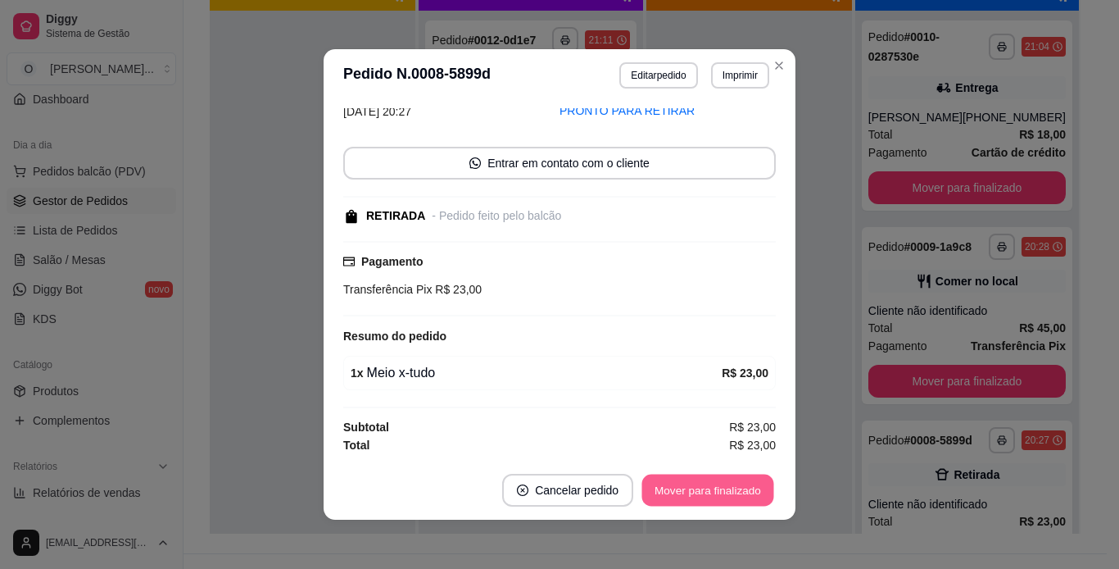
click at [673, 494] on button "Mover para finalizado" at bounding box center [709, 491] width 132 height 32
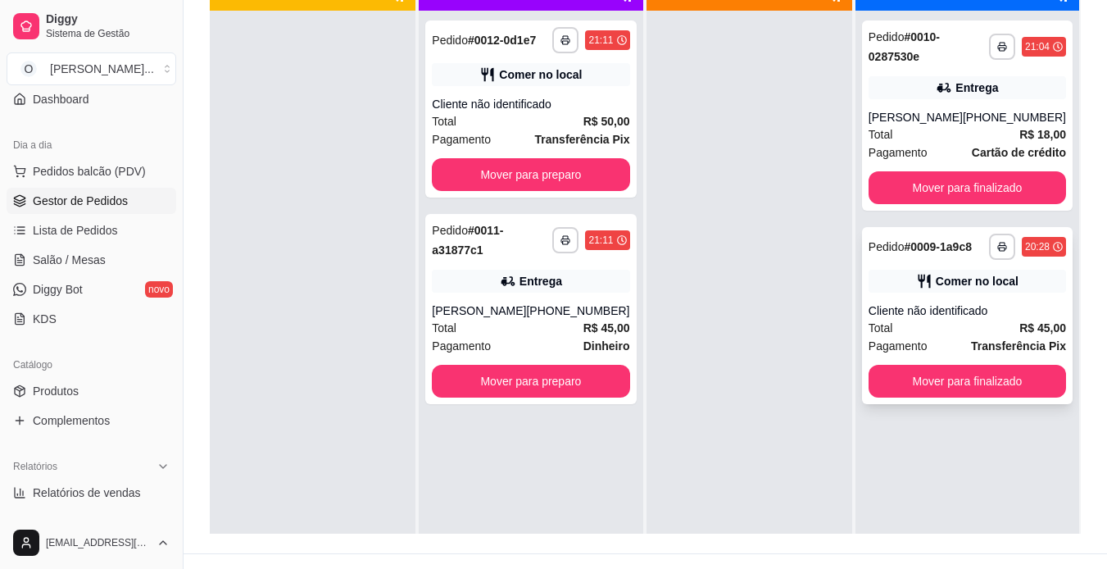
click at [941, 288] on div "Comer no local" at bounding box center [977, 281] width 83 height 16
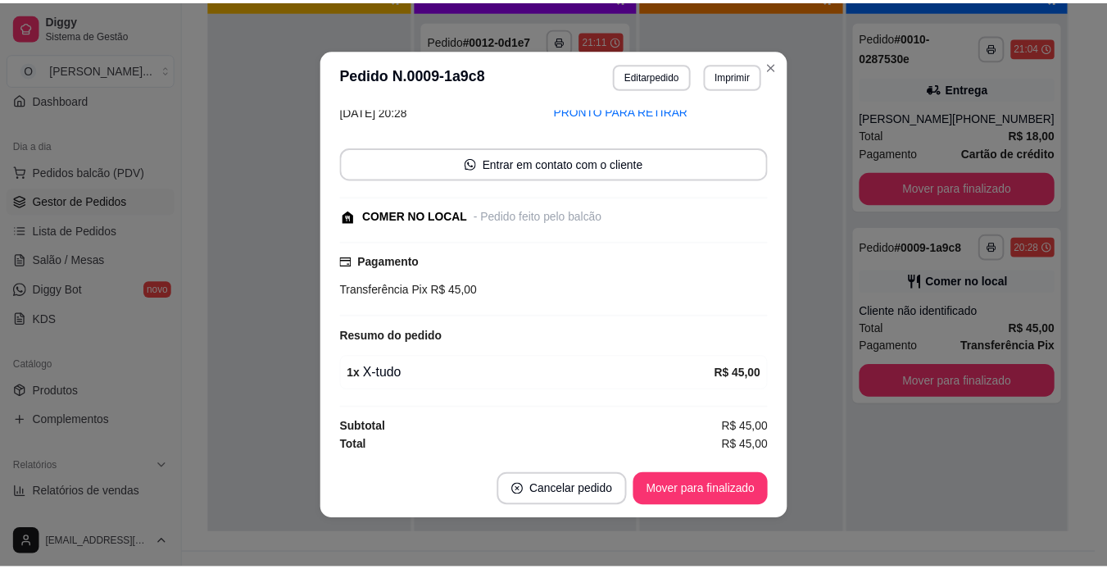
scroll to position [77, 0]
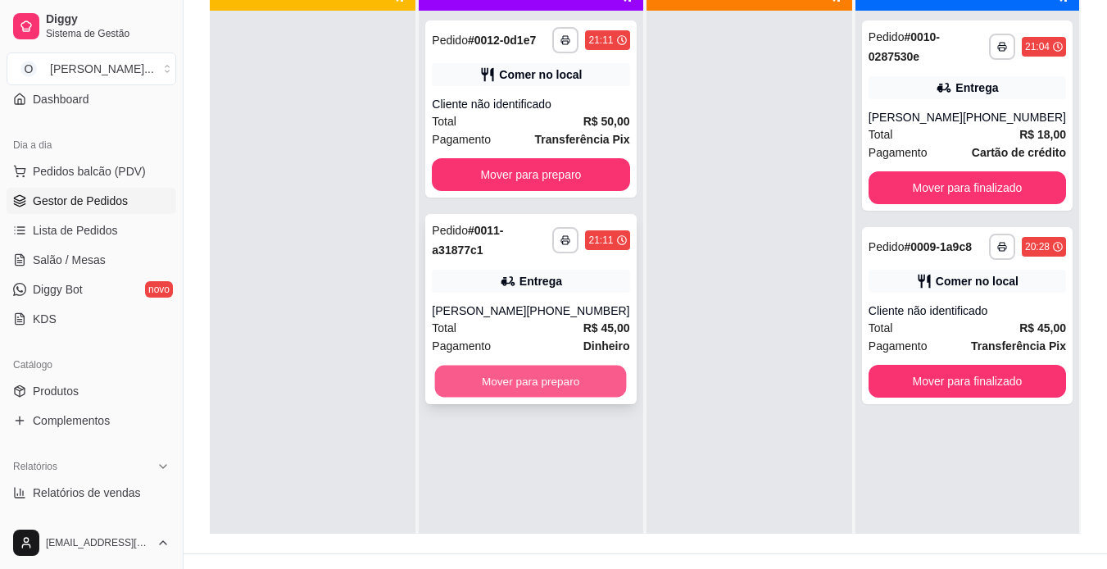
click at [570, 381] on button "Mover para preparo" at bounding box center [531, 382] width 192 height 32
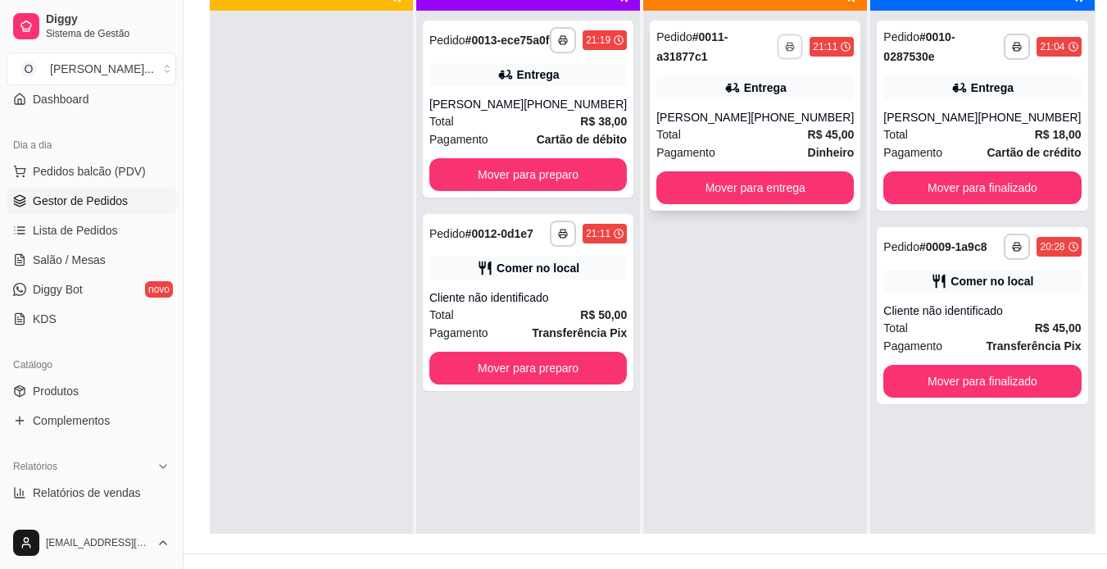
click at [788, 43] on polyline "button" at bounding box center [790, 44] width 5 height 2
click at [762, 109] on button "IMPRESSORA" at bounding box center [731, 103] width 115 height 25
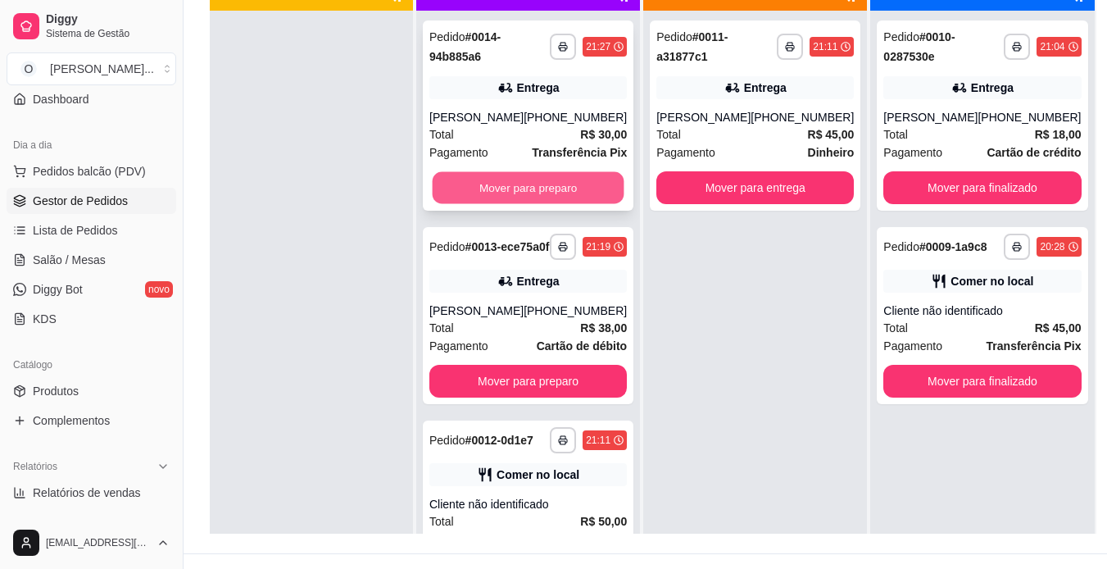
click at [574, 183] on button "Mover para preparo" at bounding box center [529, 188] width 192 height 32
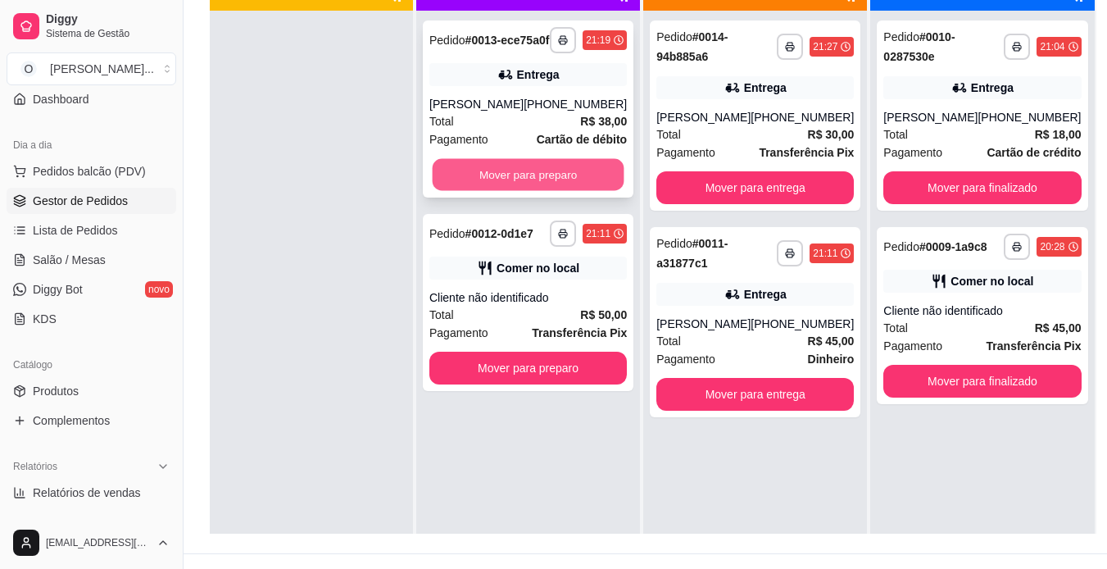
click at [570, 184] on button "Mover para preparo" at bounding box center [529, 175] width 192 height 32
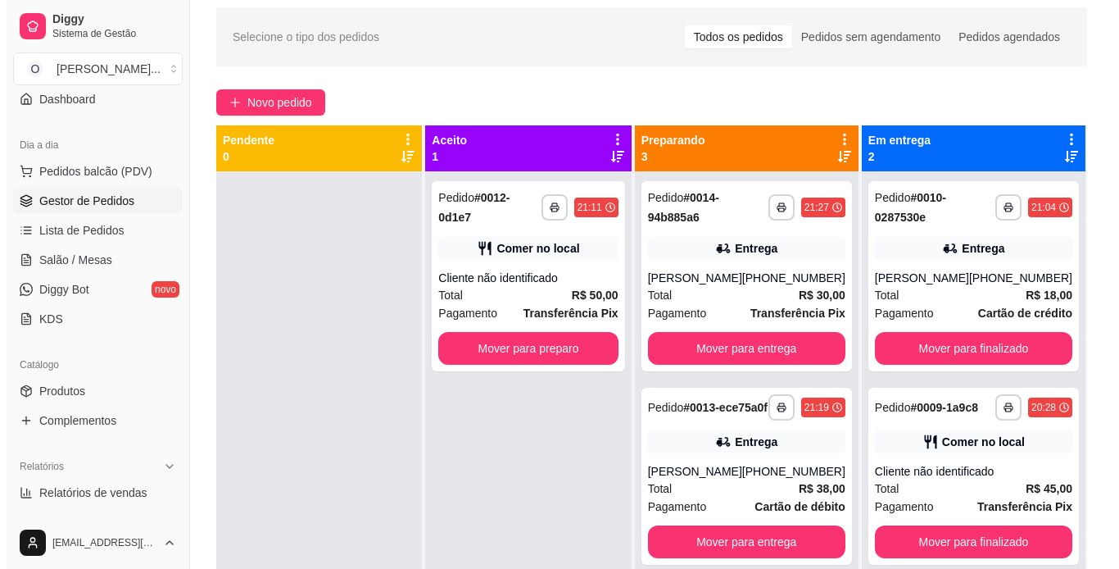
scroll to position [0, 0]
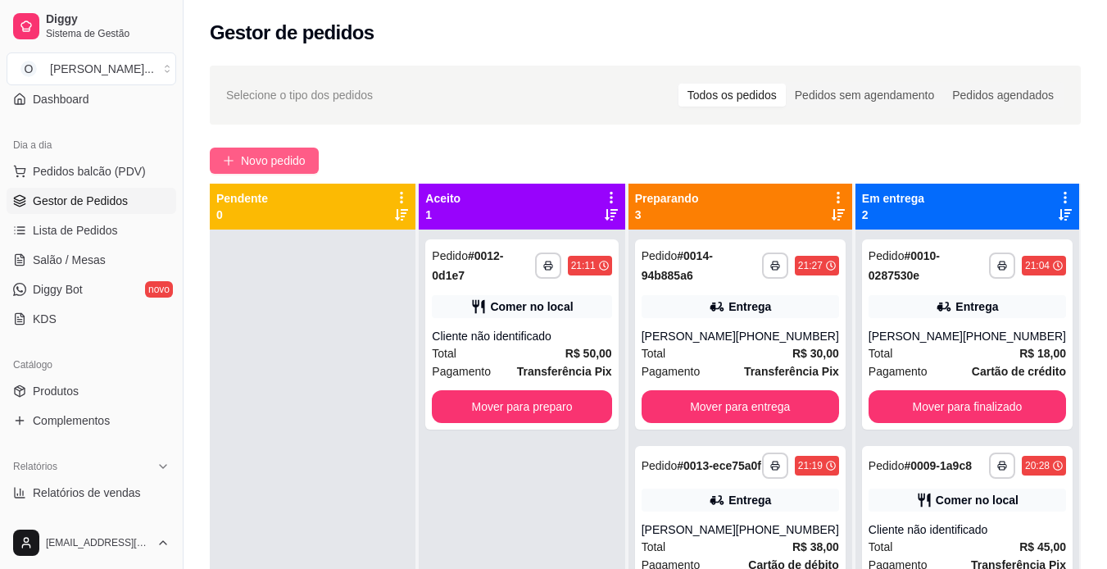
click at [297, 155] on span "Novo pedido" at bounding box center [273, 161] width 65 height 18
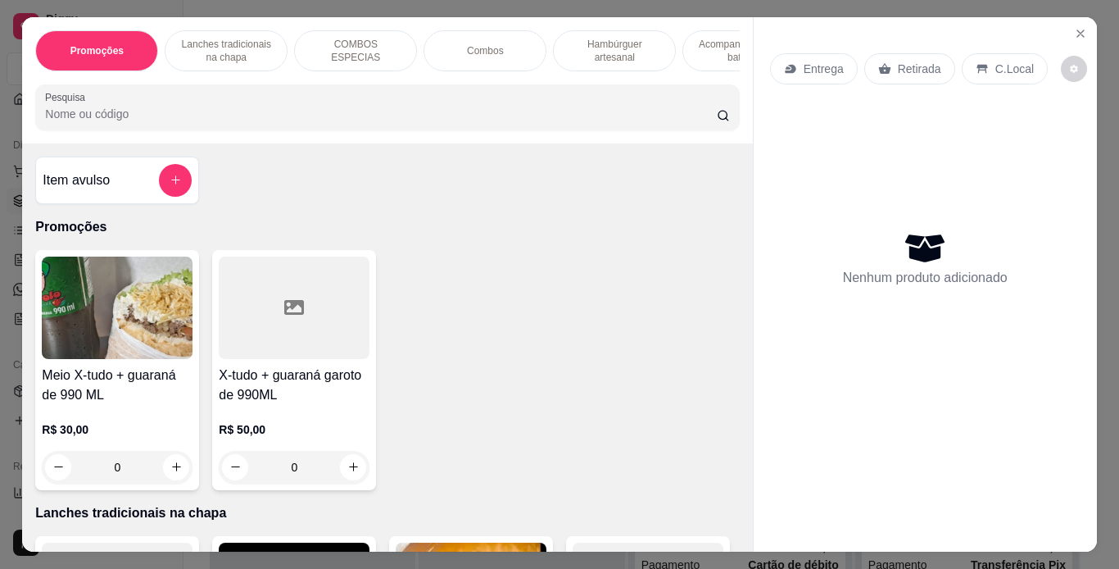
click at [606, 51] on p "Hambúrguer artesanal" at bounding box center [614, 51] width 95 height 26
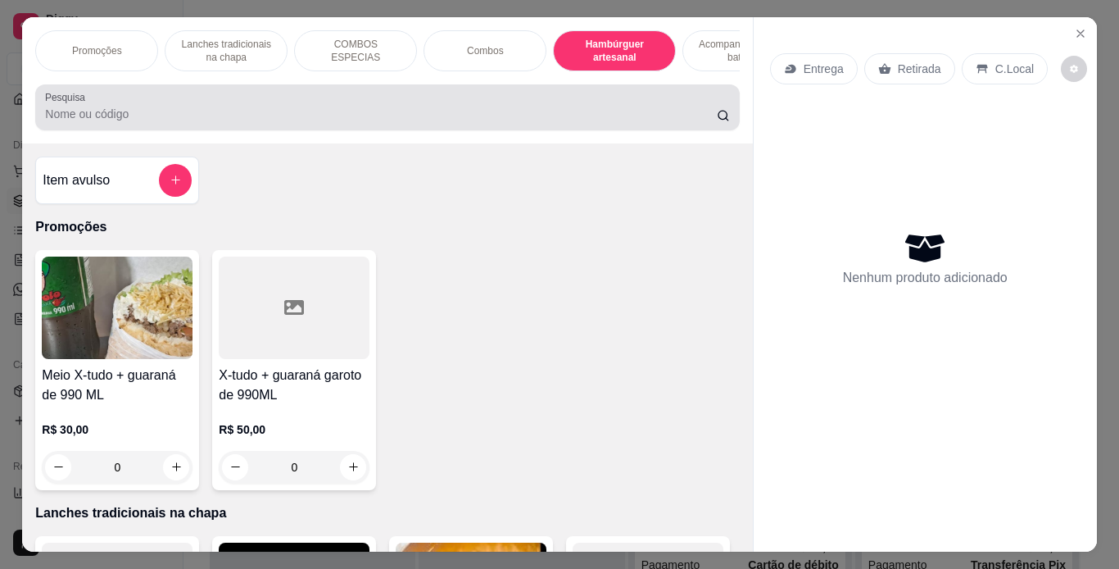
scroll to position [42, 0]
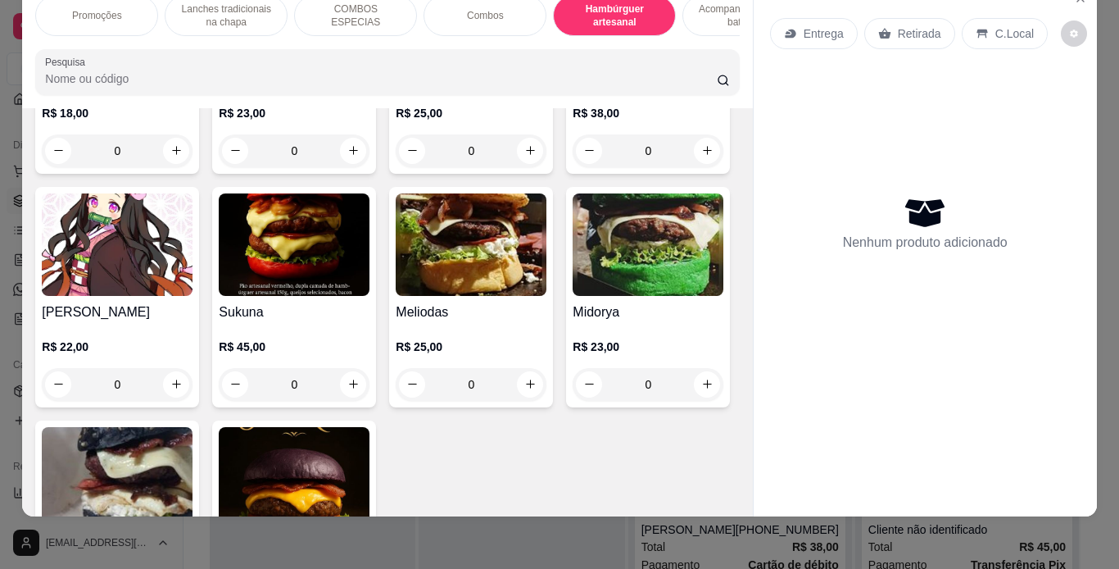
click at [176, 167] on div "0" at bounding box center [117, 150] width 151 height 33
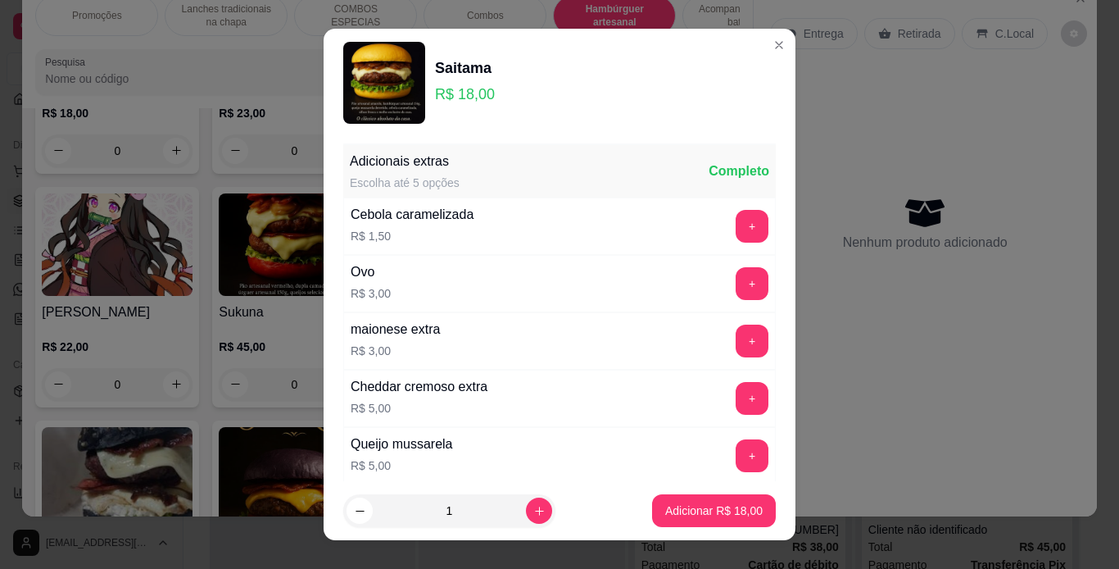
scroll to position [355, 0]
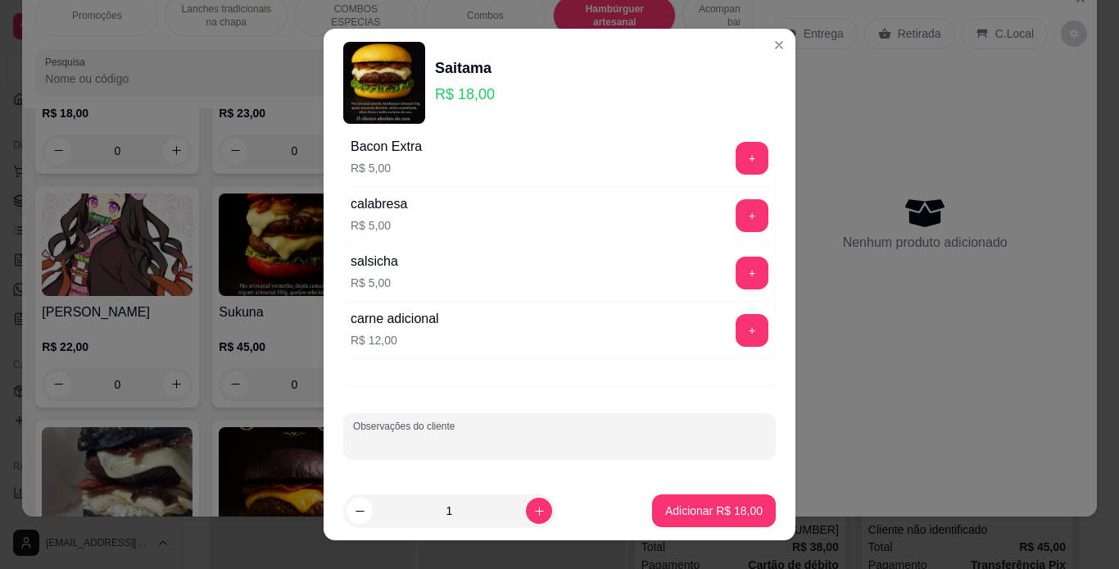
click at [428, 442] on input "Observações do cliente" at bounding box center [559, 442] width 413 height 16
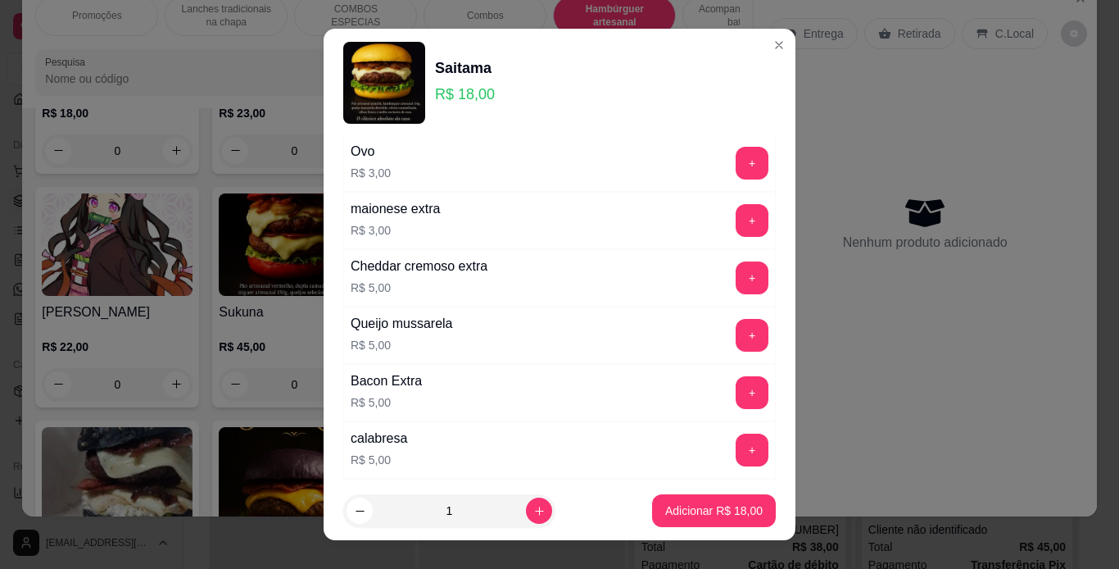
scroll to position [120, 0]
type input "sem salada"
click at [737, 161] on button "+" at bounding box center [753, 164] width 32 height 32
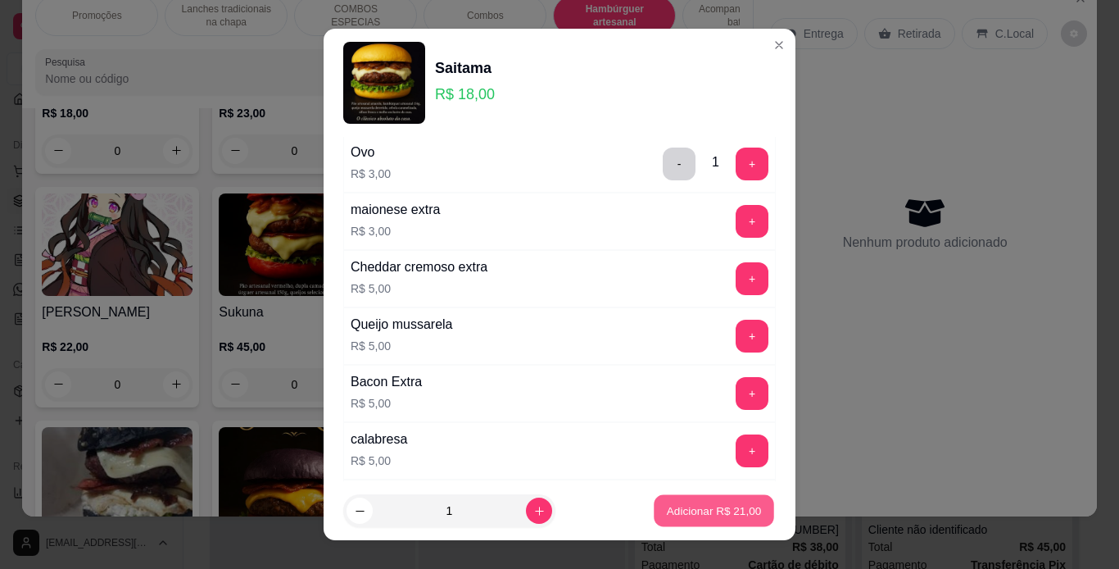
click at [696, 515] on p "Adicionar R$ 21,00" at bounding box center [714, 511] width 95 height 16
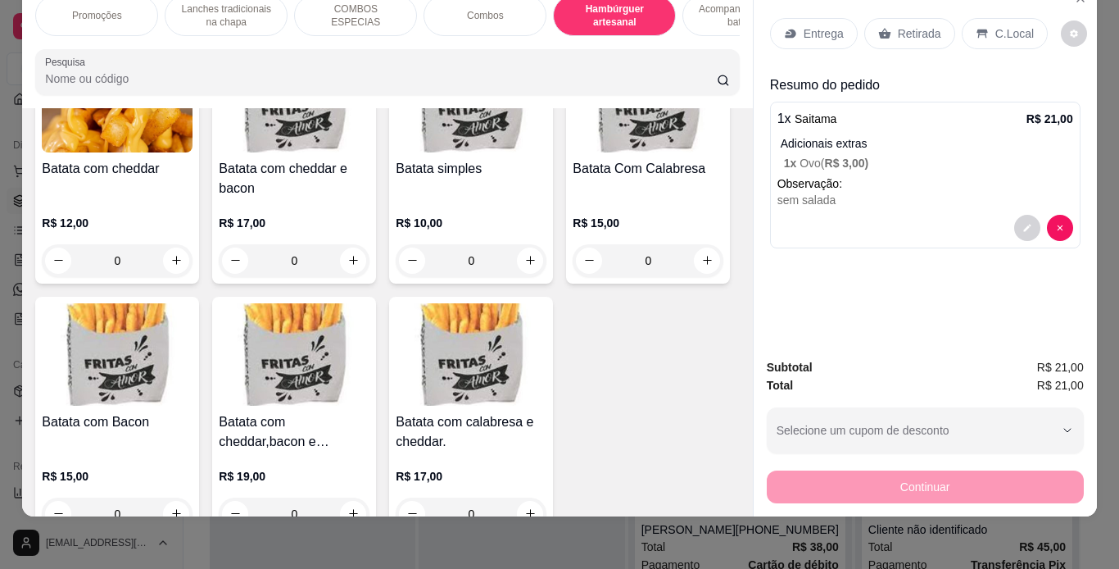
scroll to position [3699, 0]
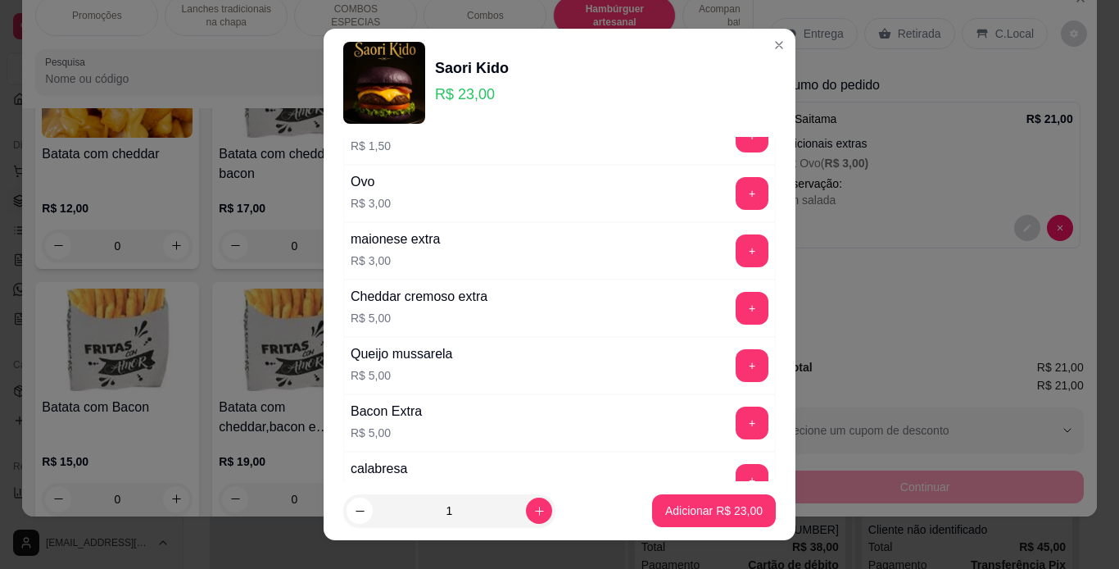
scroll to position [89, 0]
click at [737, 197] on button "+" at bounding box center [753, 194] width 32 height 32
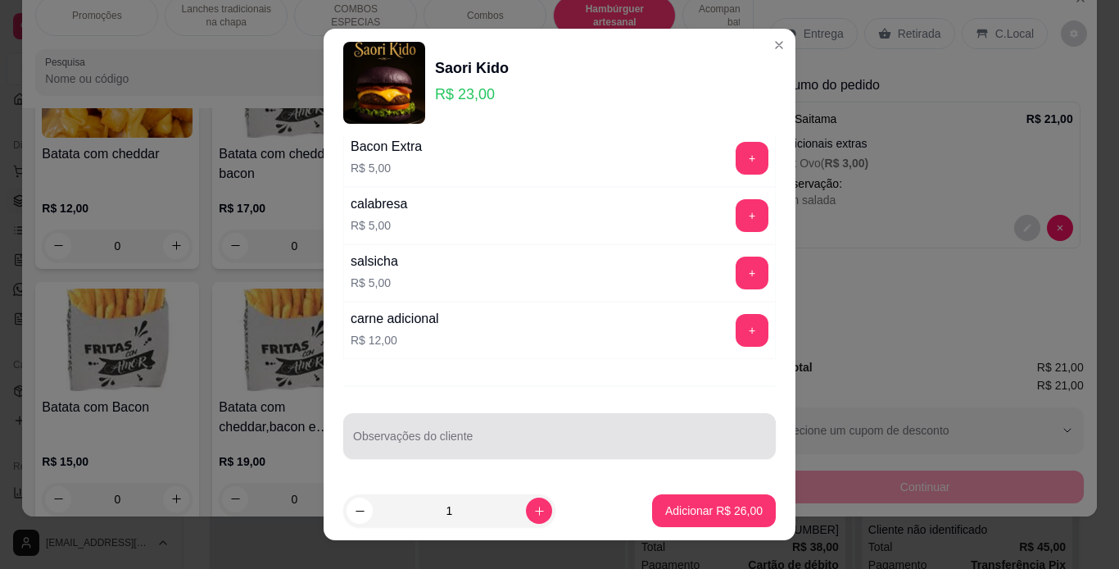
click at [497, 429] on div at bounding box center [559, 436] width 413 height 33
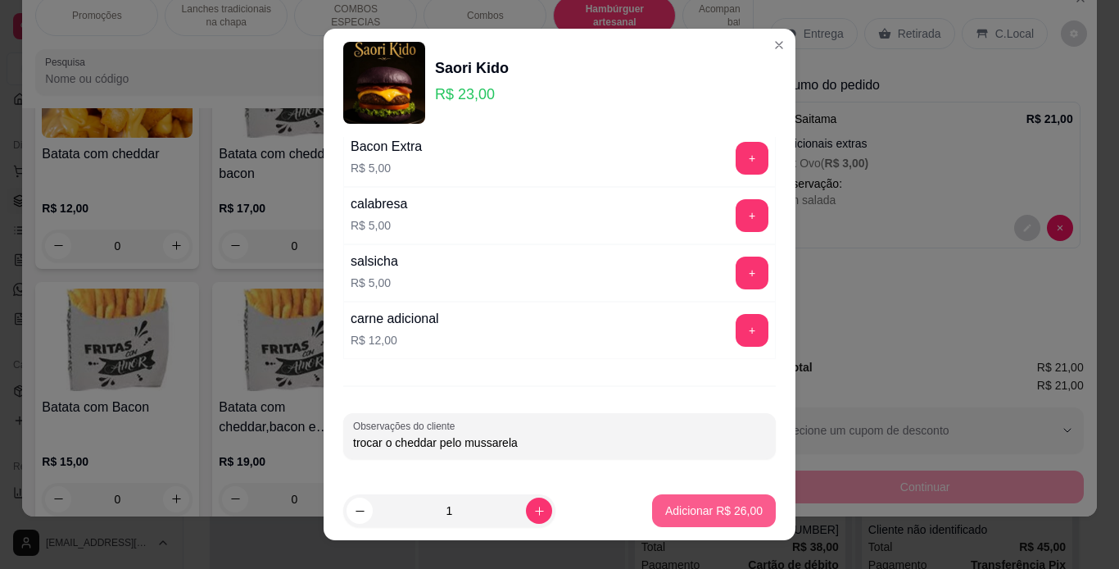
type input "trocar o cheddar pelo mussarela"
click at [665, 502] on p "Adicionar R$ 26,00" at bounding box center [714, 510] width 98 height 16
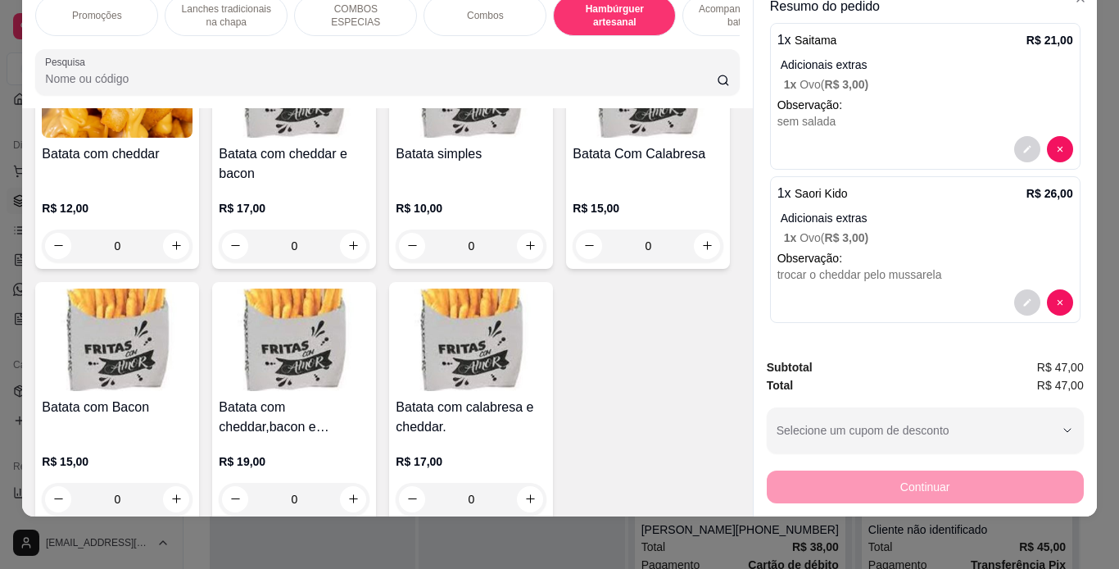
scroll to position [78, 0]
click at [1015, 290] on button "decrease-product-quantity" at bounding box center [1028, 303] width 26 height 26
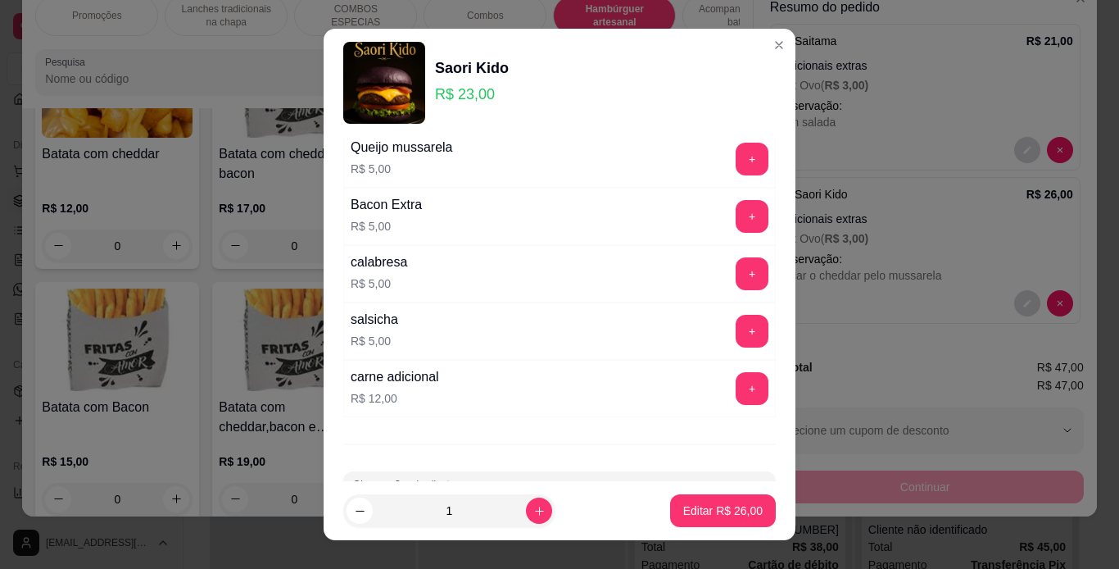
scroll to position [355, 0]
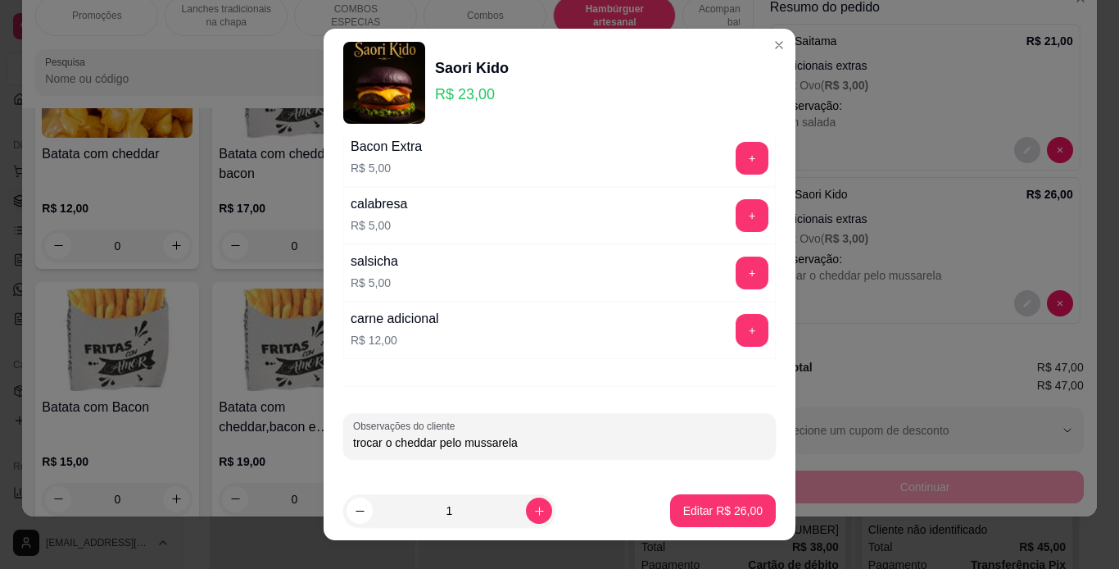
click at [548, 440] on input "trocar o cheddar pelo mussarela" at bounding box center [559, 442] width 413 height 16
type input "trocar o cheddar pelo mussarela sem salada"
click at [724, 515] on p "Editar R$ 26,00" at bounding box center [722, 511] width 77 height 16
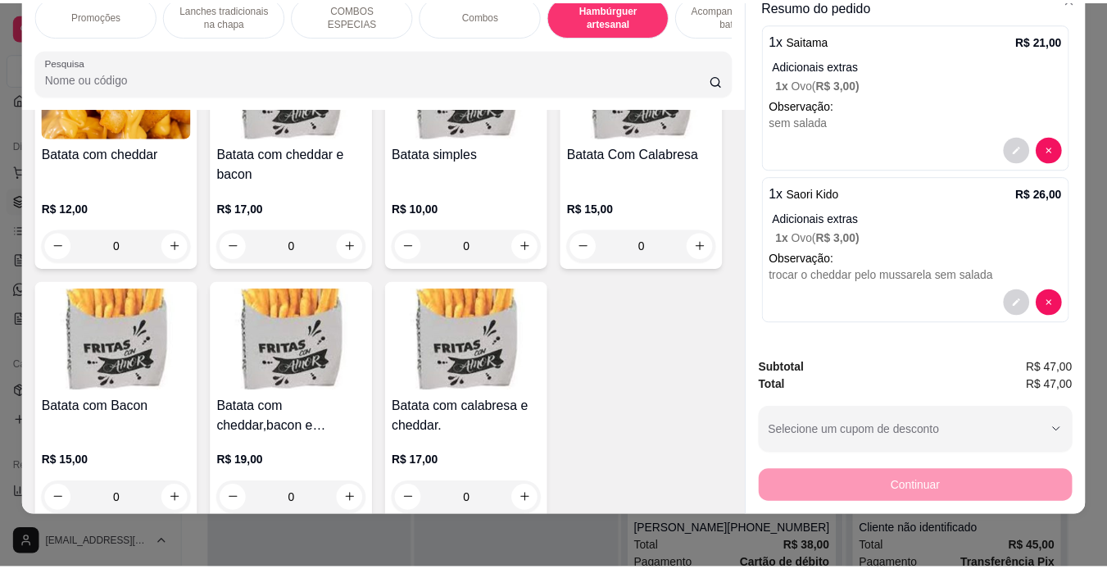
scroll to position [0, 0]
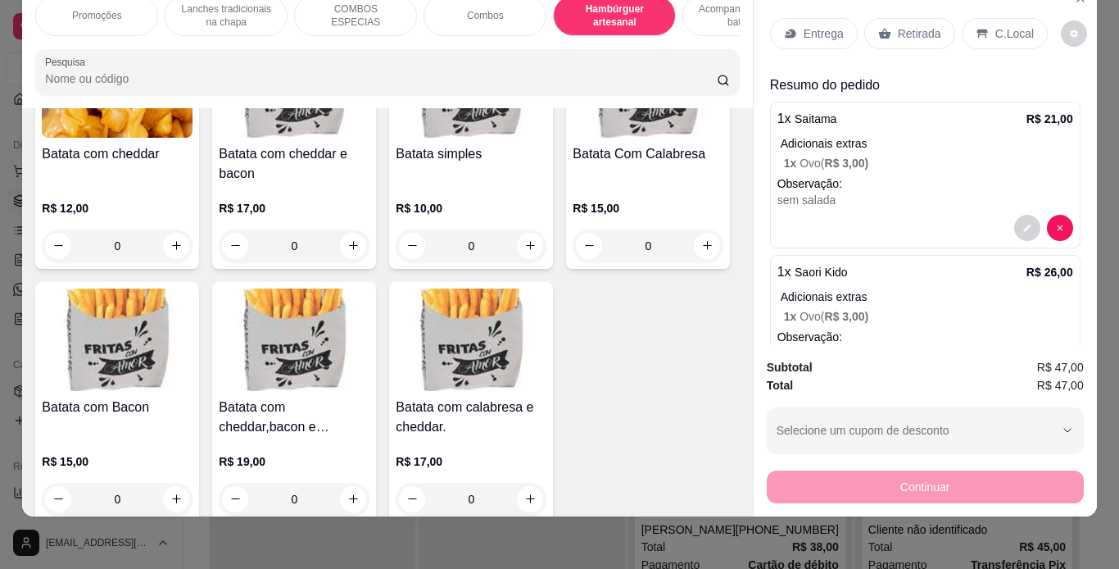
click at [832, 25] on p "Entrega" at bounding box center [824, 33] width 40 height 16
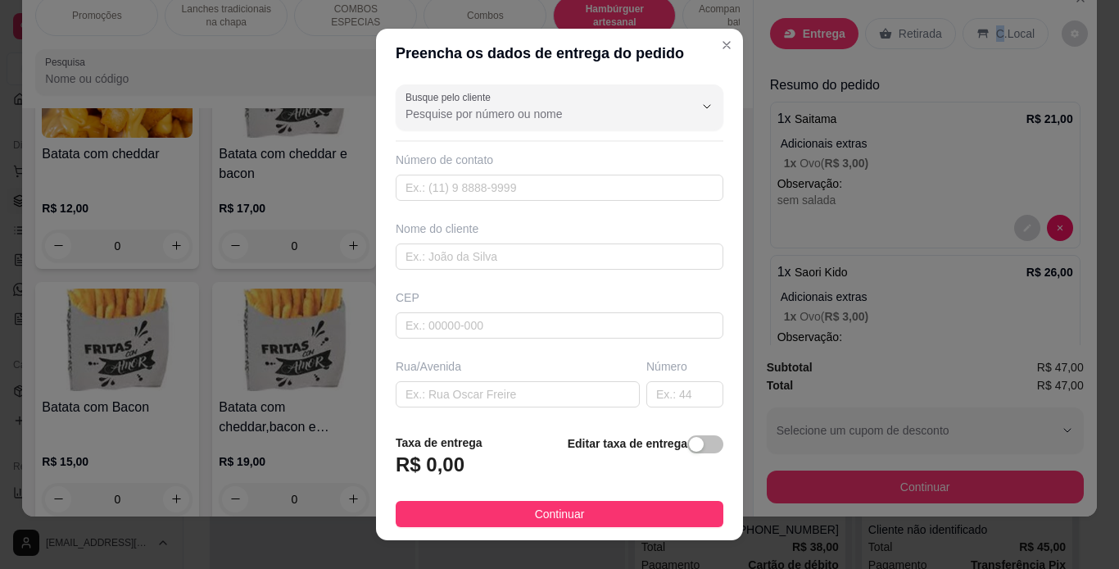
click at [997, 25] on p "C.Local" at bounding box center [1016, 33] width 39 height 16
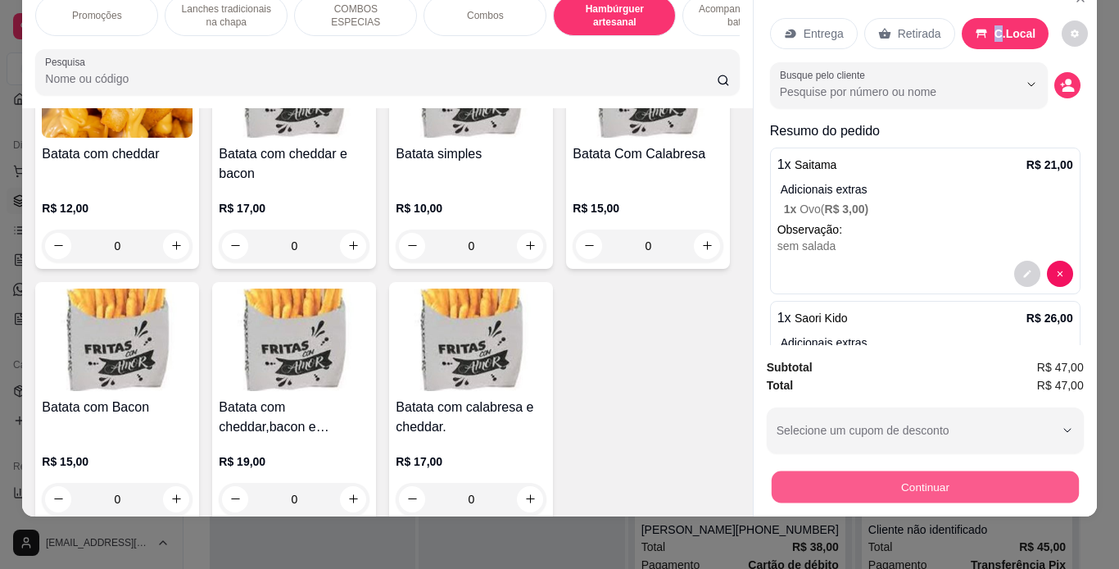
click at [907, 471] on button "Continuar" at bounding box center [924, 487] width 307 height 32
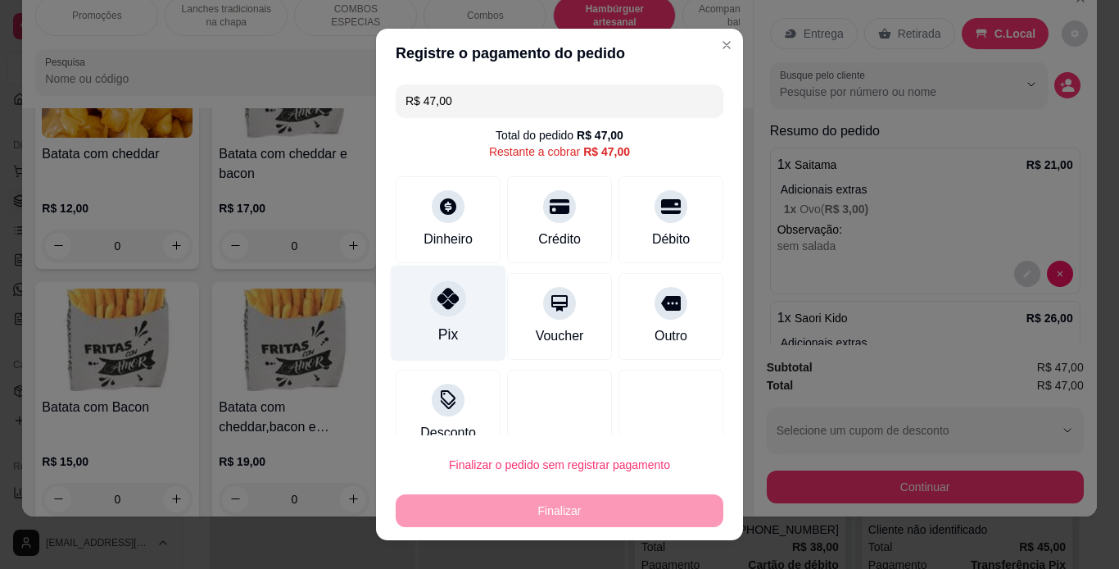
click at [433, 284] on div at bounding box center [448, 298] width 36 height 36
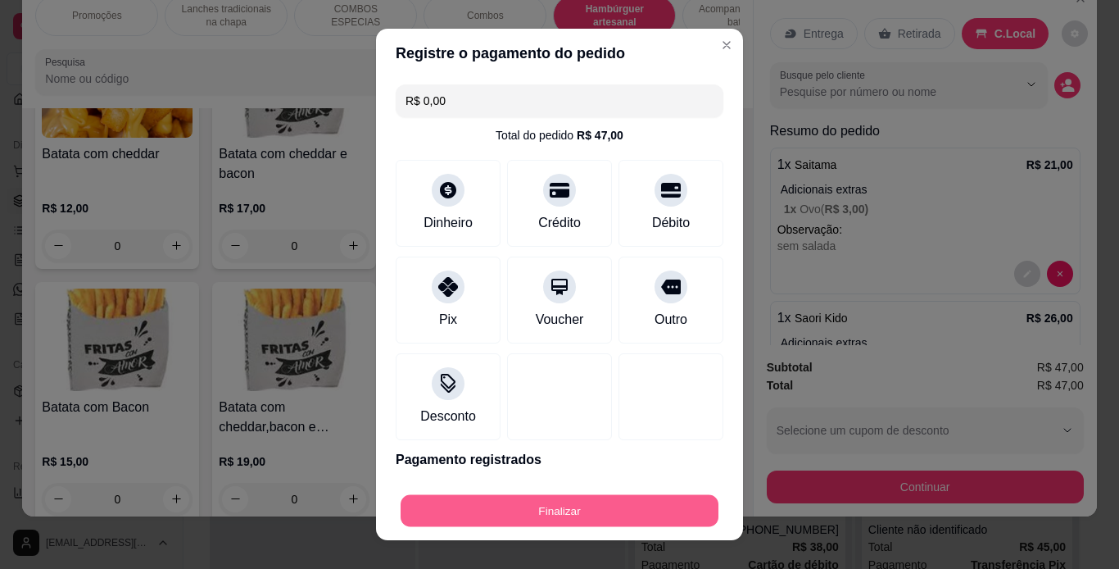
click at [606, 514] on button "Finalizar" at bounding box center [560, 511] width 318 height 32
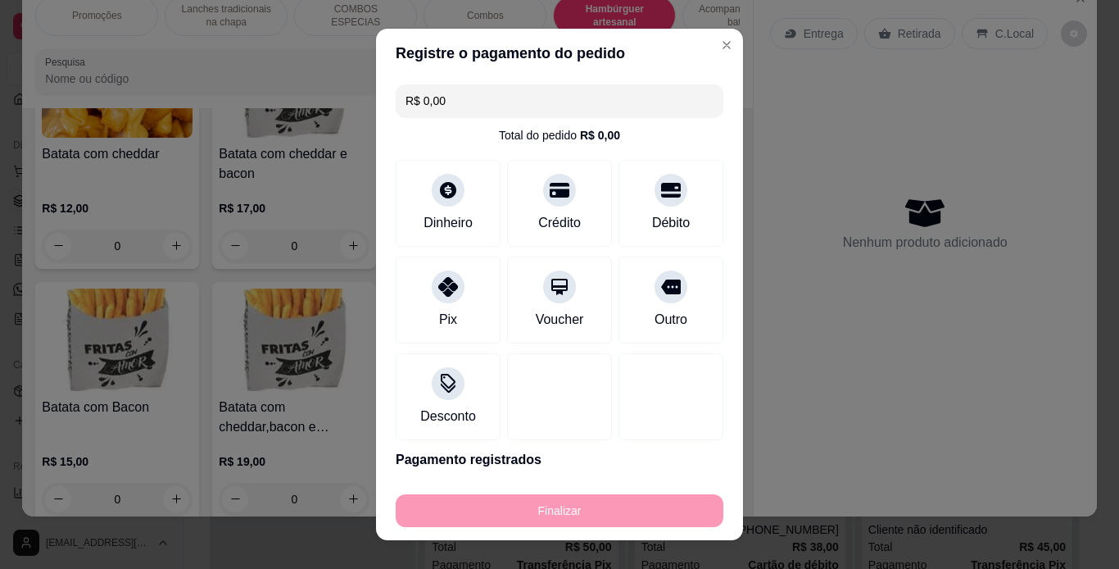
type input "-R$ 47,00"
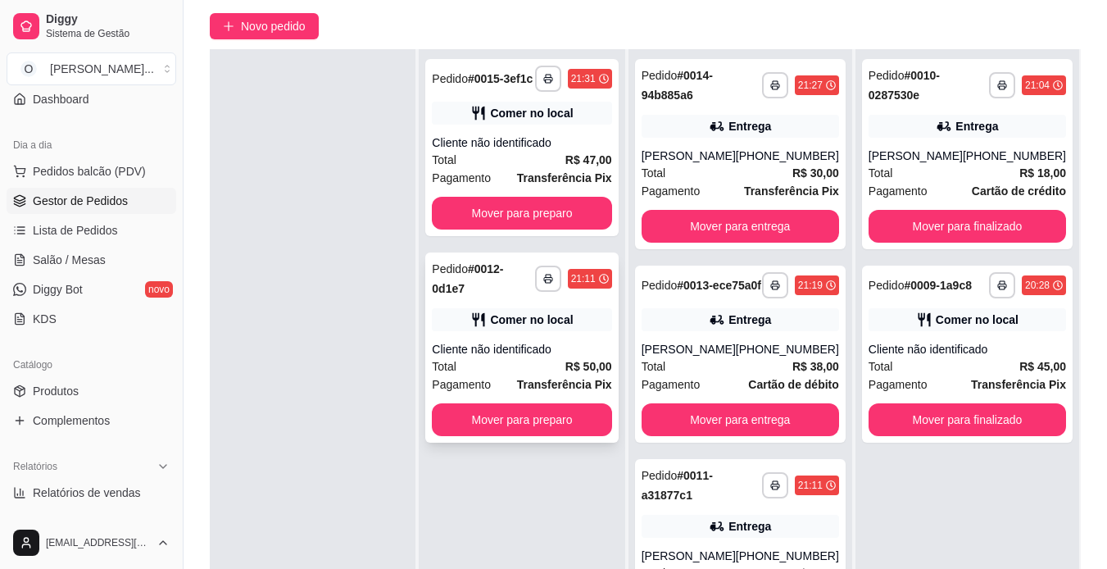
scroll to position [135, 0]
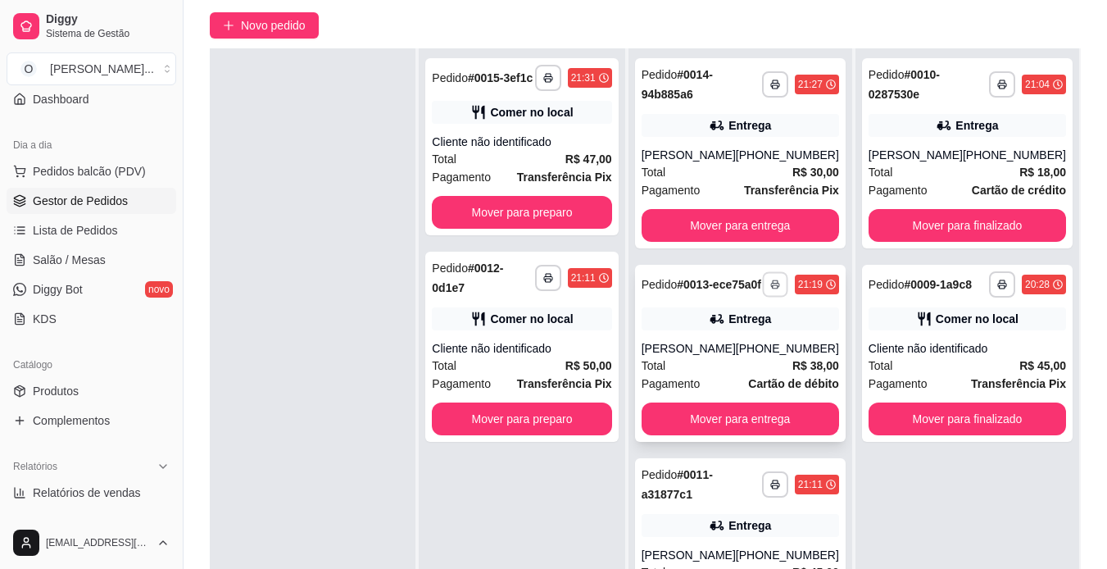
click at [770, 289] on icon "button" at bounding box center [775, 284] width 10 height 10
click at [689, 347] on button "IMPRESSORA" at bounding box center [718, 347] width 115 height 25
click at [770, 289] on icon "button" at bounding box center [775, 284] width 10 height 10
click at [706, 350] on button "IMPRESSORA" at bounding box center [718, 347] width 115 height 25
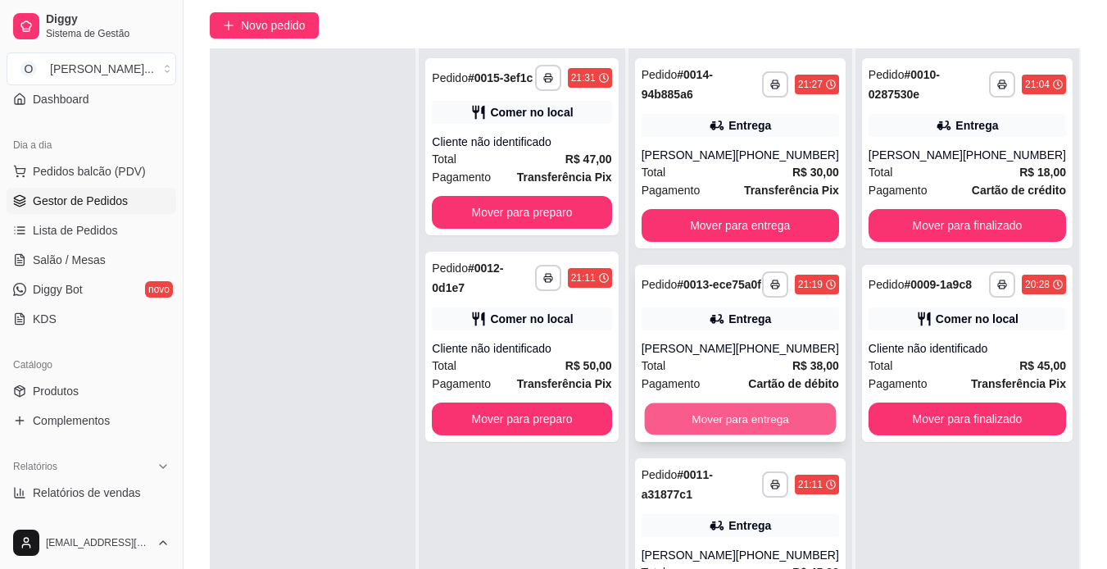
click at [727, 425] on button "Mover para entrega" at bounding box center [740, 419] width 192 height 32
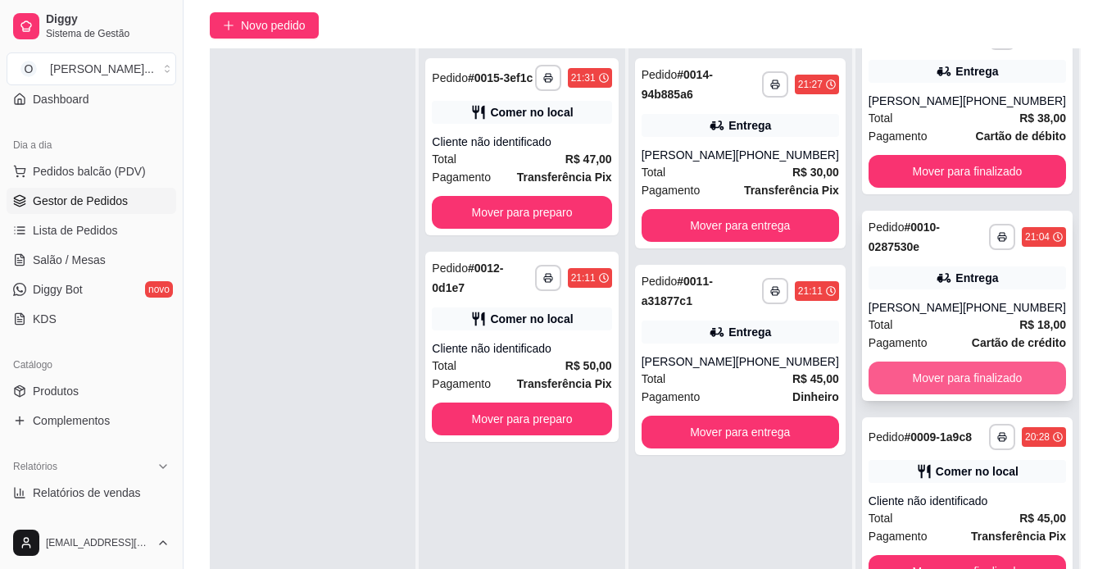
scroll to position [67, 0]
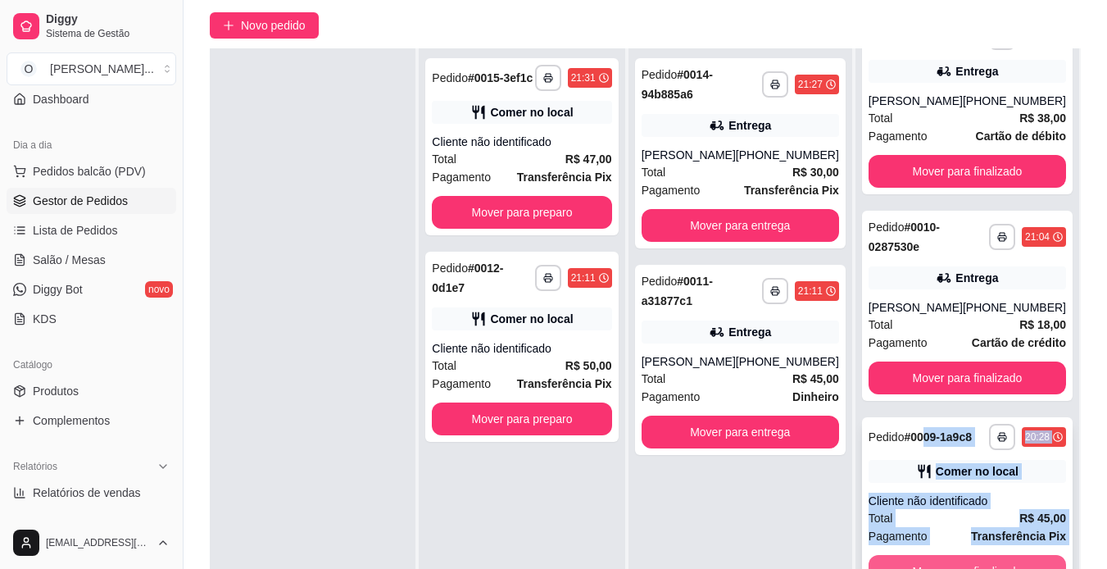
drag, startPoint x: 928, startPoint y: 421, endPoint x: 946, endPoint y: 563, distance: 142.9
click at [946, 563] on div "**********" at bounding box center [967, 505] width 211 height 177
click at [946, 563] on button "Mover para finalizado" at bounding box center [967, 572] width 192 height 32
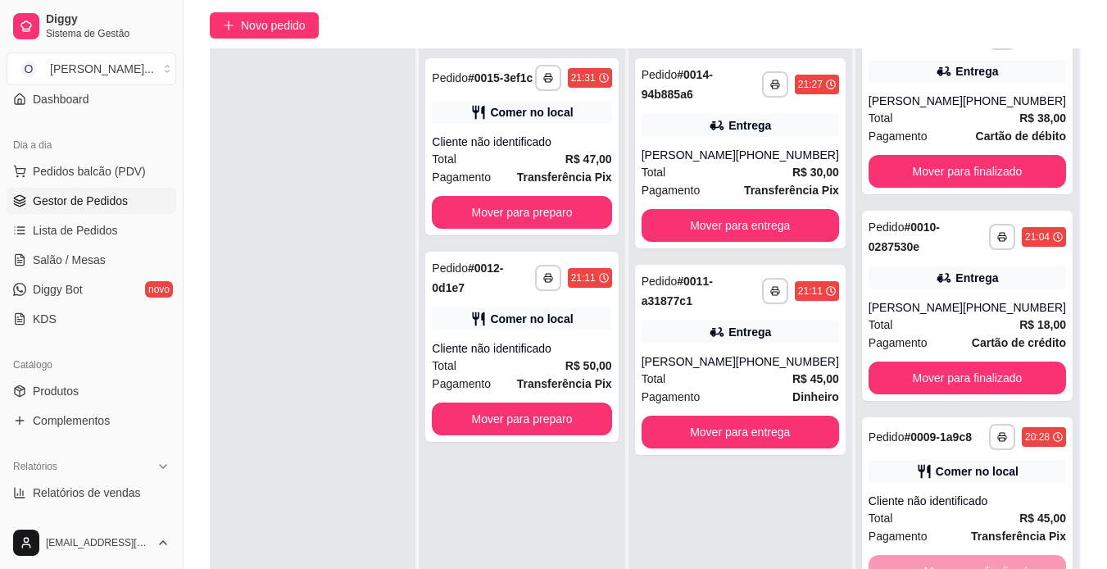
scroll to position [0, 0]
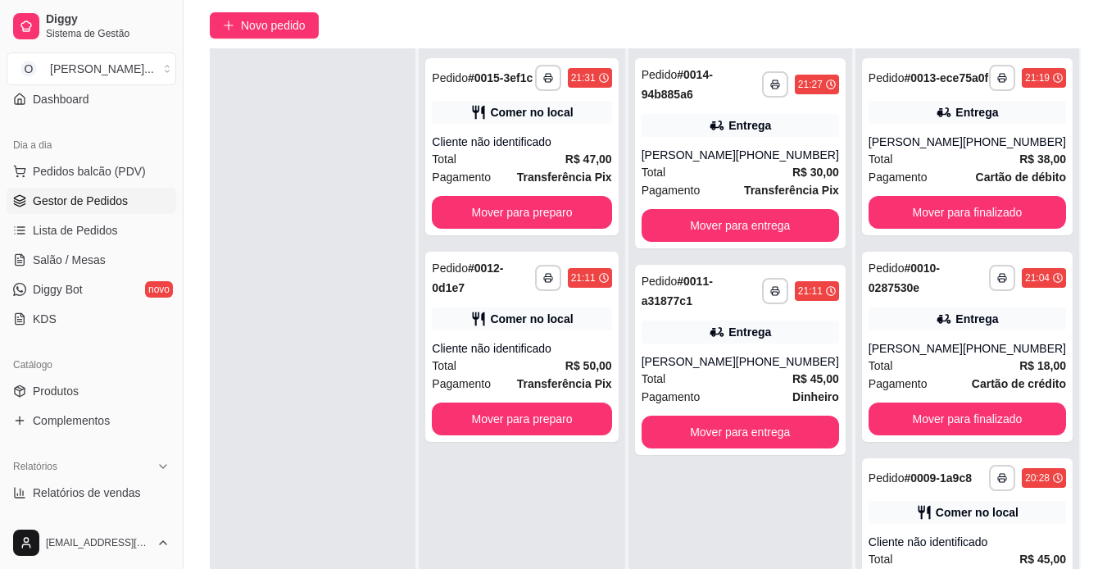
click at [753, 517] on div "**********" at bounding box center [741, 332] width 224 height 569
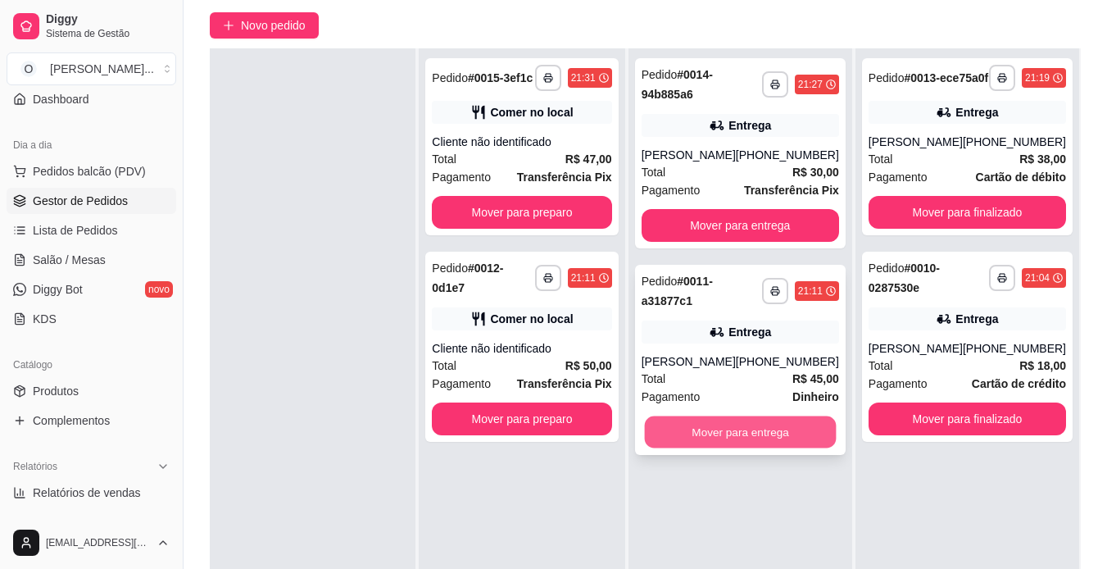
click at [761, 429] on button "Mover para entrega" at bounding box center [740, 432] width 192 height 32
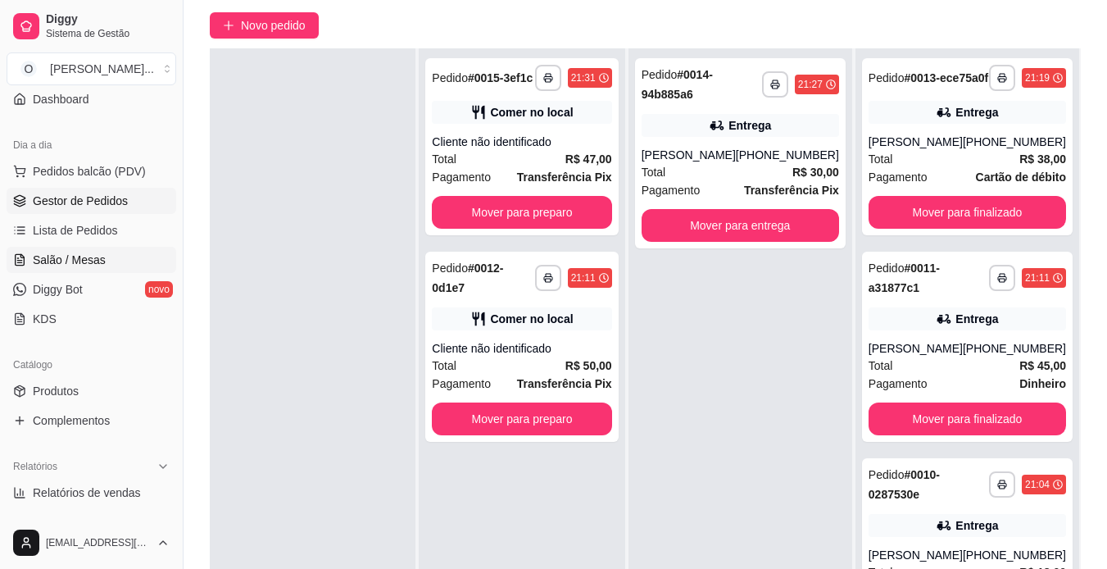
click at [86, 258] on span "Salão / Mesas" at bounding box center [69, 260] width 73 height 16
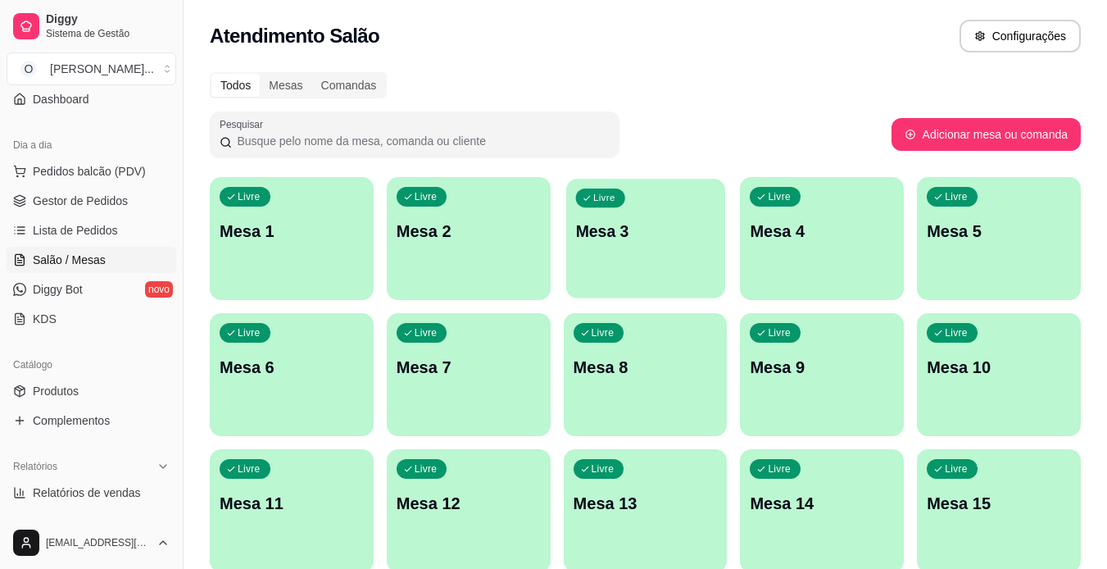
click at [594, 259] on div "Livre Mesa 3" at bounding box center [645, 229] width 159 height 100
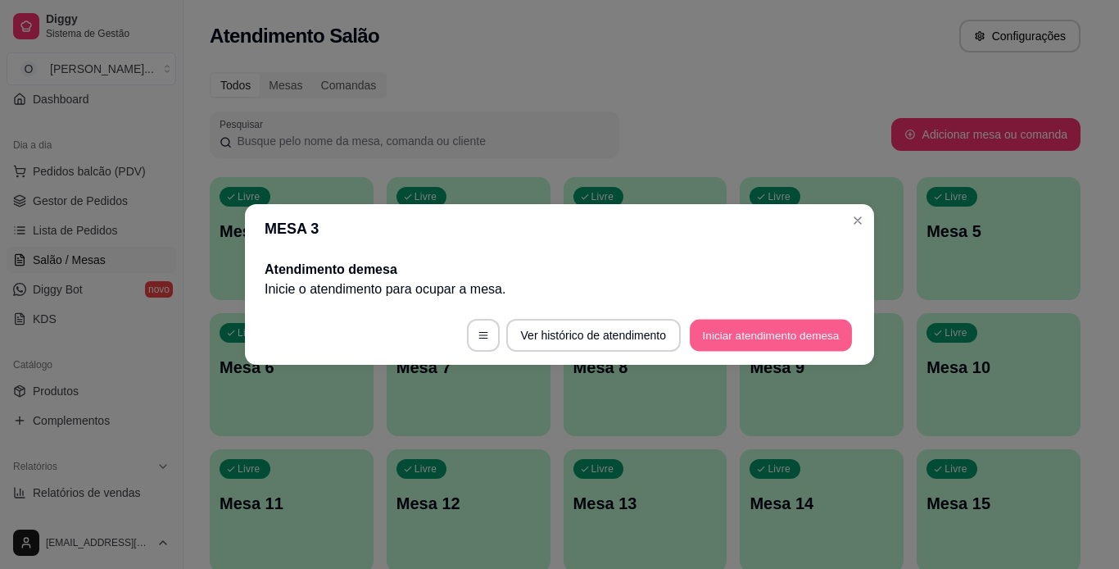
click at [726, 333] on button "Iniciar atendimento de mesa" at bounding box center [771, 336] width 162 height 32
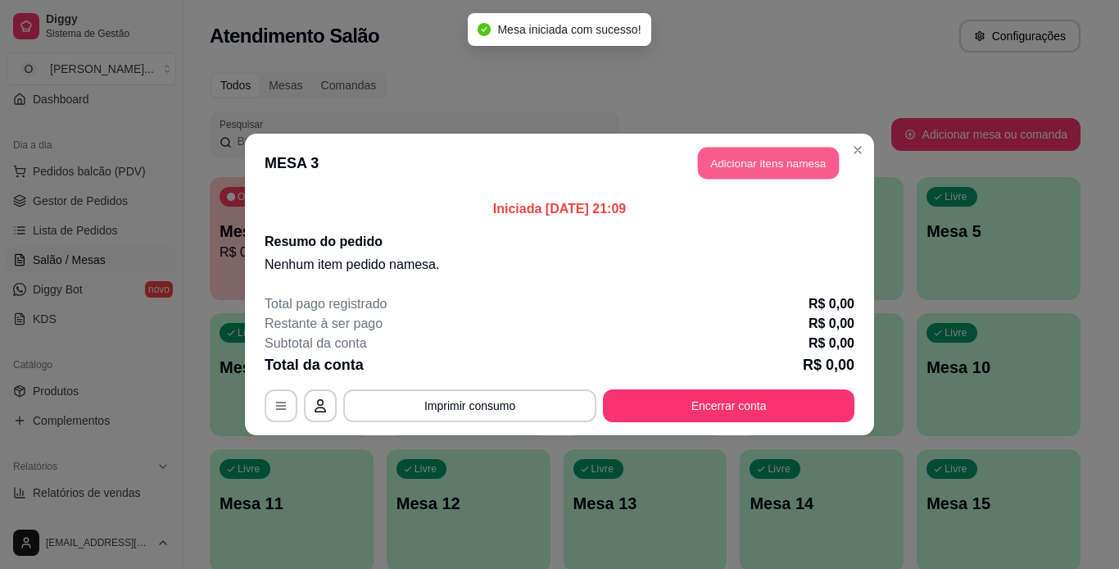
click at [733, 158] on button "Adicionar itens na mesa" at bounding box center [768, 164] width 141 height 32
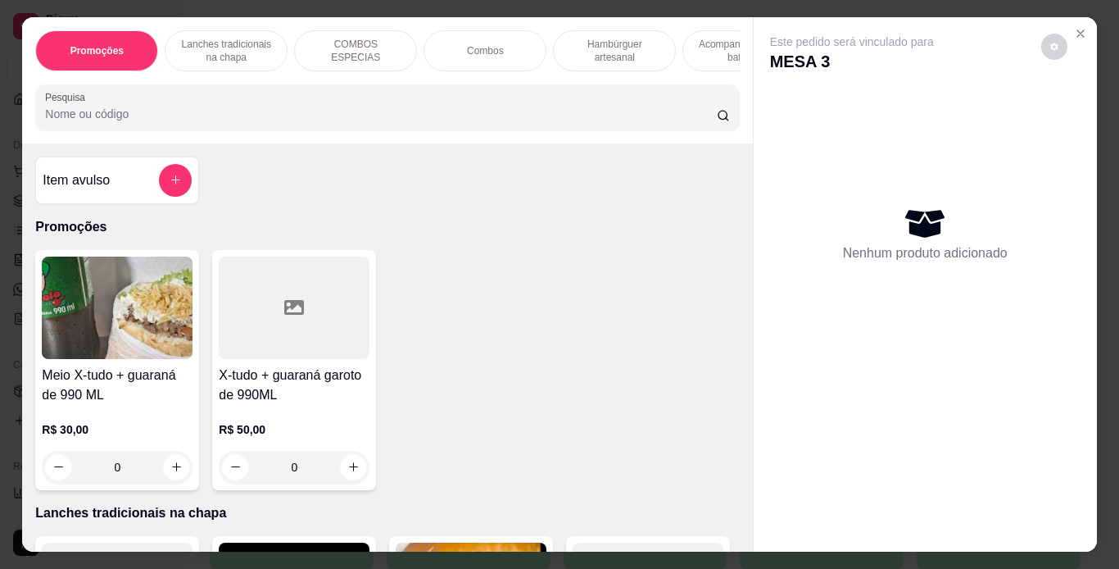
click at [594, 45] on p "Hambúrguer artesanal" at bounding box center [614, 51] width 95 height 26
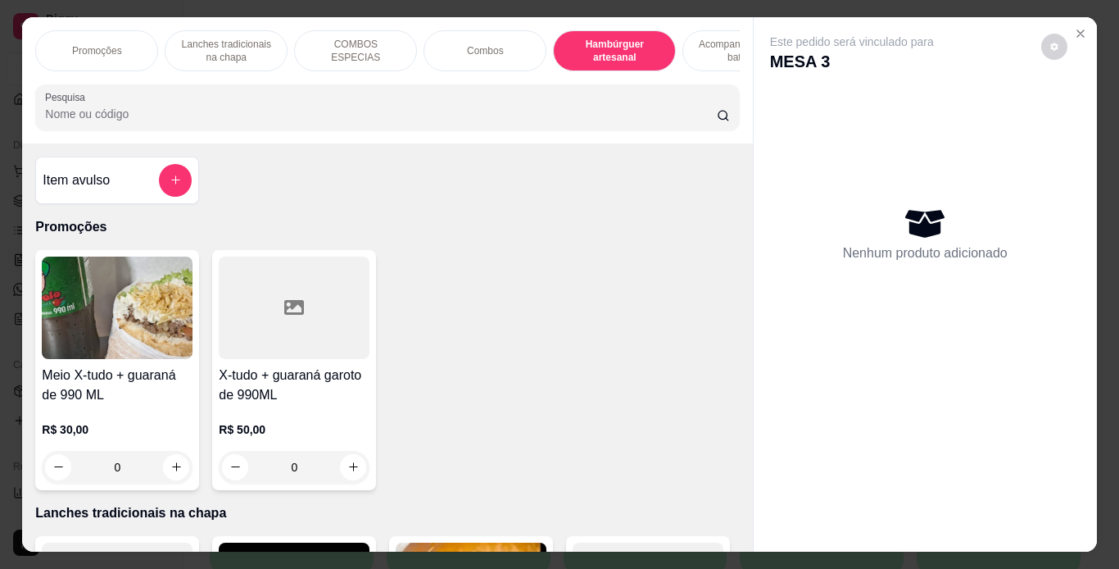
scroll to position [42, 0]
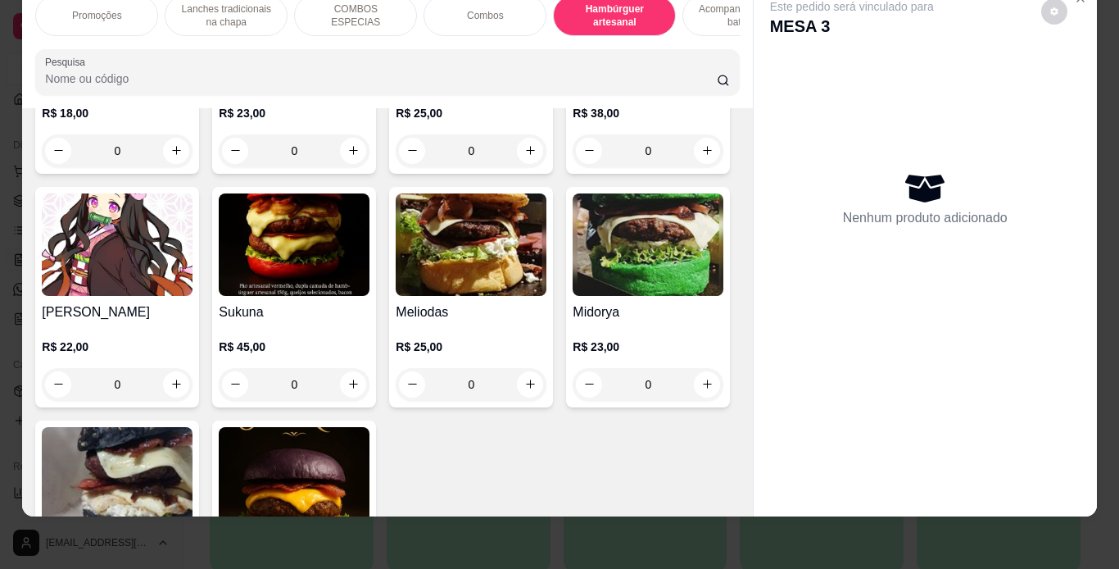
click at [345, 167] on div "0" at bounding box center [294, 150] width 151 height 33
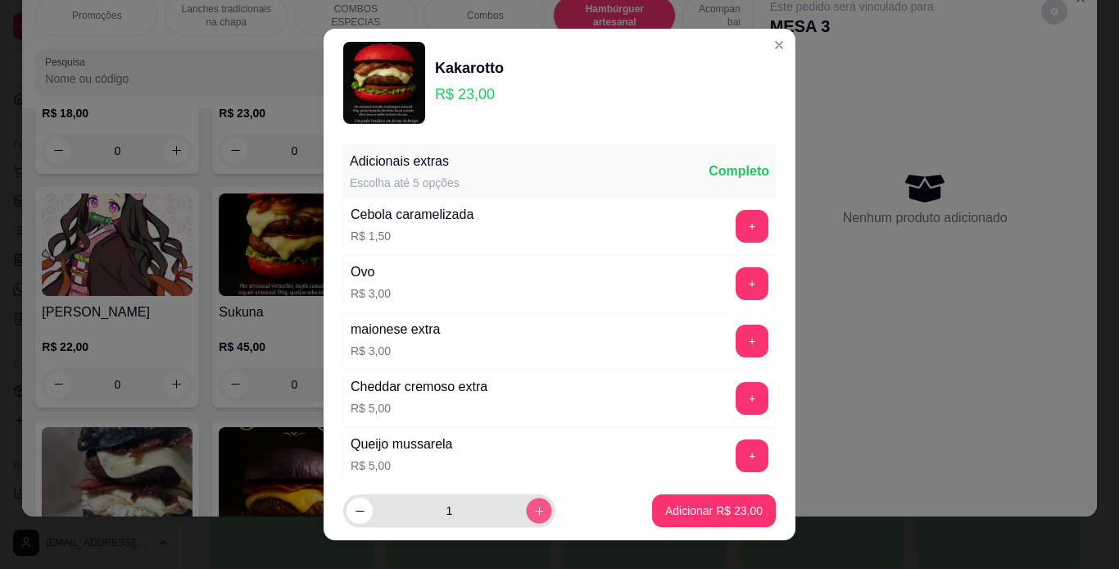
click at [534, 508] on icon "increase-product-quantity" at bounding box center [540, 511] width 12 height 12
type input "2"
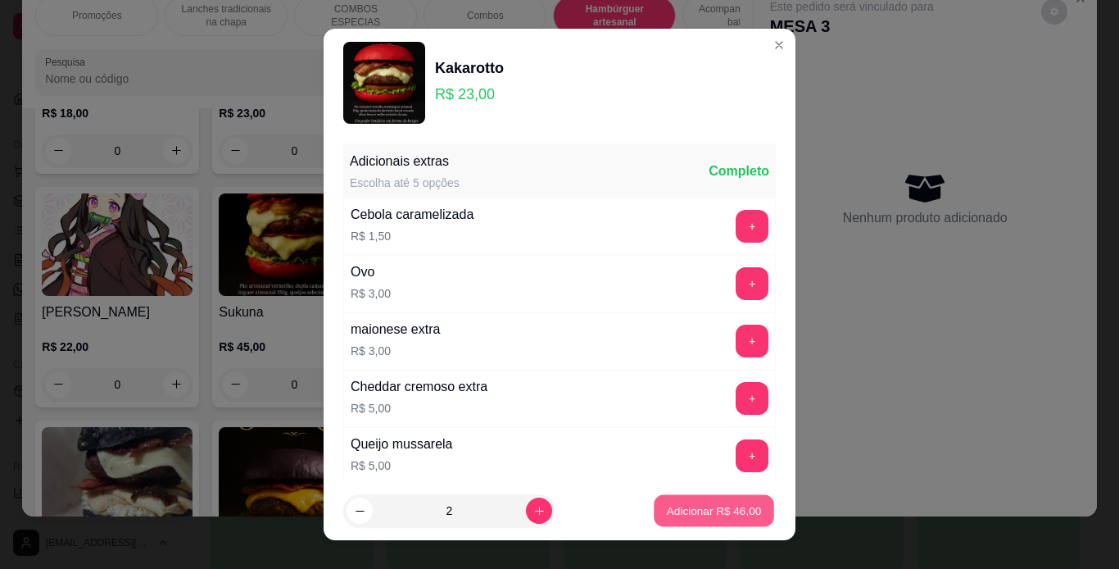
click at [667, 506] on p "Adicionar R$ 46,00" at bounding box center [714, 511] width 95 height 16
type input "2"
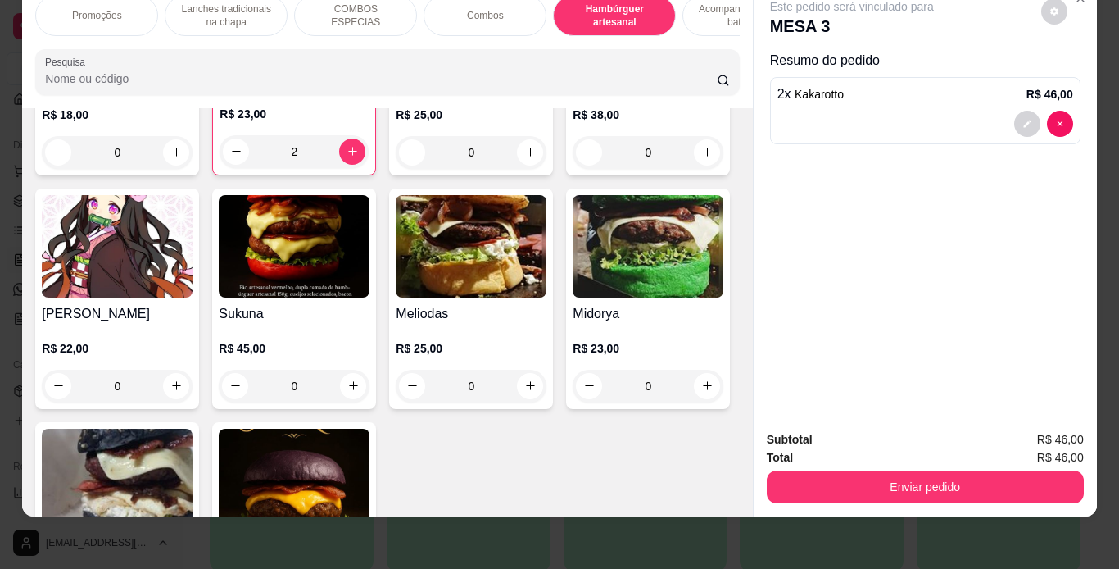
click at [697, 2] on p "Acompanhamentos ( batata )" at bounding box center [744, 15] width 95 height 26
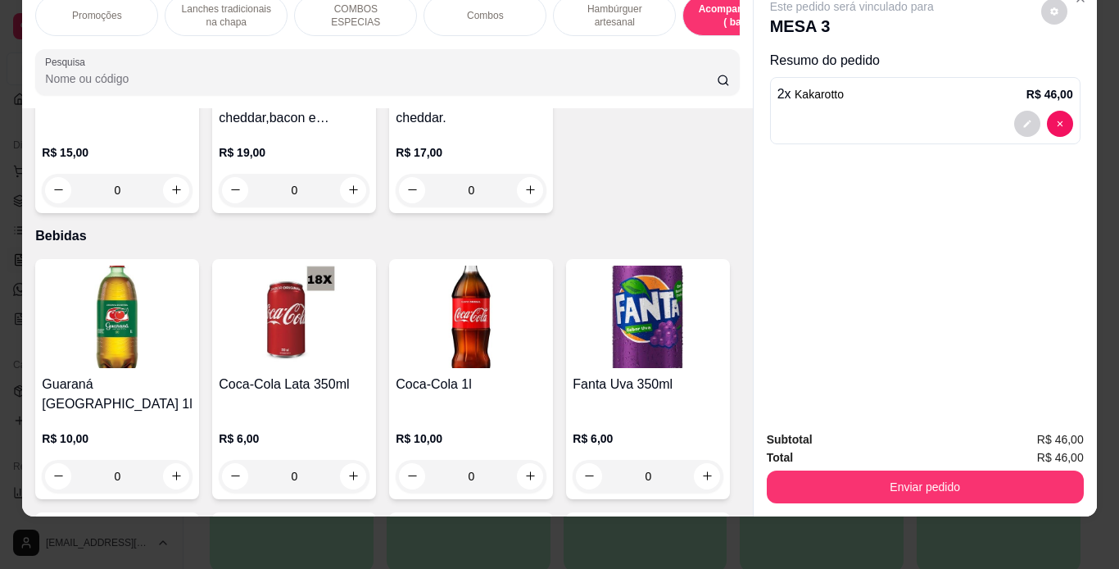
click at [529, 356] on div "maionese Escolha até 5 opções Completo maionese R$ 2,00 + Observações do cliente" at bounding box center [559, 309] width 483 height 247
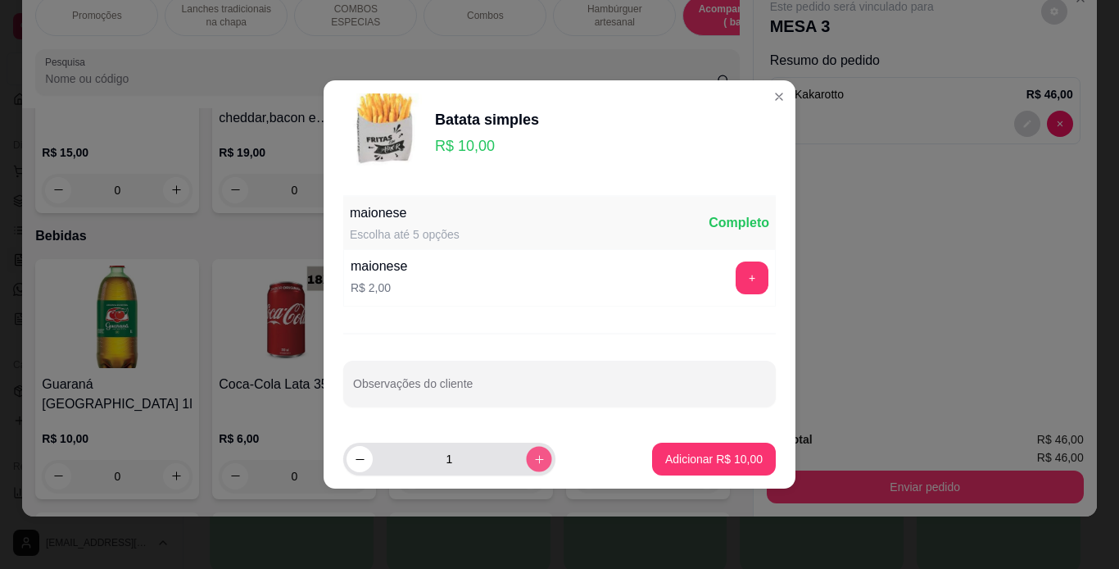
click at [534, 458] on icon "increase-product-quantity" at bounding box center [540, 459] width 12 height 12
type input "2"
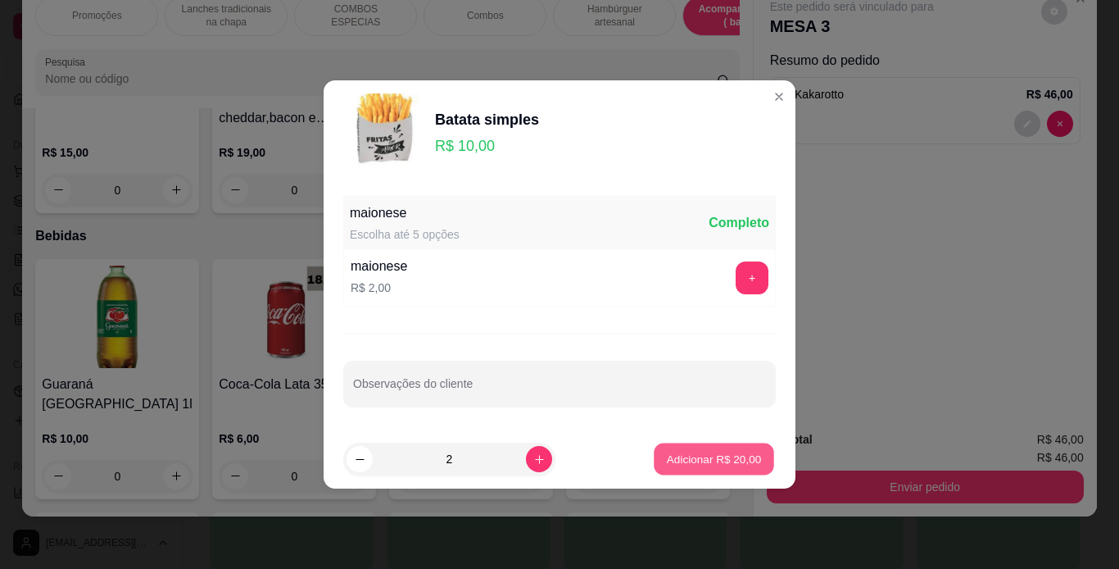
click at [670, 458] on p "Adicionar R$ 20,00" at bounding box center [714, 459] width 95 height 16
type input "2"
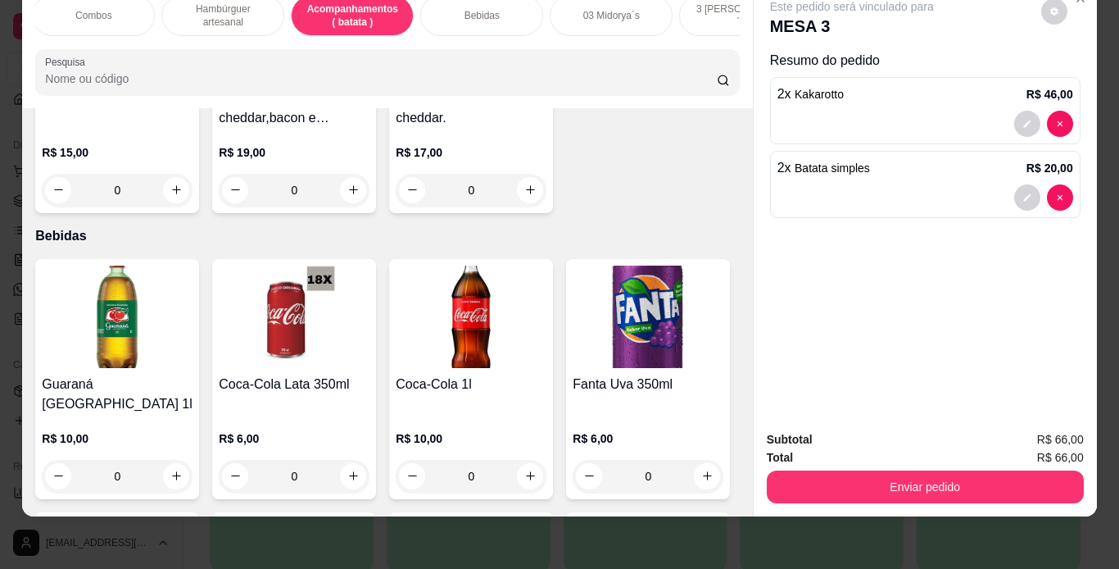
scroll to position [0, 393]
click at [465, 11] on div "Bebidas" at bounding box center [481, 15] width 123 height 41
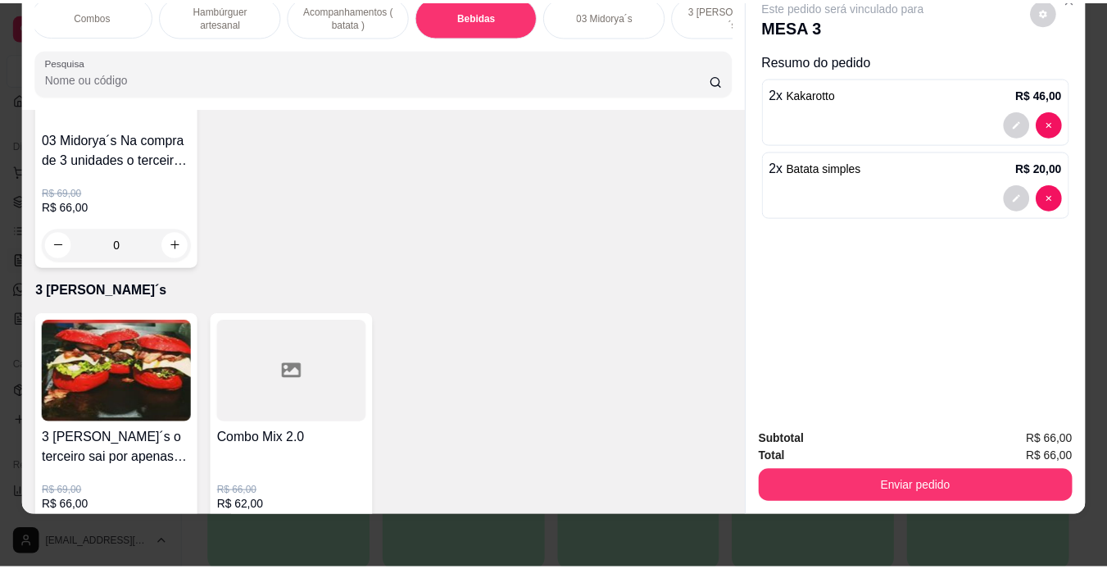
scroll to position [5240, 0]
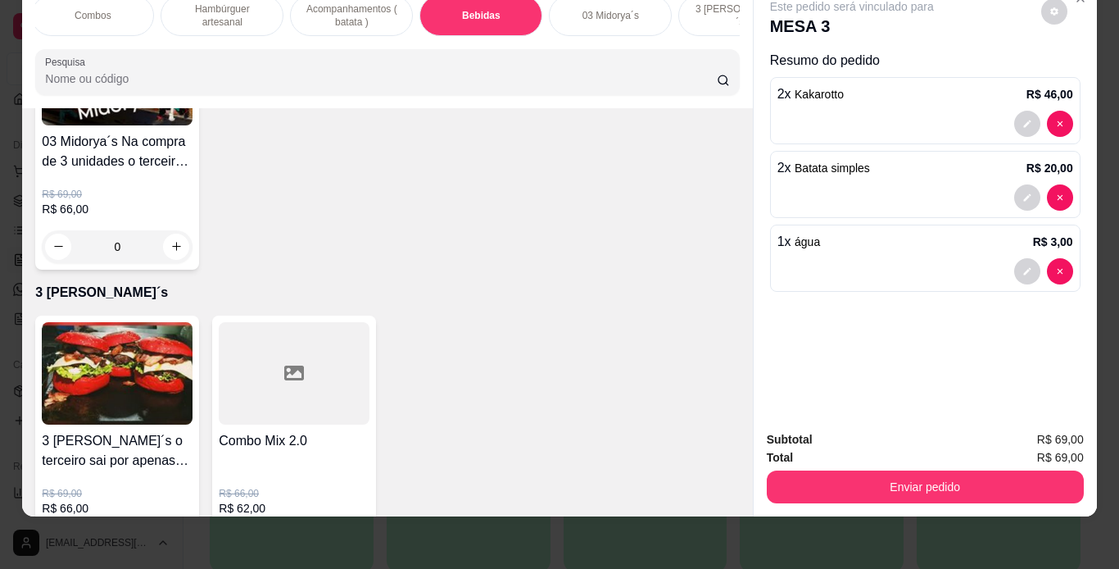
type input "2"
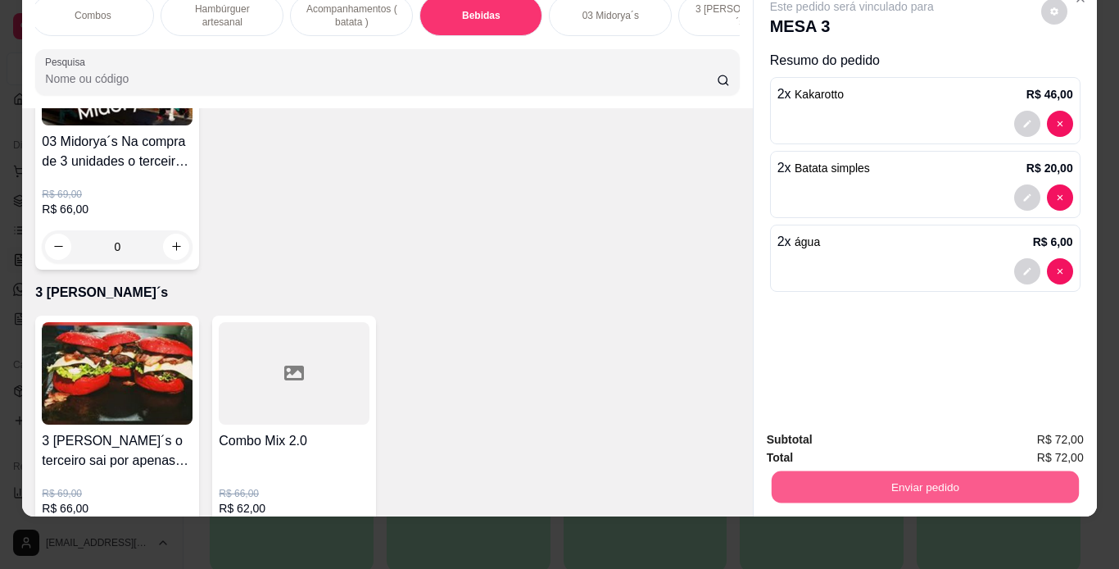
click at [867, 479] on button "Enviar pedido" at bounding box center [924, 487] width 307 height 32
click at [1034, 429] on button "Enviar pedido" at bounding box center [1042, 434] width 90 height 30
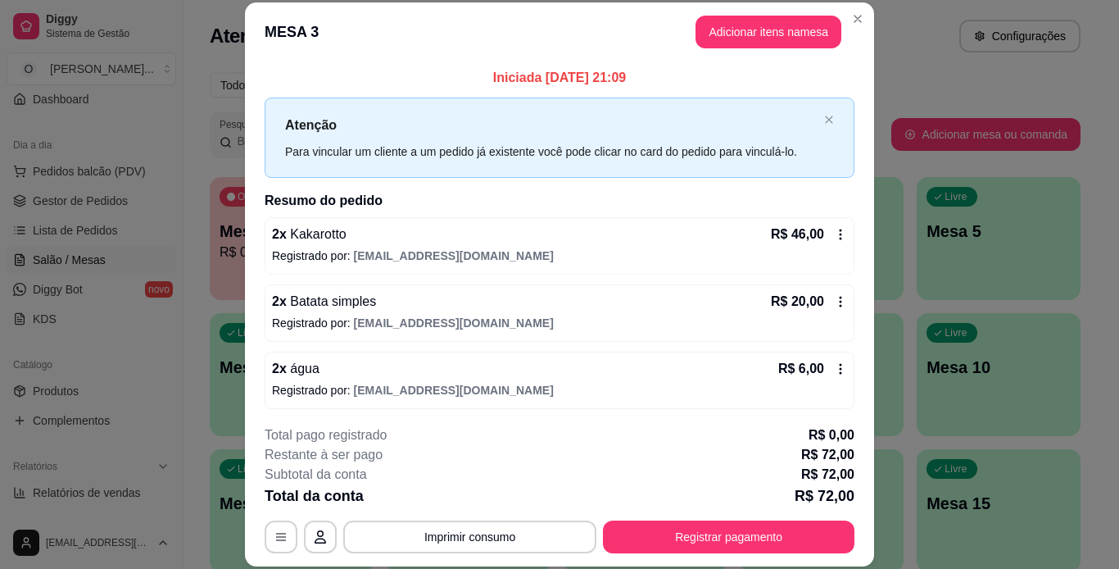
click at [479, 130] on div "**********" at bounding box center [559, 284] width 1119 height 569
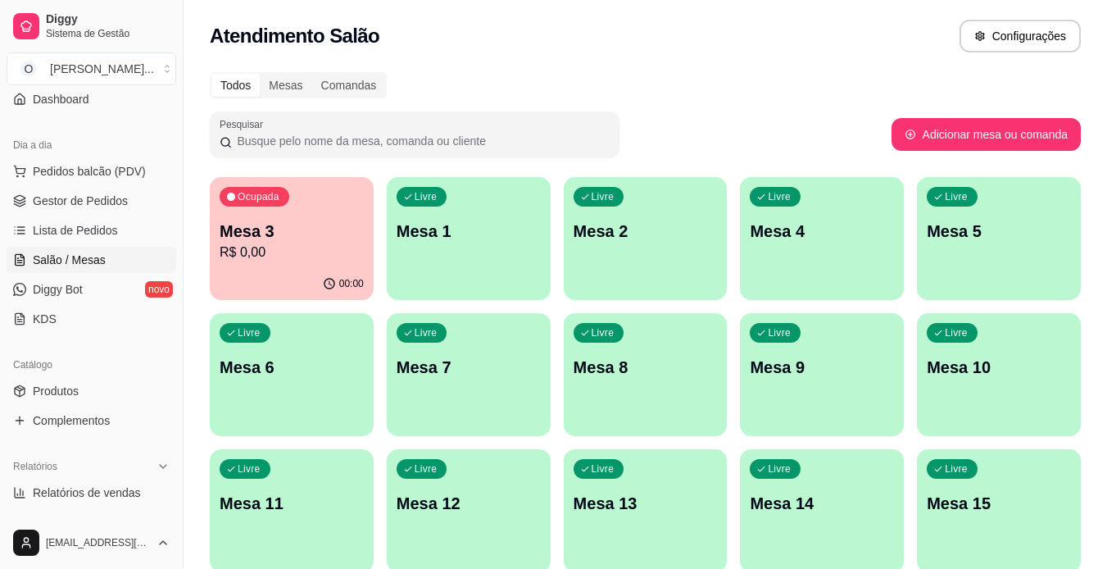
click at [62, 199] on span "Gestor de Pedidos" at bounding box center [80, 201] width 95 height 16
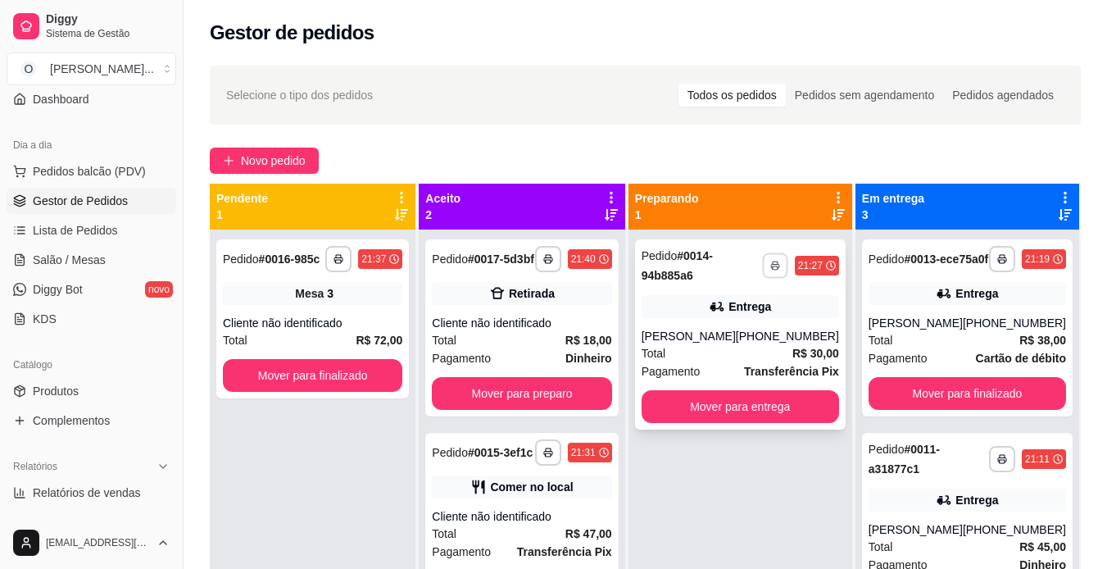
click at [779, 259] on button "button" at bounding box center [774, 264] width 25 height 25
click at [737, 321] on button "IMPRESSORA" at bounding box center [731, 322] width 115 height 25
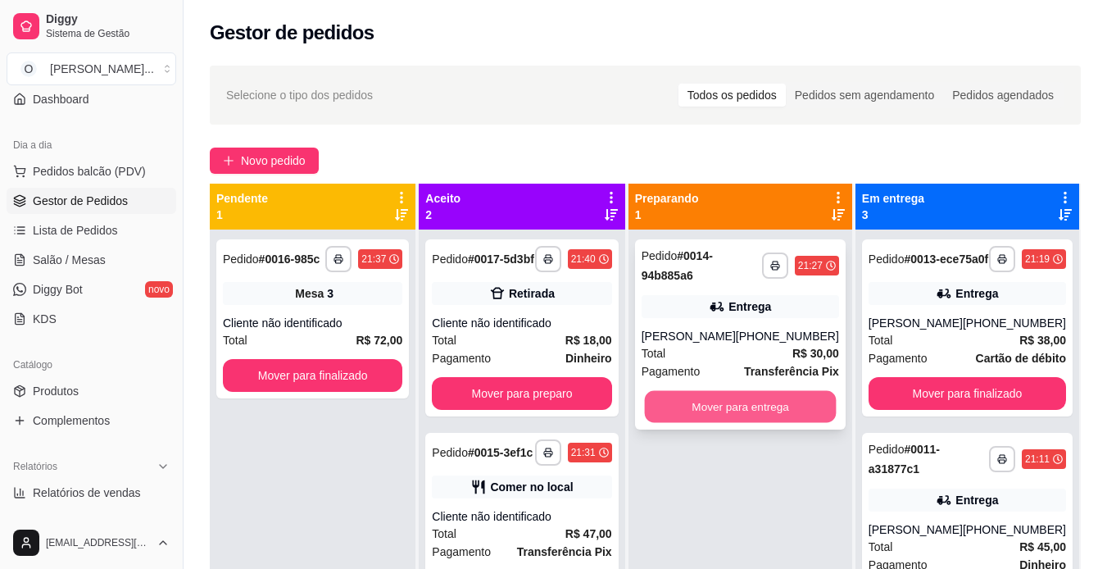
click at [737, 396] on button "Mover para entrega" at bounding box center [740, 407] width 192 height 32
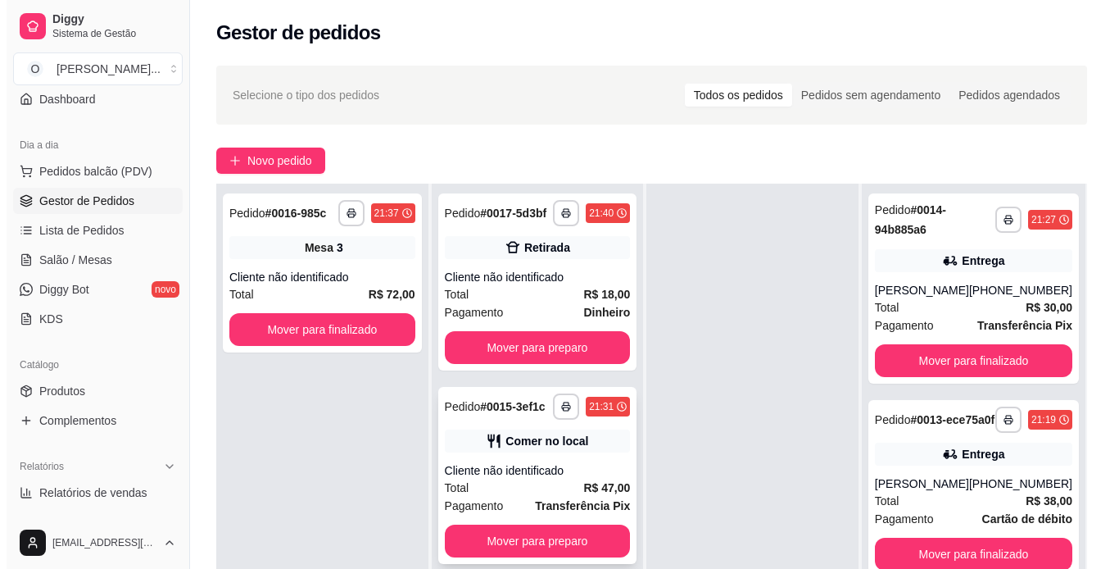
scroll to position [45, 0]
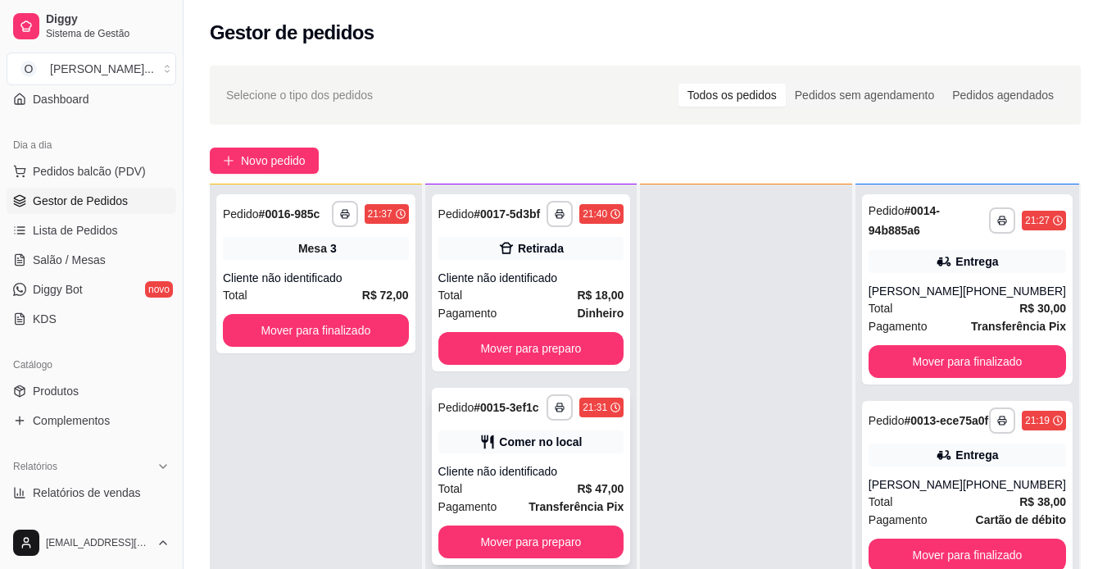
click at [526, 484] on div "Total R$ 47,00" at bounding box center [531, 488] width 186 height 18
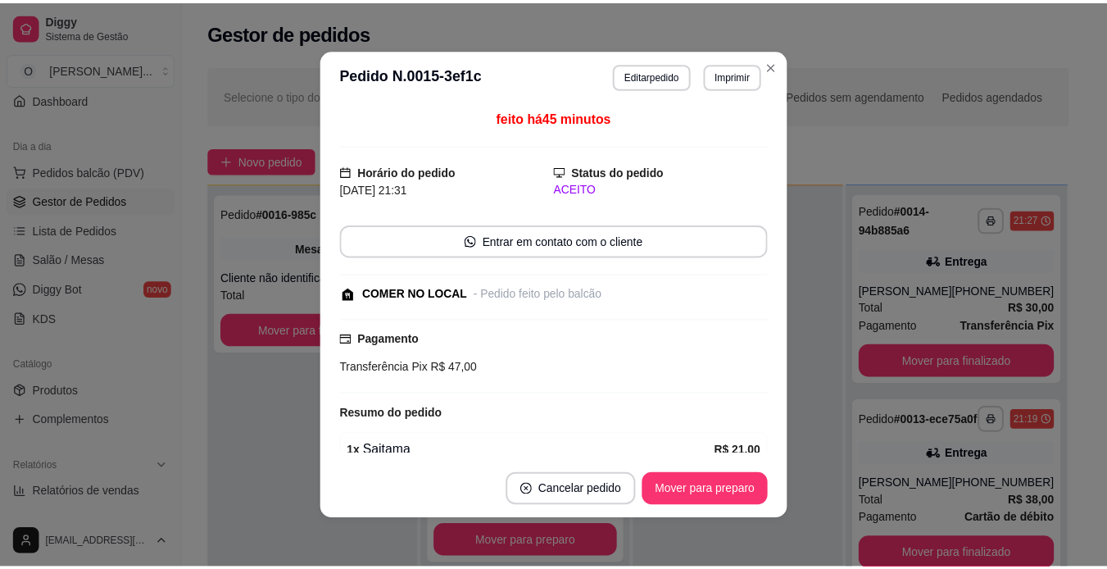
scroll to position [309, 0]
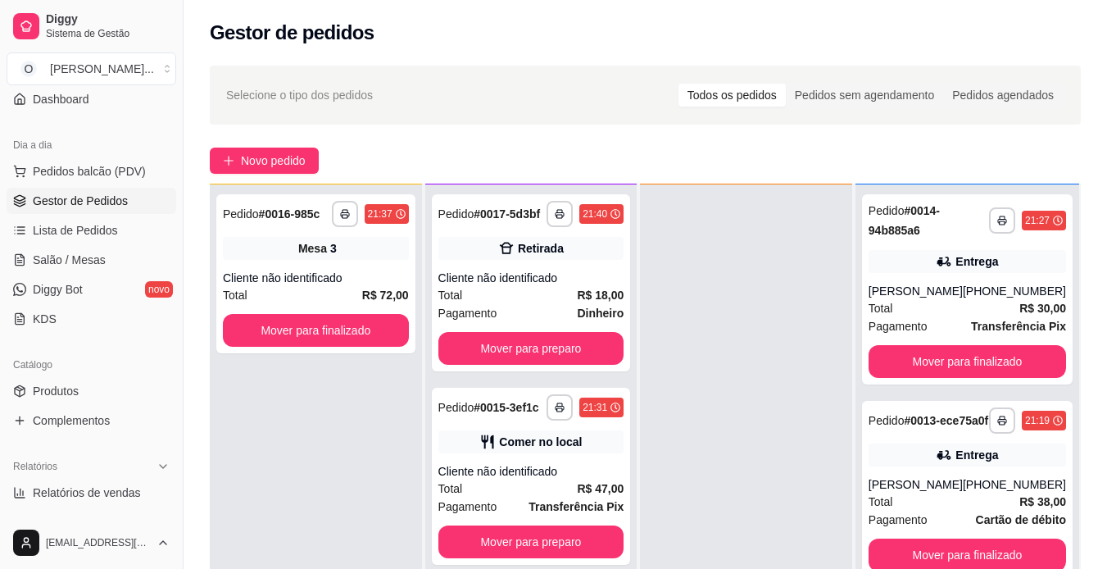
click at [101, 261] on span "Salão / Mesas" at bounding box center [69, 260] width 73 height 16
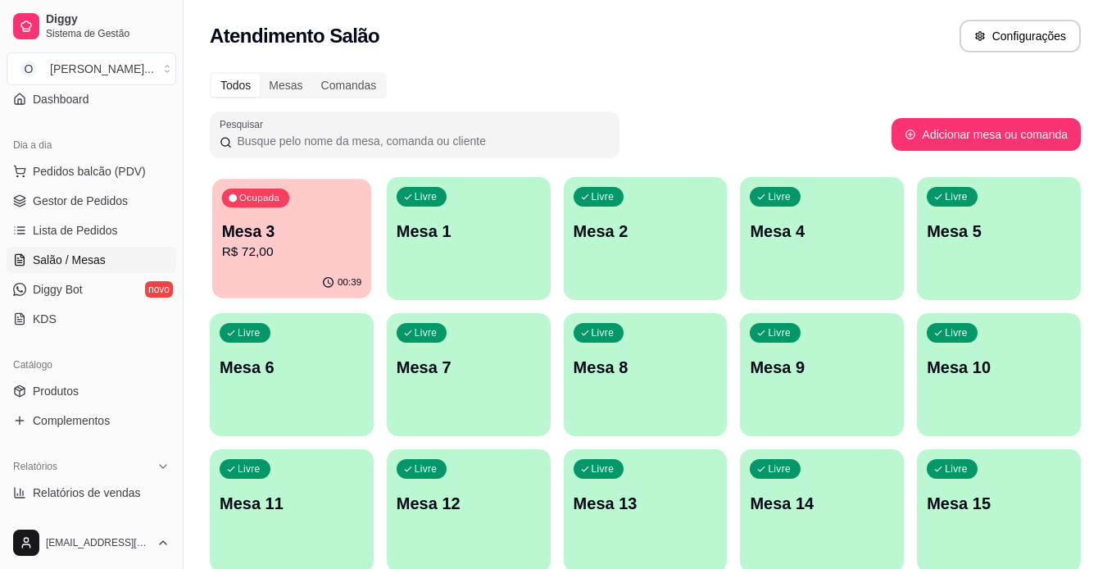
click at [257, 241] on p "Mesa 3" at bounding box center [292, 231] width 140 height 22
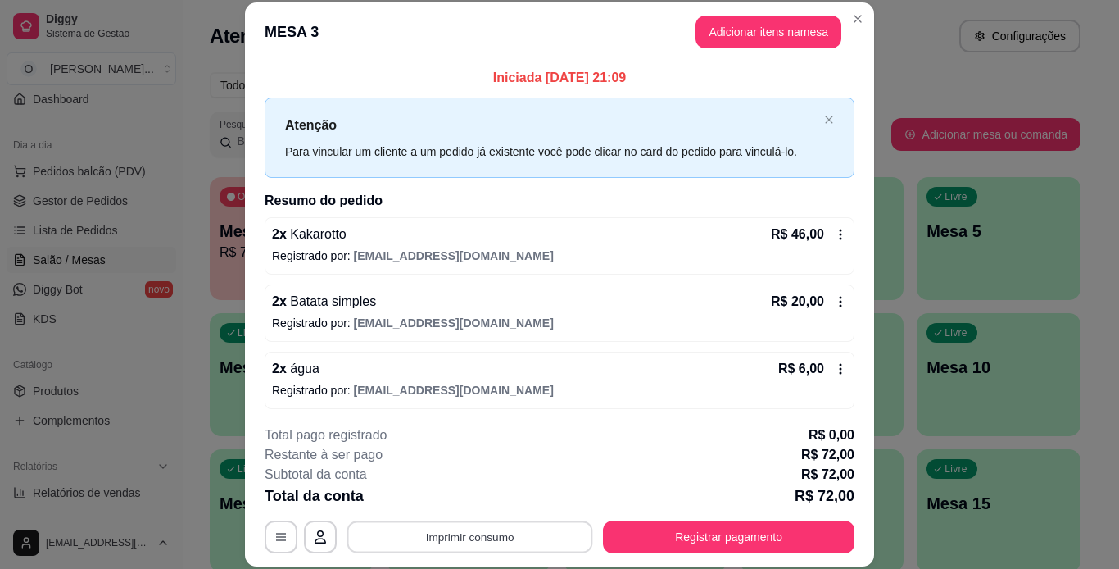
click at [504, 529] on button "Imprimir consumo" at bounding box center [470, 536] width 246 height 32
click at [485, 500] on button "IMPRESSORA" at bounding box center [468, 498] width 115 height 25
click at [484, 504] on div "Total da conta R$ 72,00" at bounding box center [560, 495] width 590 height 23
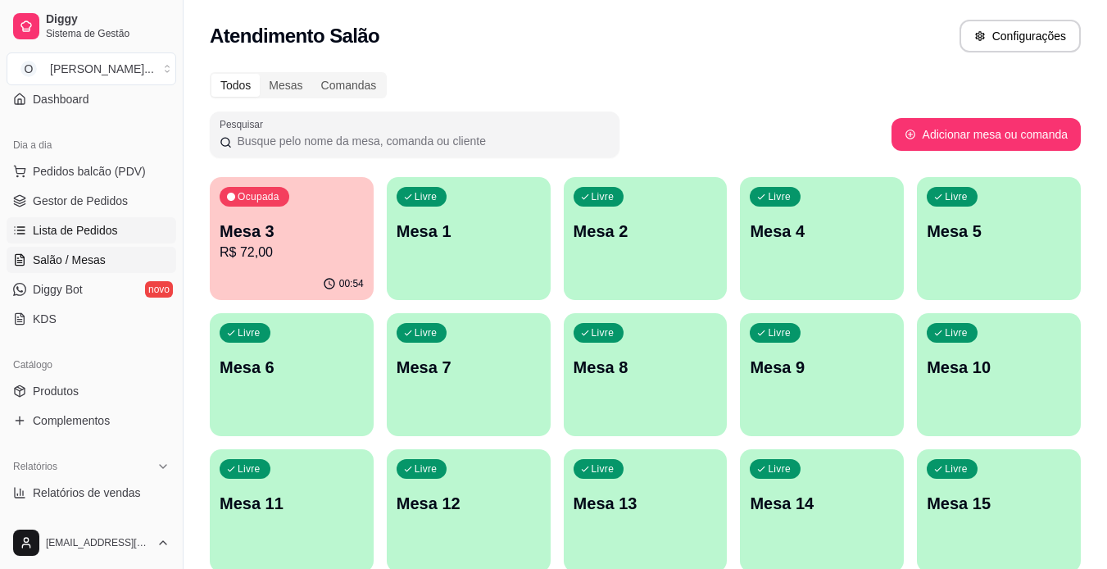
click at [75, 231] on span "Lista de Pedidos" at bounding box center [75, 230] width 85 height 16
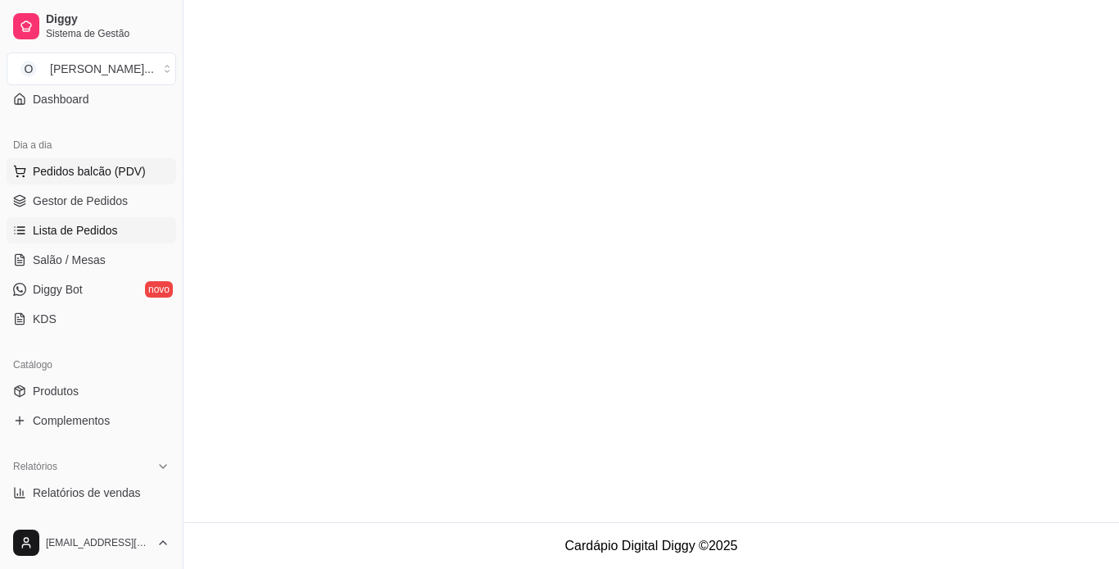
click at [76, 177] on span "Pedidos balcão (PDV)" at bounding box center [89, 171] width 113 height 16
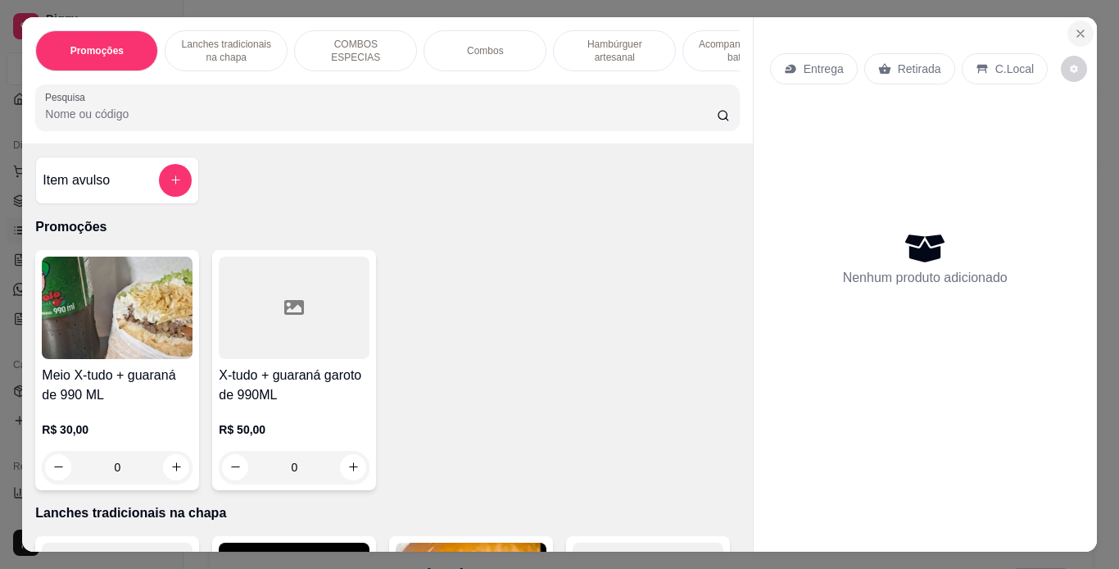
click at [1078, 27] on icon "Close" at bounding box center [1080, 33] width 13 height 13
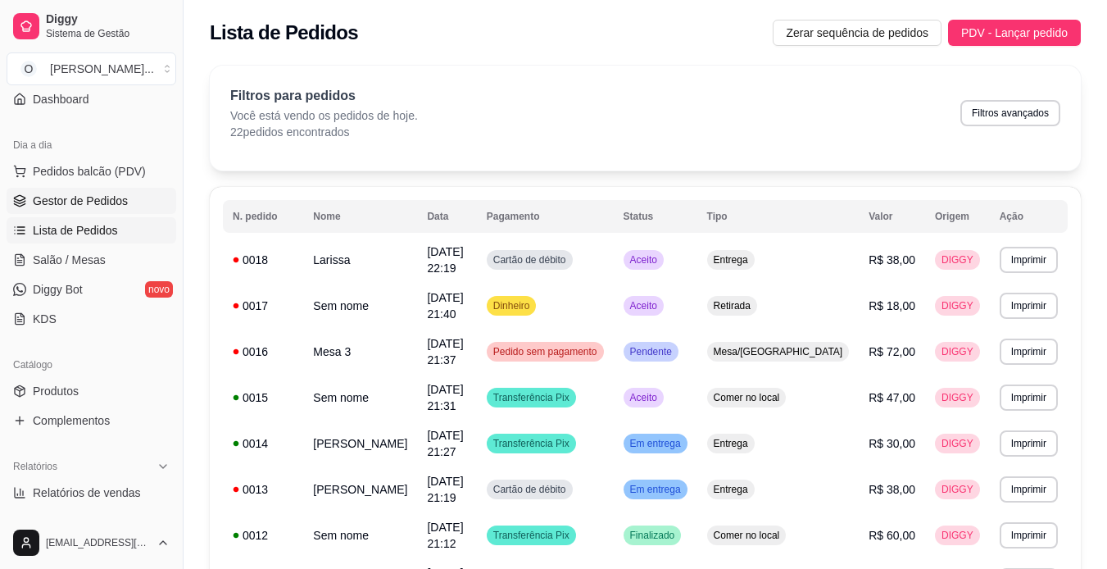
click at [77, 194] on span "Gestor de Pedidos" at bounding box center [80, 201] width 95 height 16
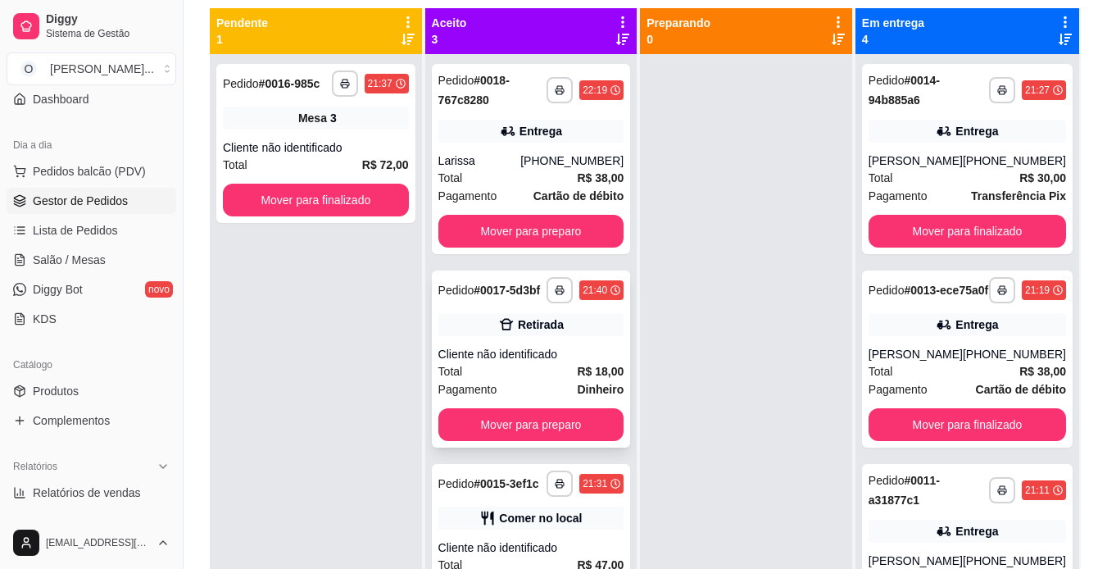
scroll to position [175, 0]
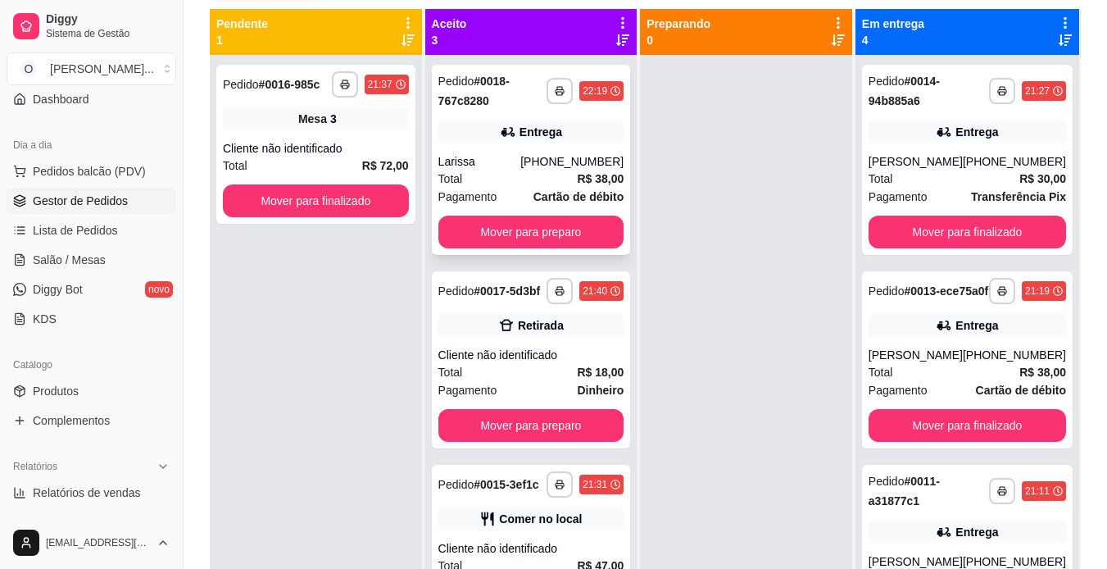
click at [529, 135] on div "Entrega" at bounding box center [541, 132] width 43 height 16
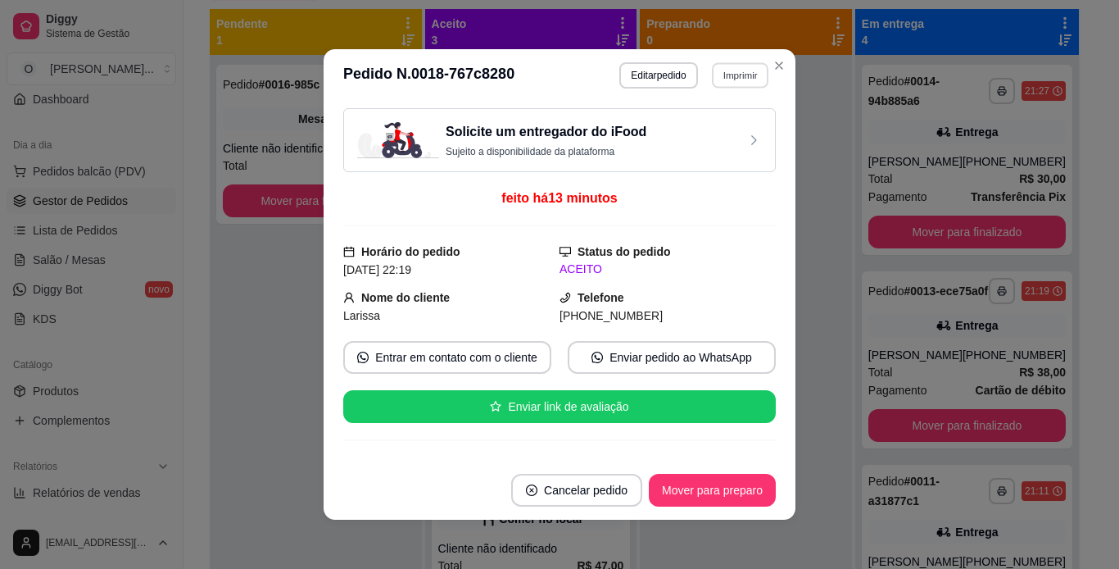
click at [742, 80] on button "Imprimir" at bounding box center [740, 74] width 57 height 25
click at [706, 132] on button "IMPRESSORA" at bounding box center [704, 132] width 115 height 25
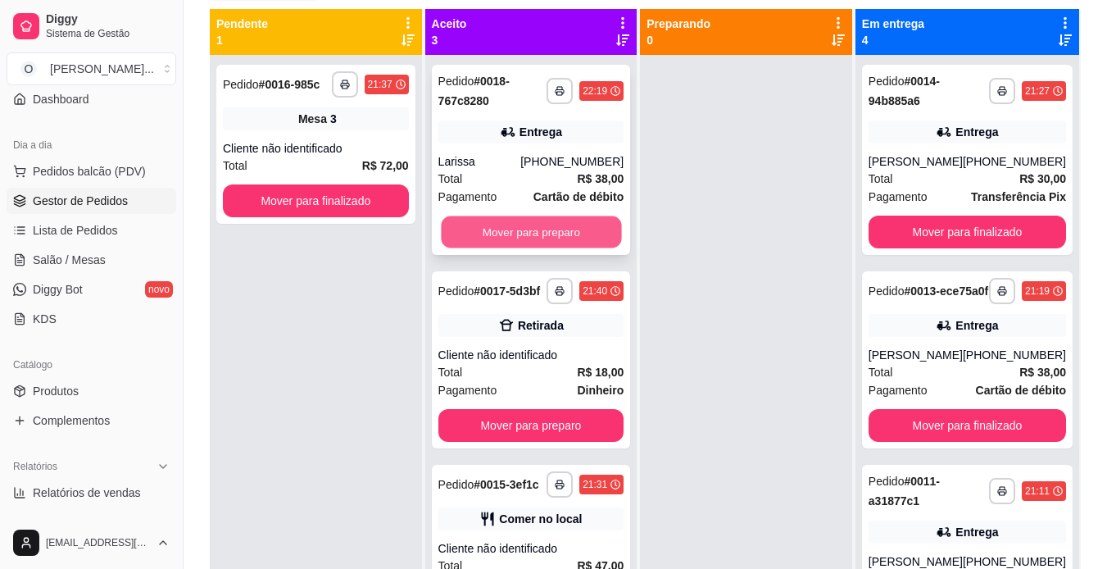
click at [496, 220] on button "Mover para preparo" at bounding box center [531, 232] width 180 height 32
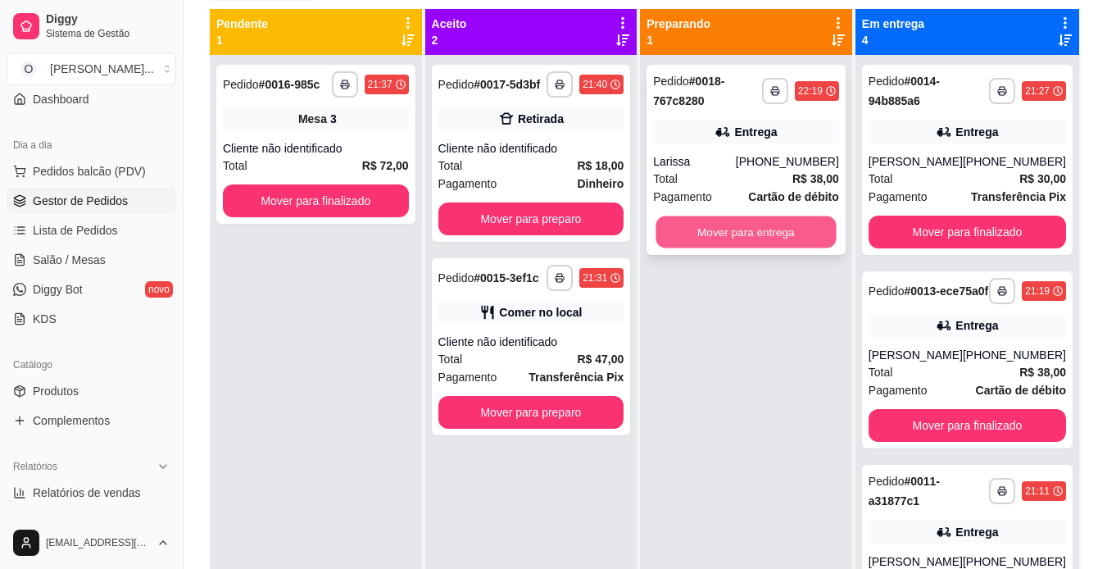
click at [700, 233] on button "Mover para entrega" at bounding box center [746, 232] width 180 height 32
